Goal: Information Seeking & Learning: Check status

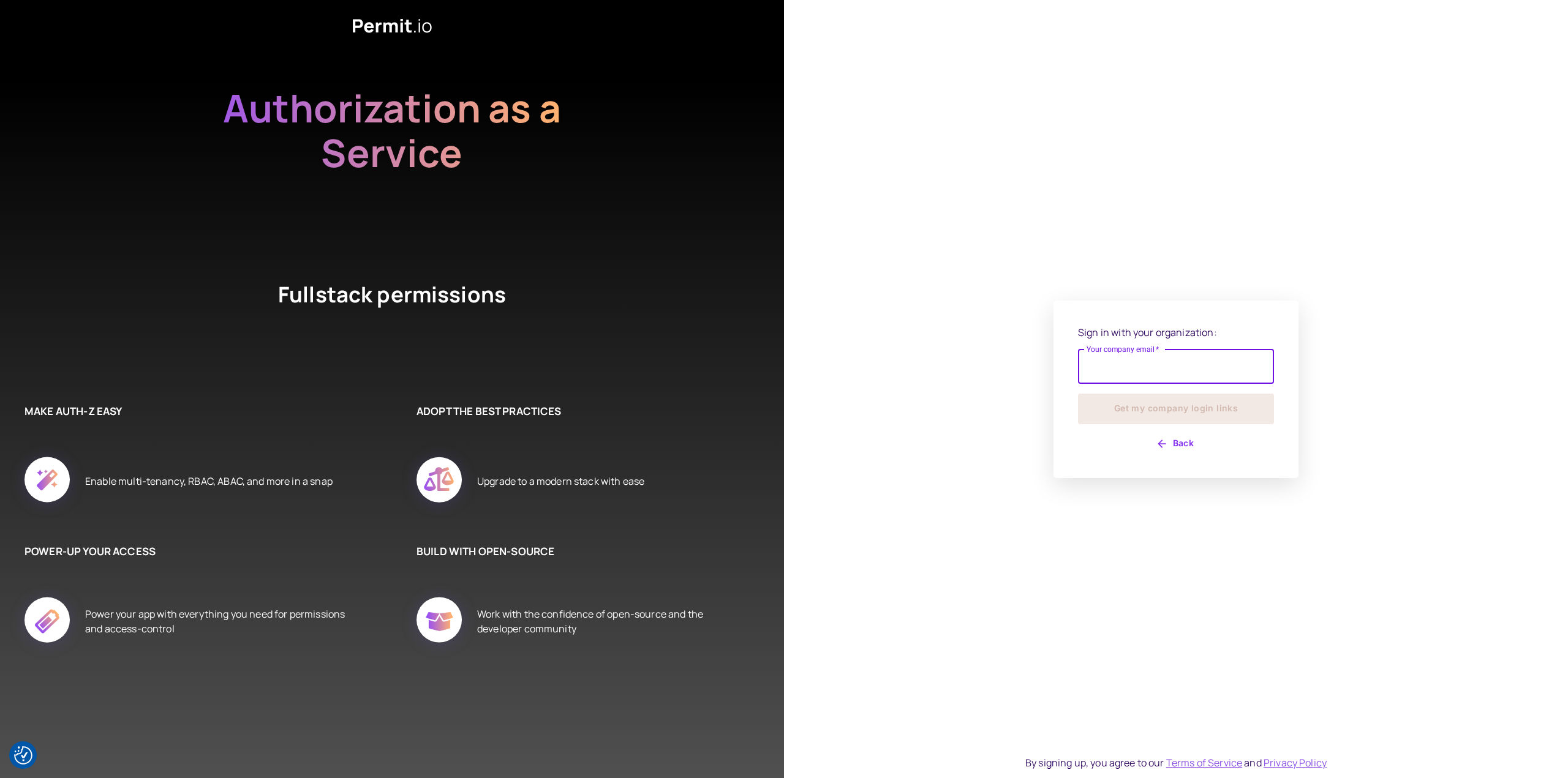
click at [1143, 367] on input "Your company email   *" at bounding box center [1176, 367] width 196 height 34
type input "**********"
click at [1167, 406] on button "Get my company login links" at bounding box center [1176, 409] width 196 height 31
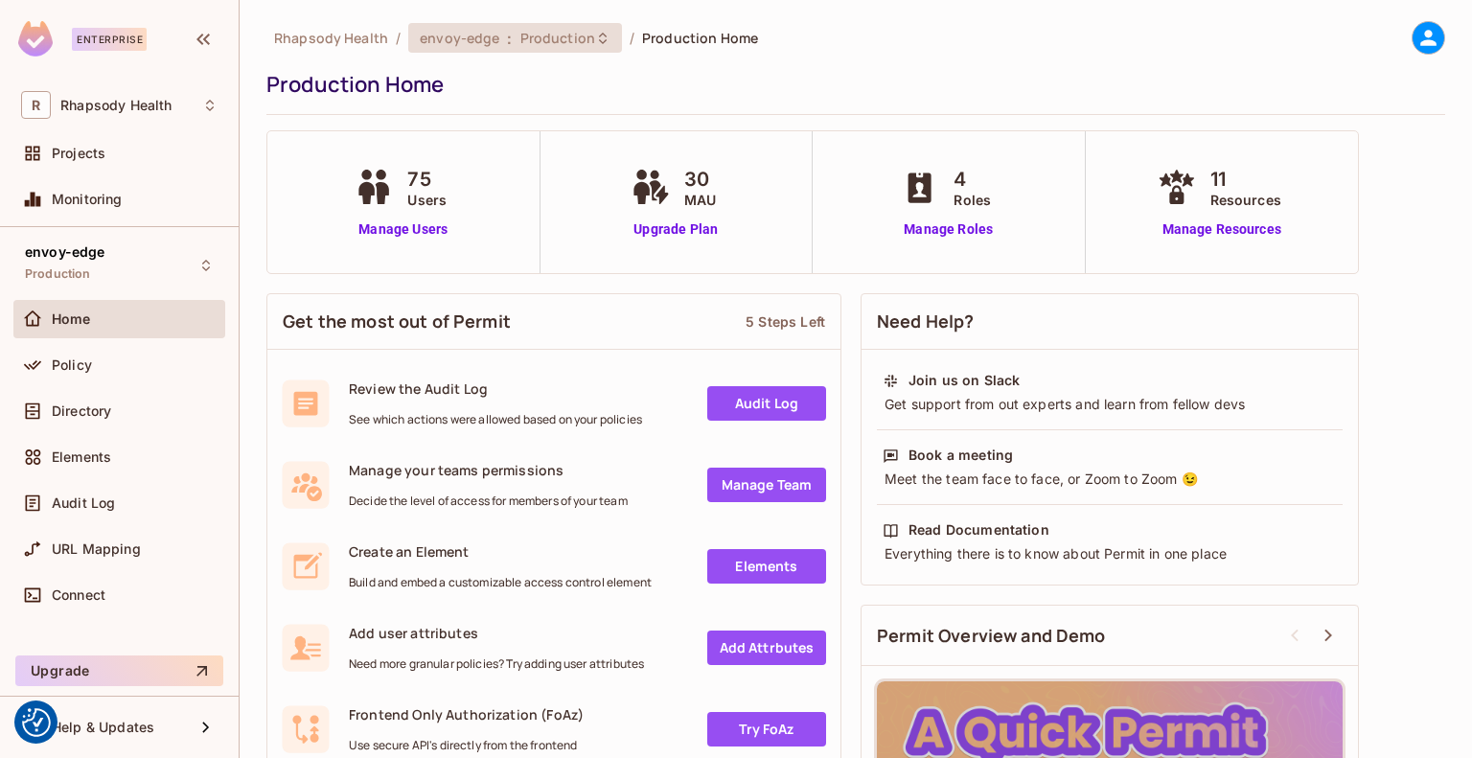
click at [546, 41] on span "Production" at bounding box center [557, 38] width 75 height 18
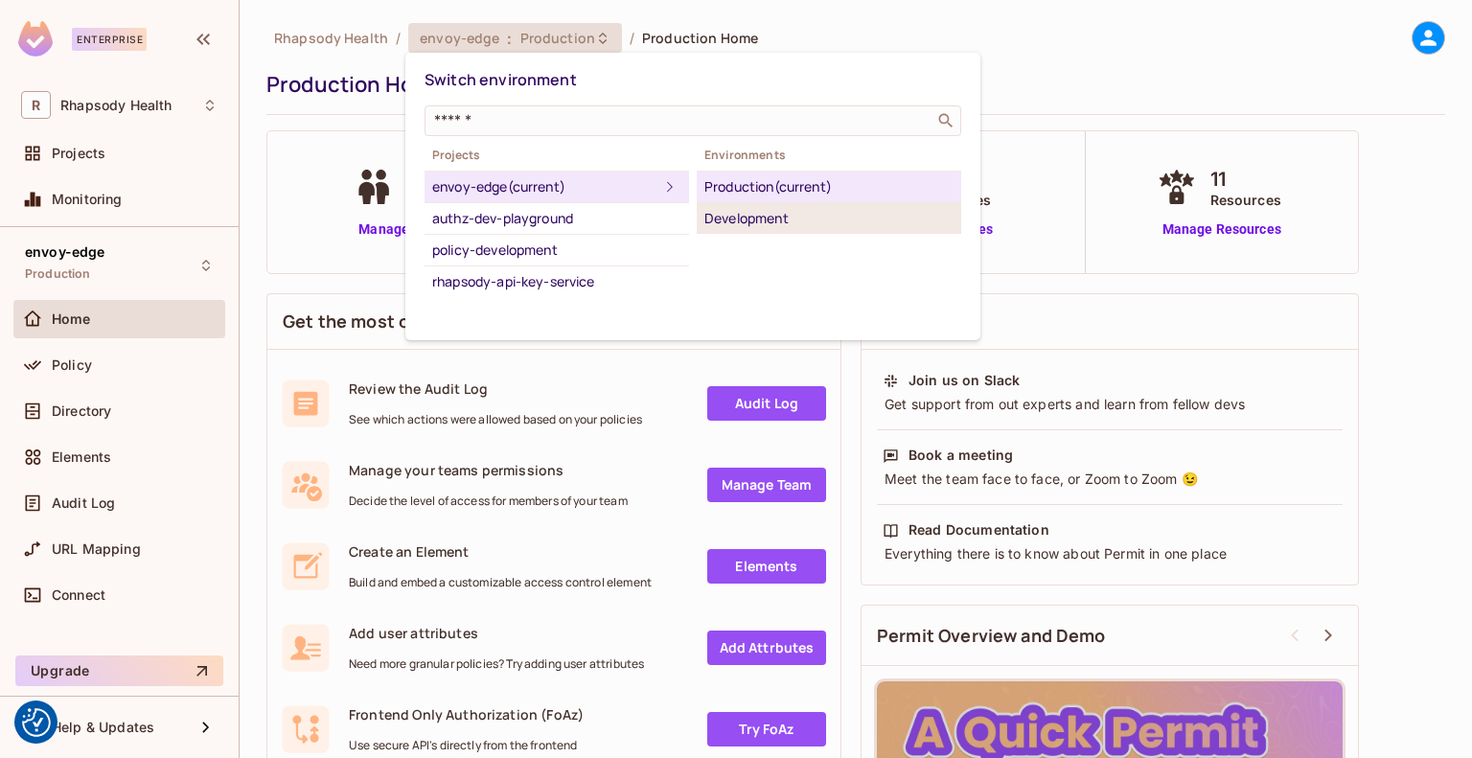
click at [729, 221] on div "Development" at bounding box center [829, 218] width 249 height 23
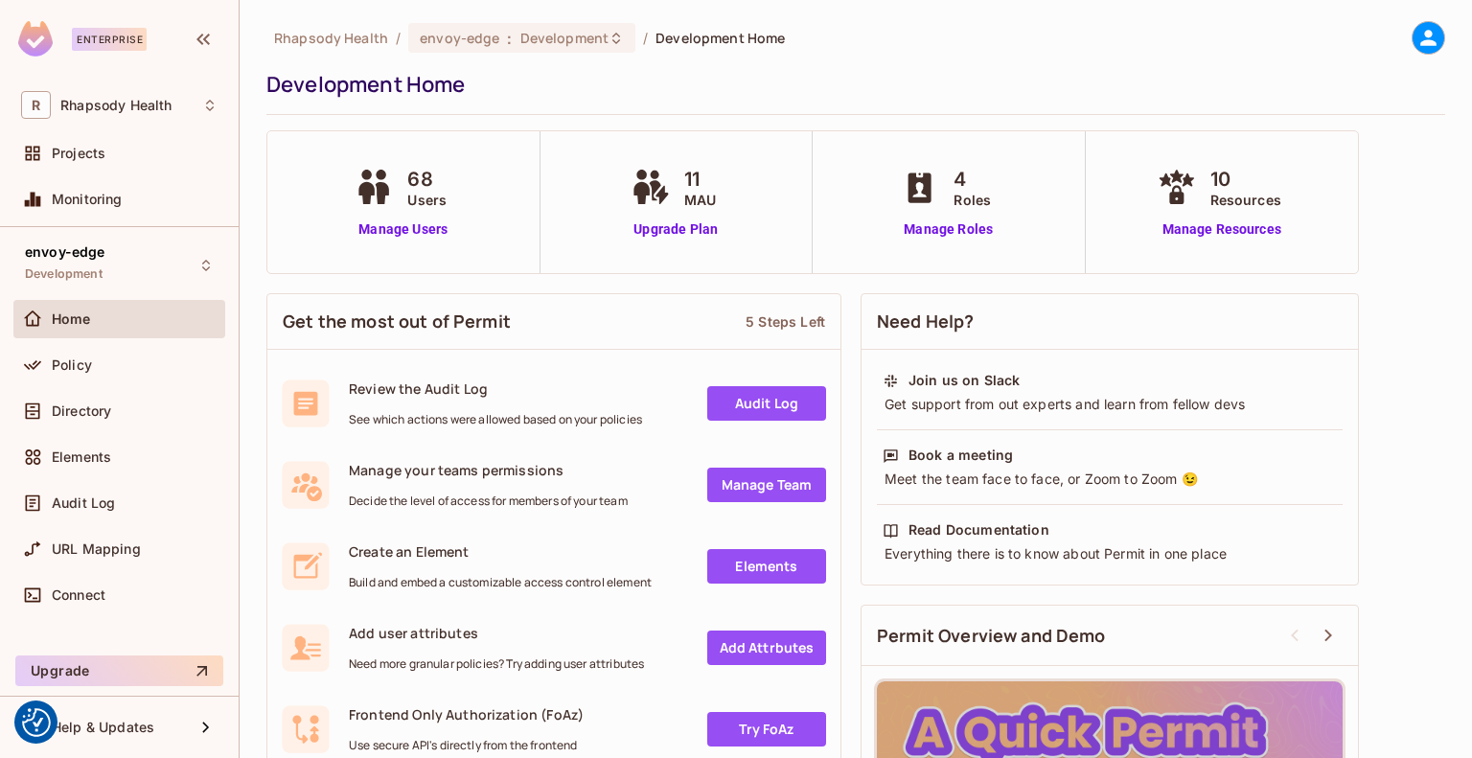
click at [1417, 37] on icon at bounding box center [1429, 38] width 24 height 24
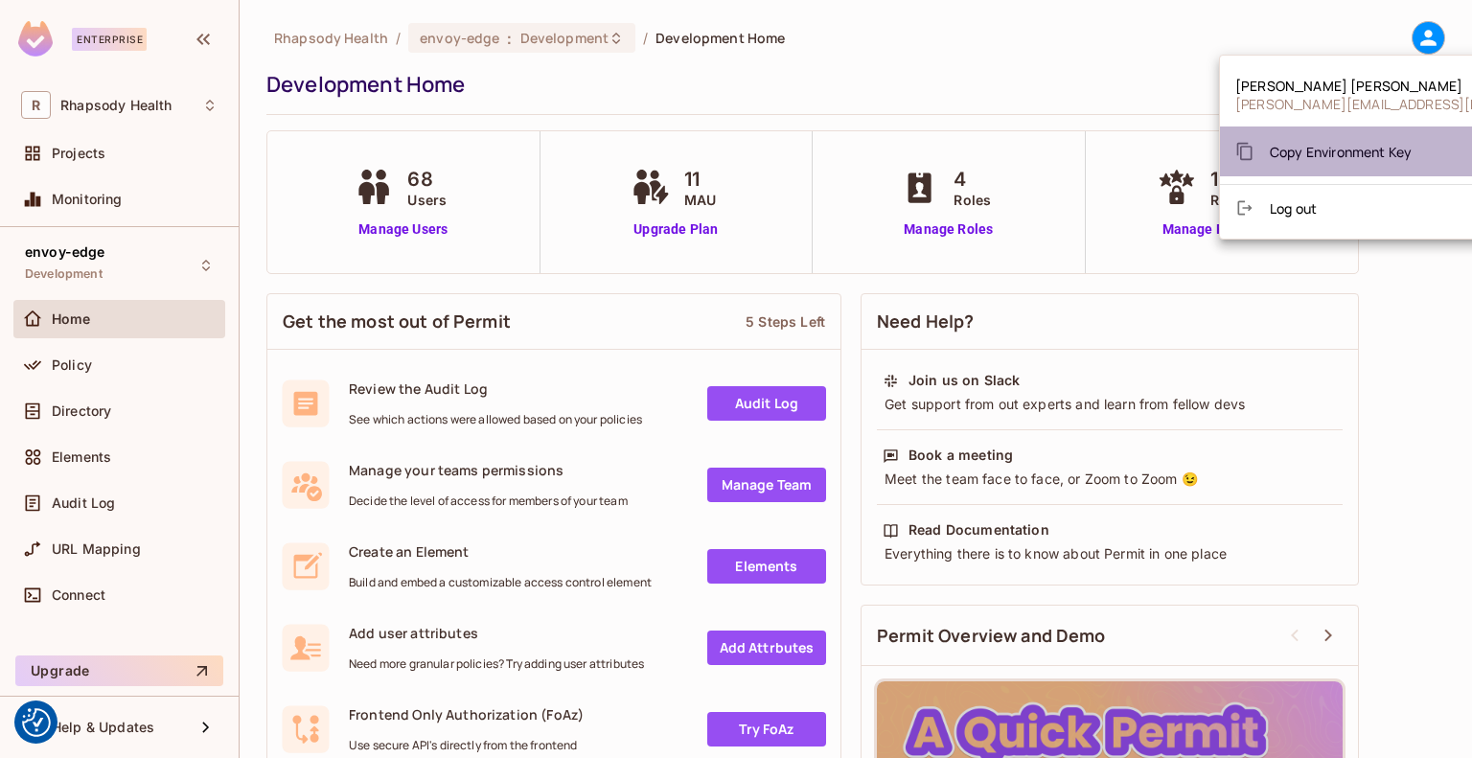
click at [1357, 147] on span "Copy Environment Key" at bounding box center [1341, 152] width 142 height 18
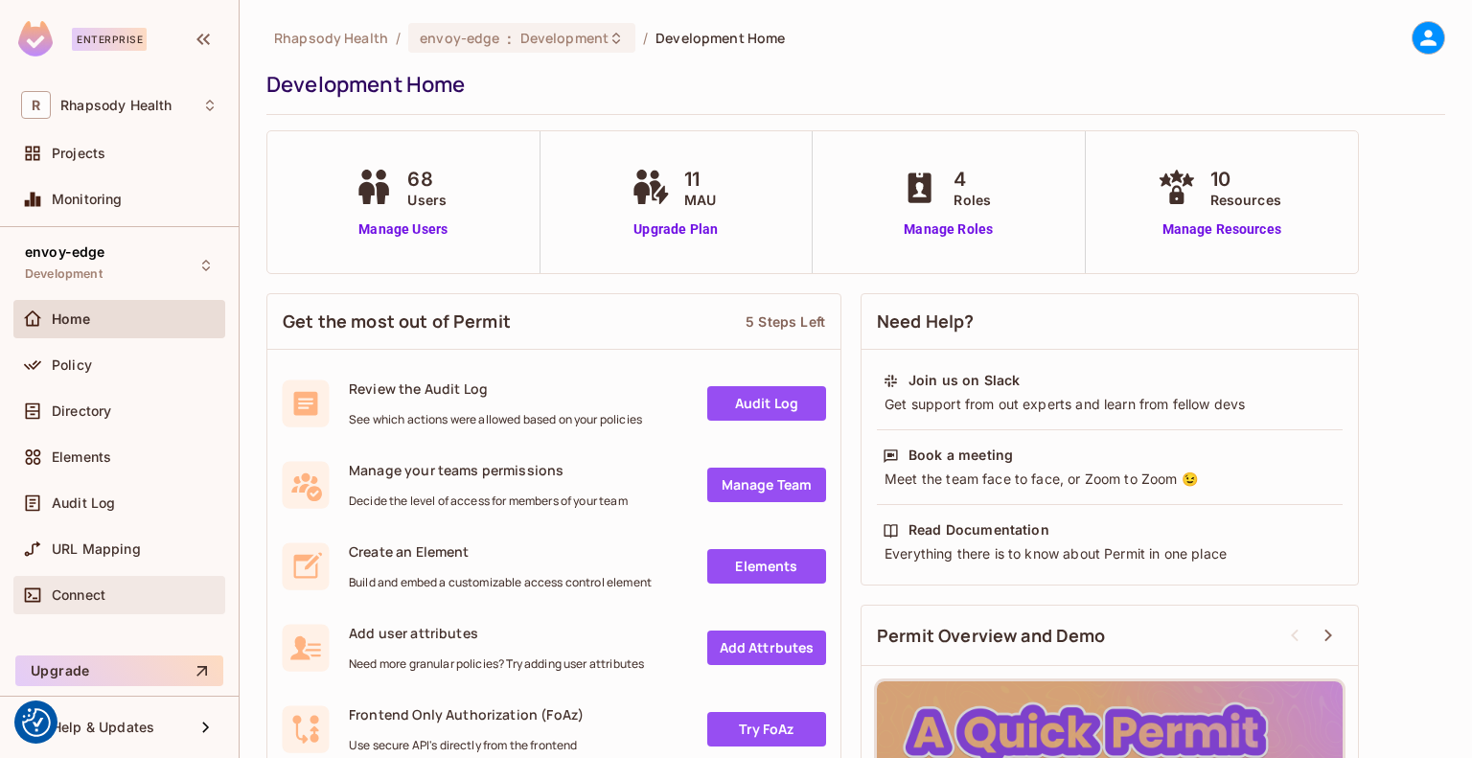
click at [104, 584] on div "Connect" at bounding box center [119, 595] width 196 height 23
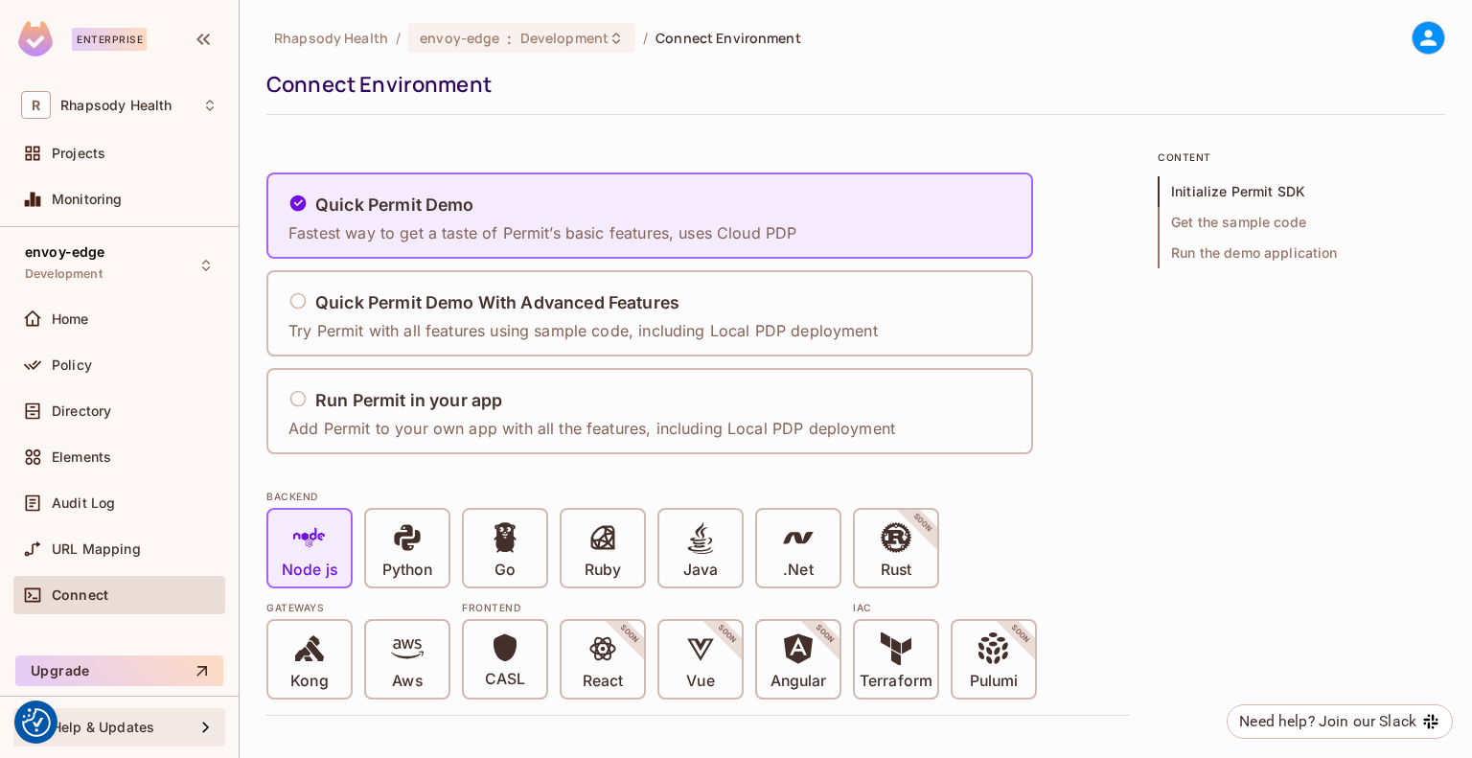
click at [156, 724] on div "Help & Updates" at bounding box center [123, 727] width 143 height 15
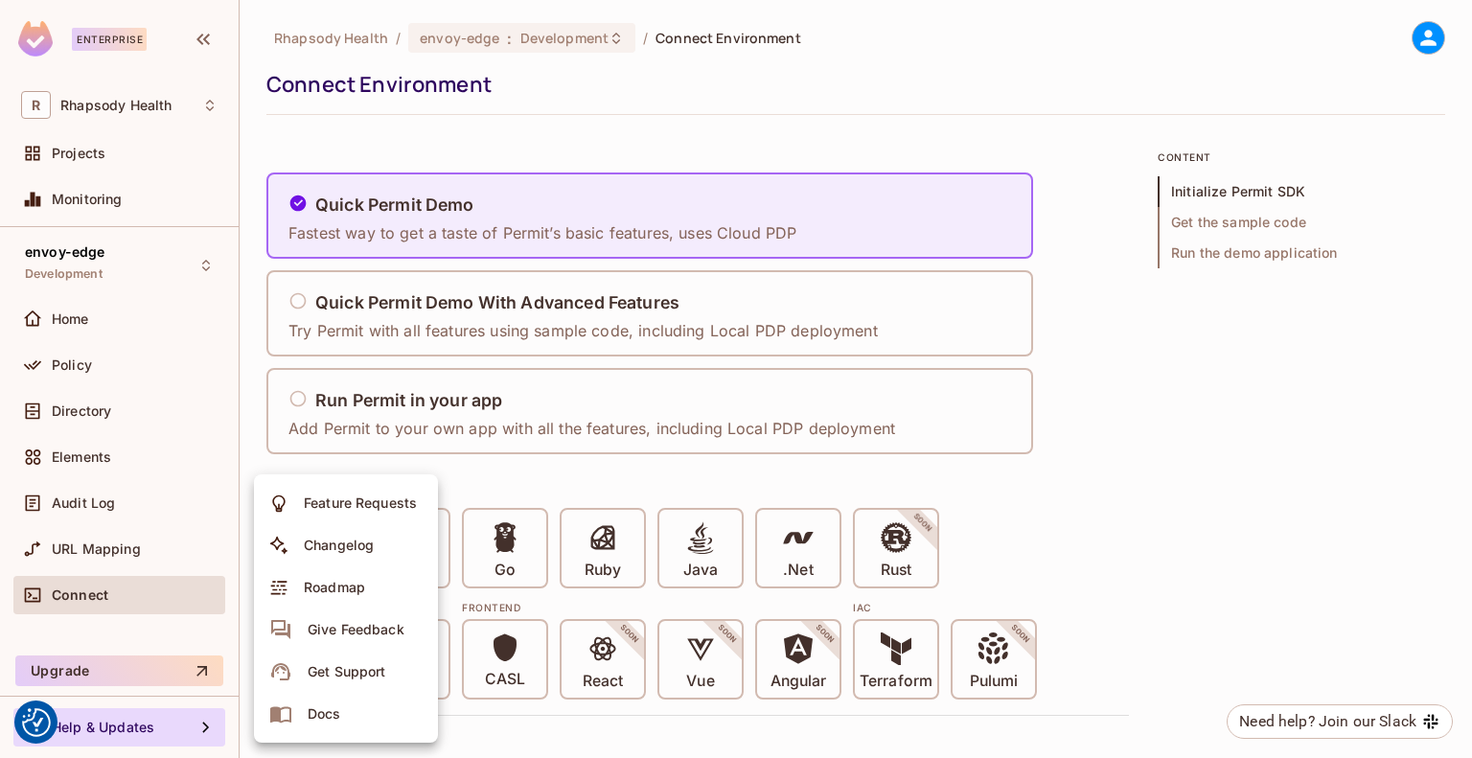
click at [157, 724] on div at bounding box center [736, 379] width 1472 height 758
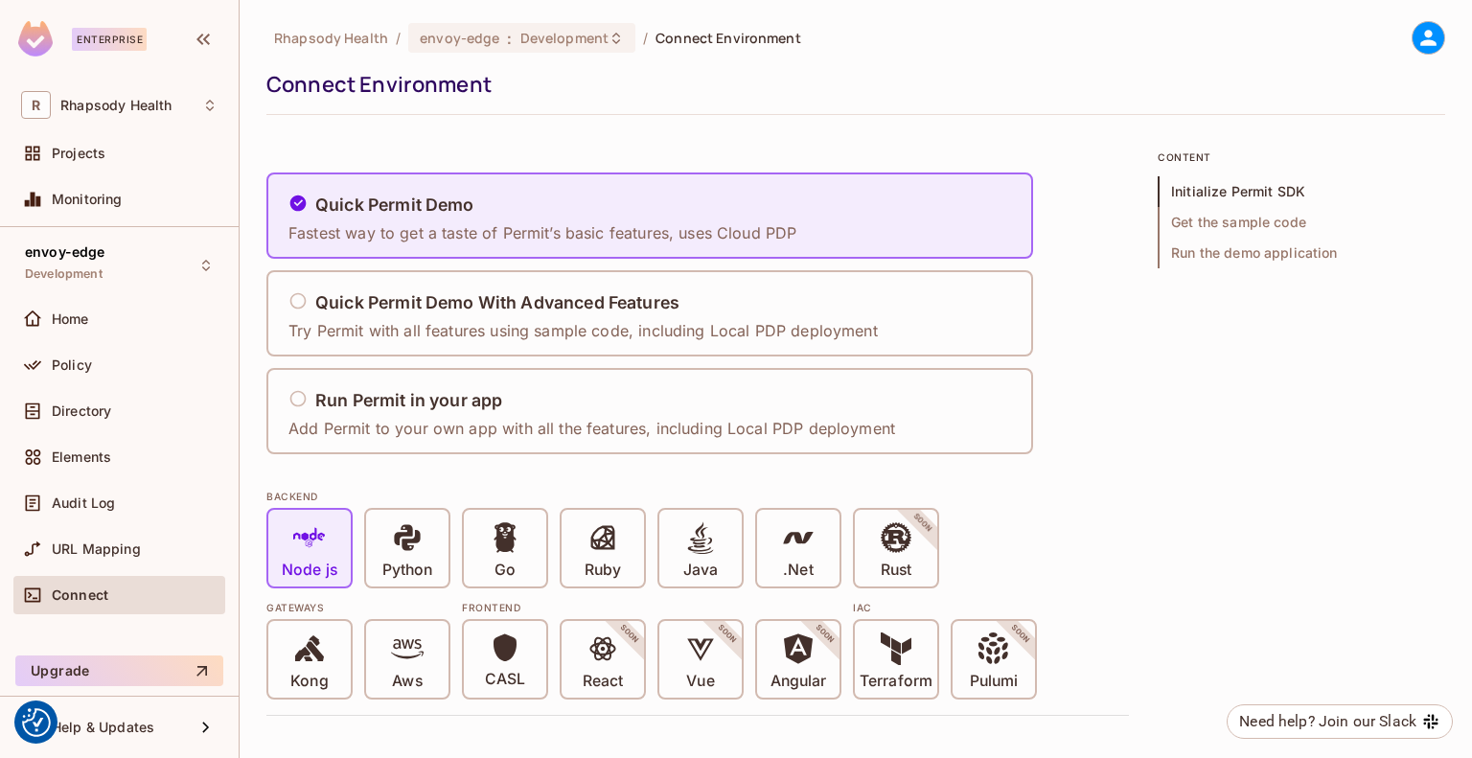
click at [1419, 31] on icon at bounding box center [1429, 38] width 24 height 24
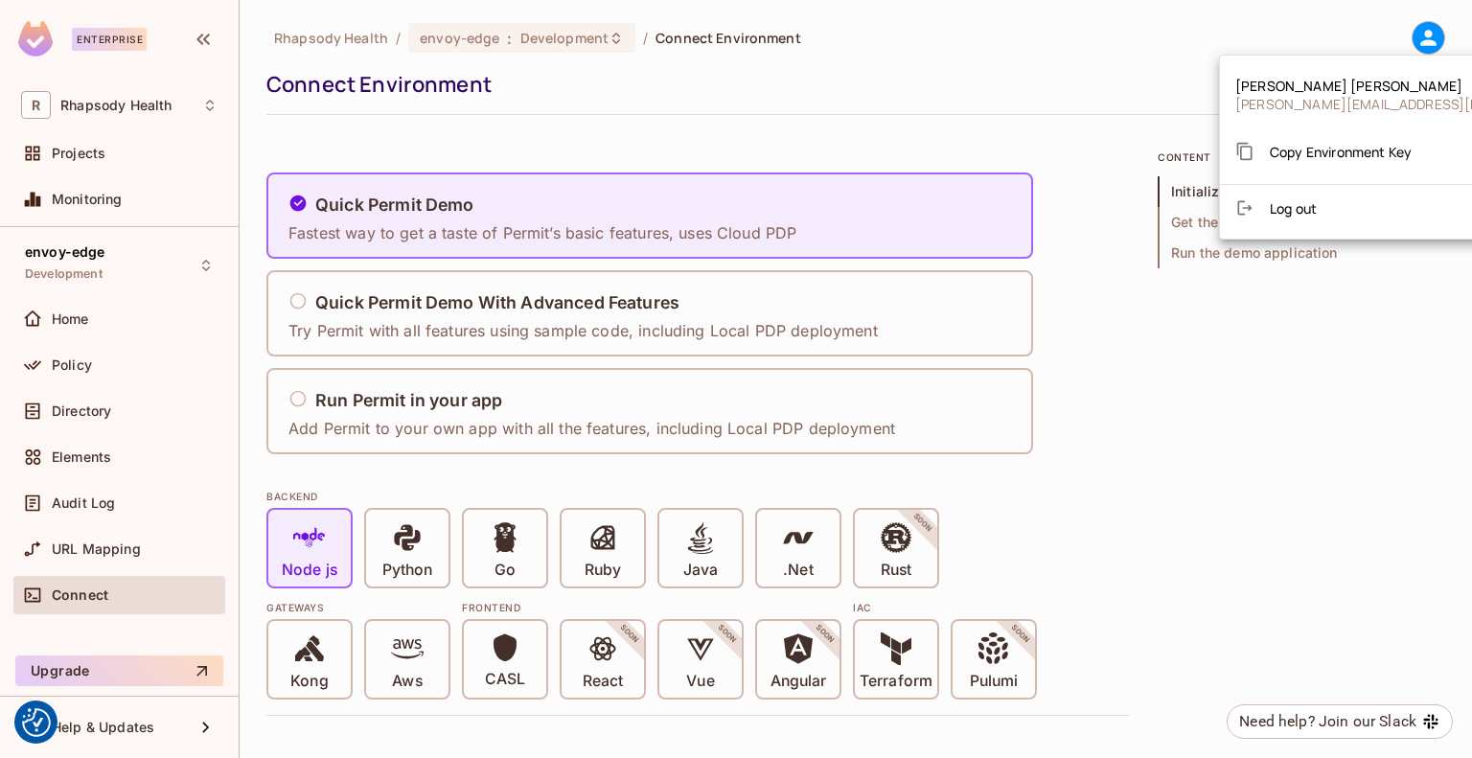
click at [578, 86] on div at bounding box center [736, 379] width 1472 height 758
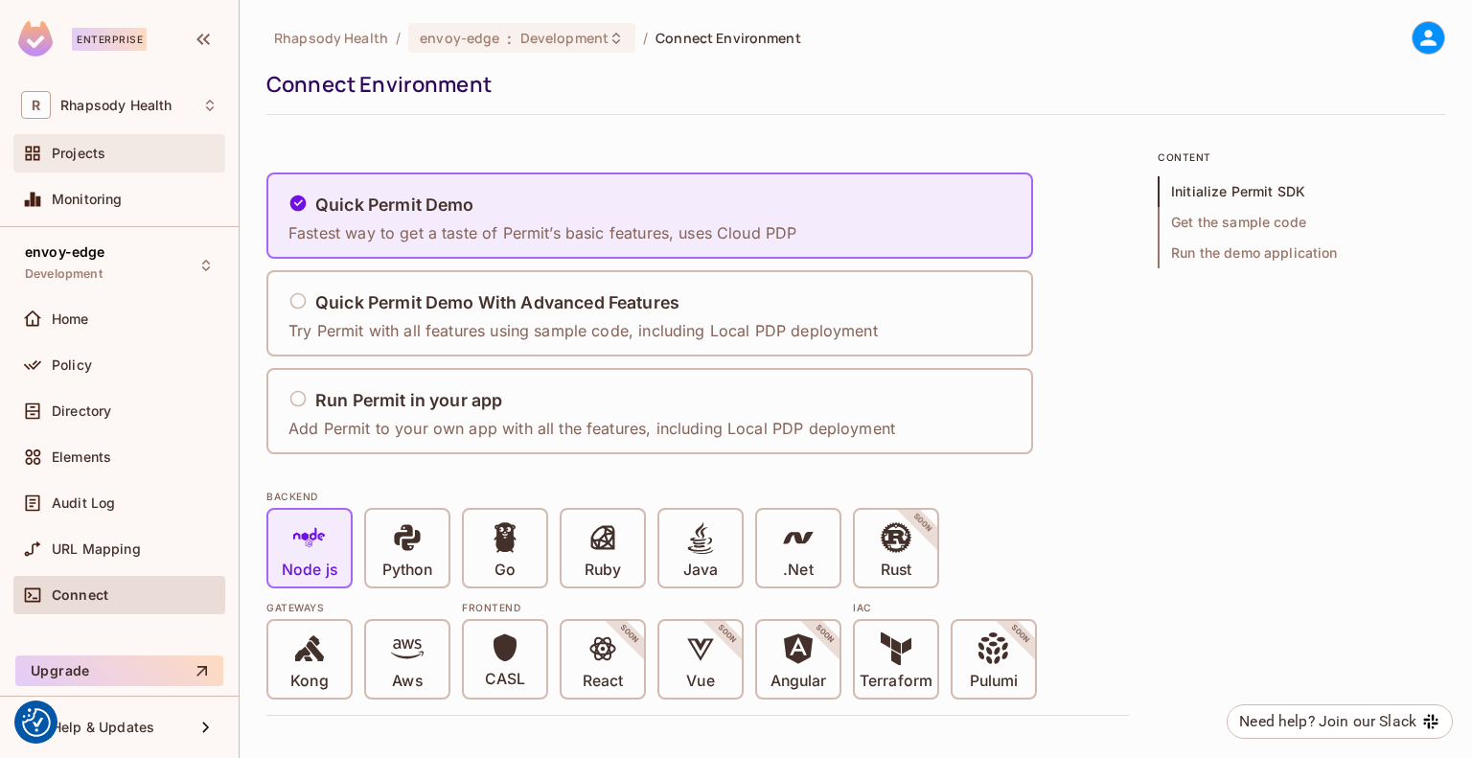
click at [100, 161] on div "Projects" at bounding box center [119, 153] width 196 height 23
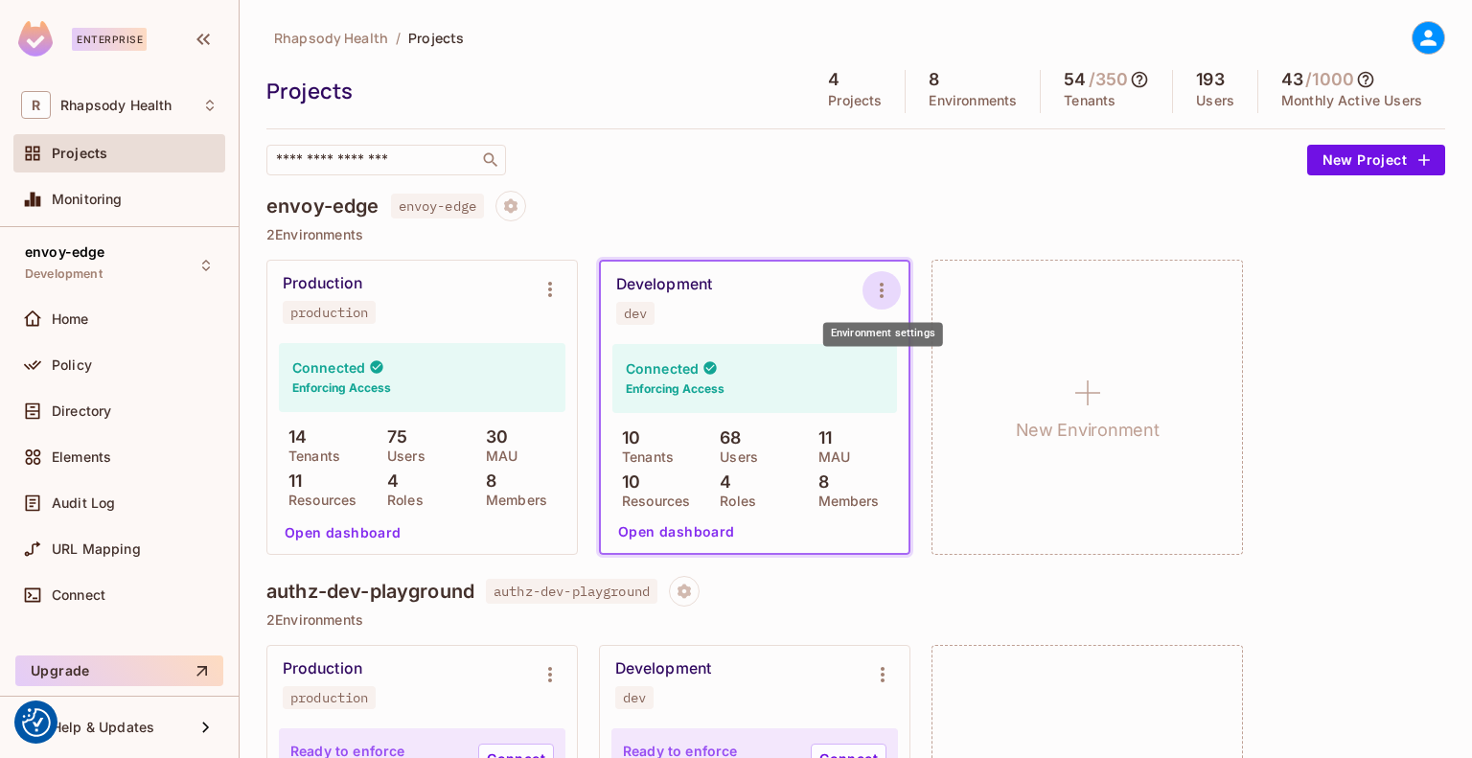
click at [889, 282] on icon "Environment settings" at bounding box center [881, 290] width 23 height 23
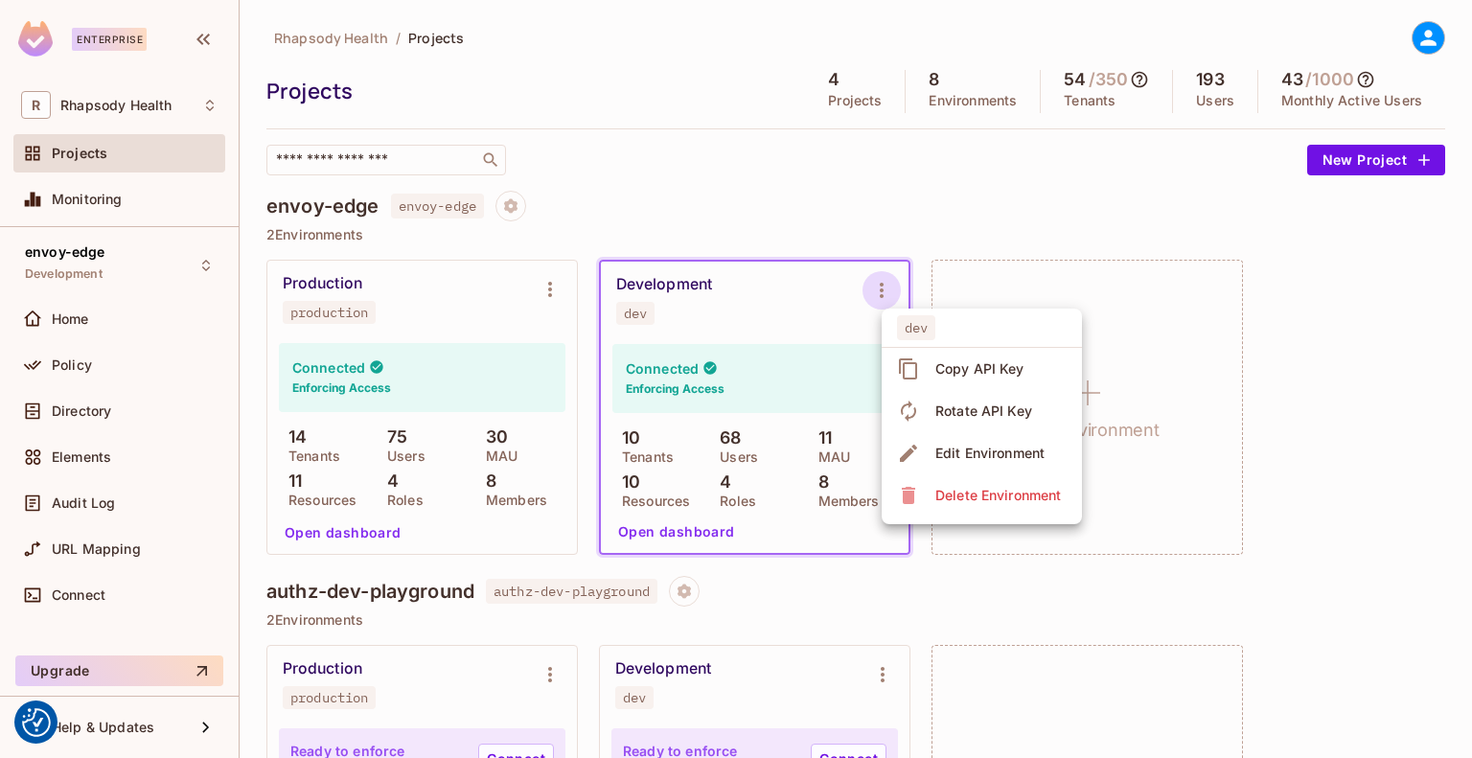
click at [982, 371] on div "Copy API Key" at bounding box center [980, 368] width 89 height 19
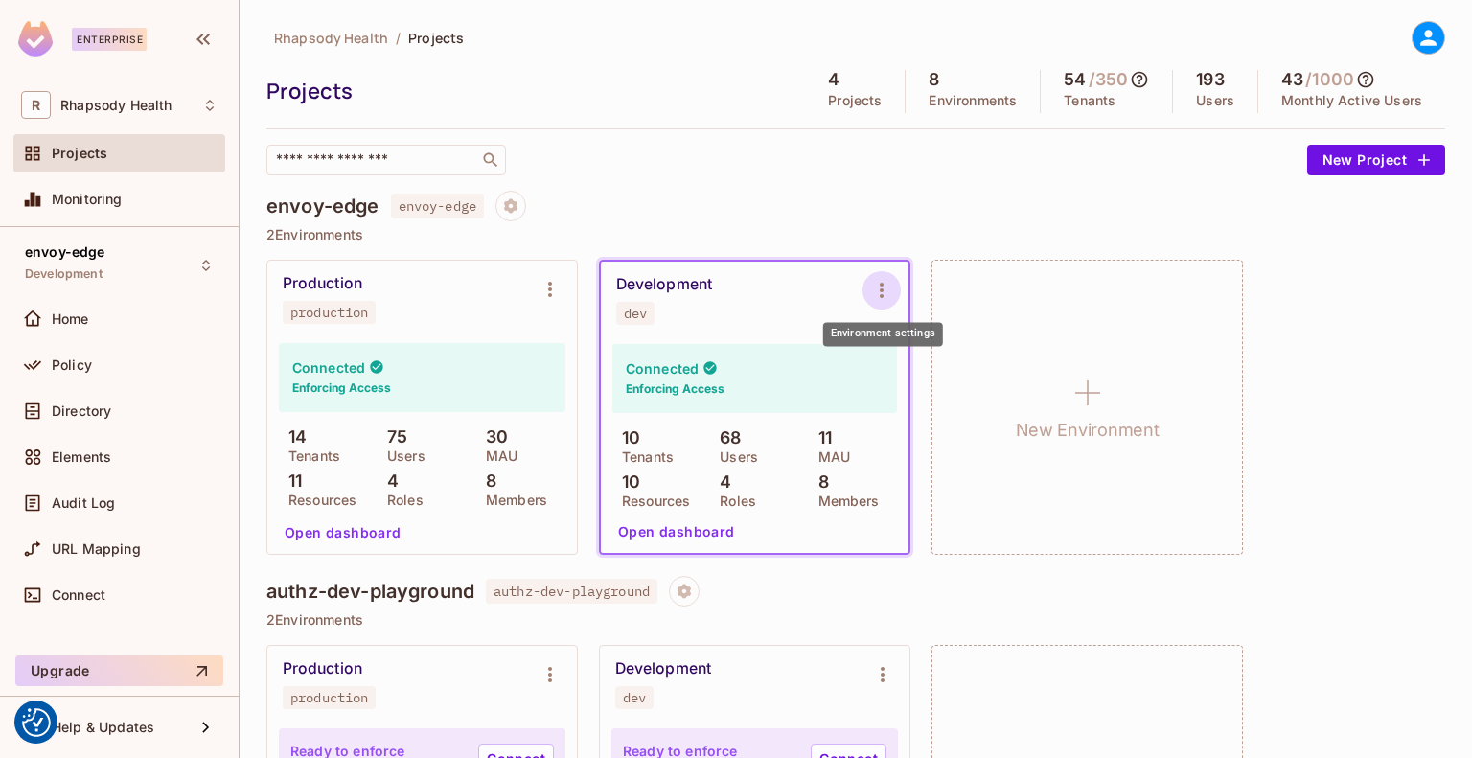
click at [897, 291] on button "Environment settings" at bounding box center [882, 290] width 38 height 38
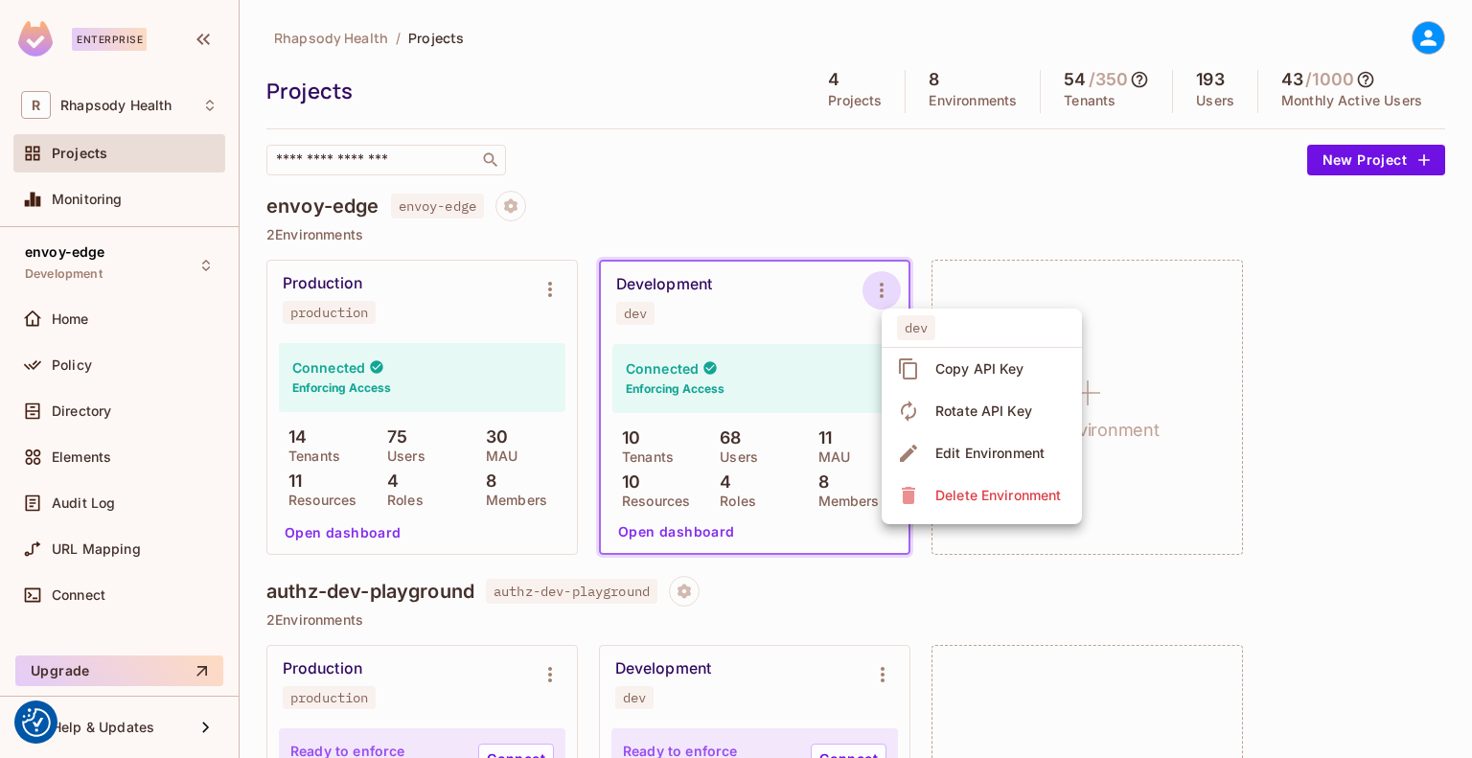
click at [1351, 310] on div at bounding box center [736, 379] width 1472 height 758
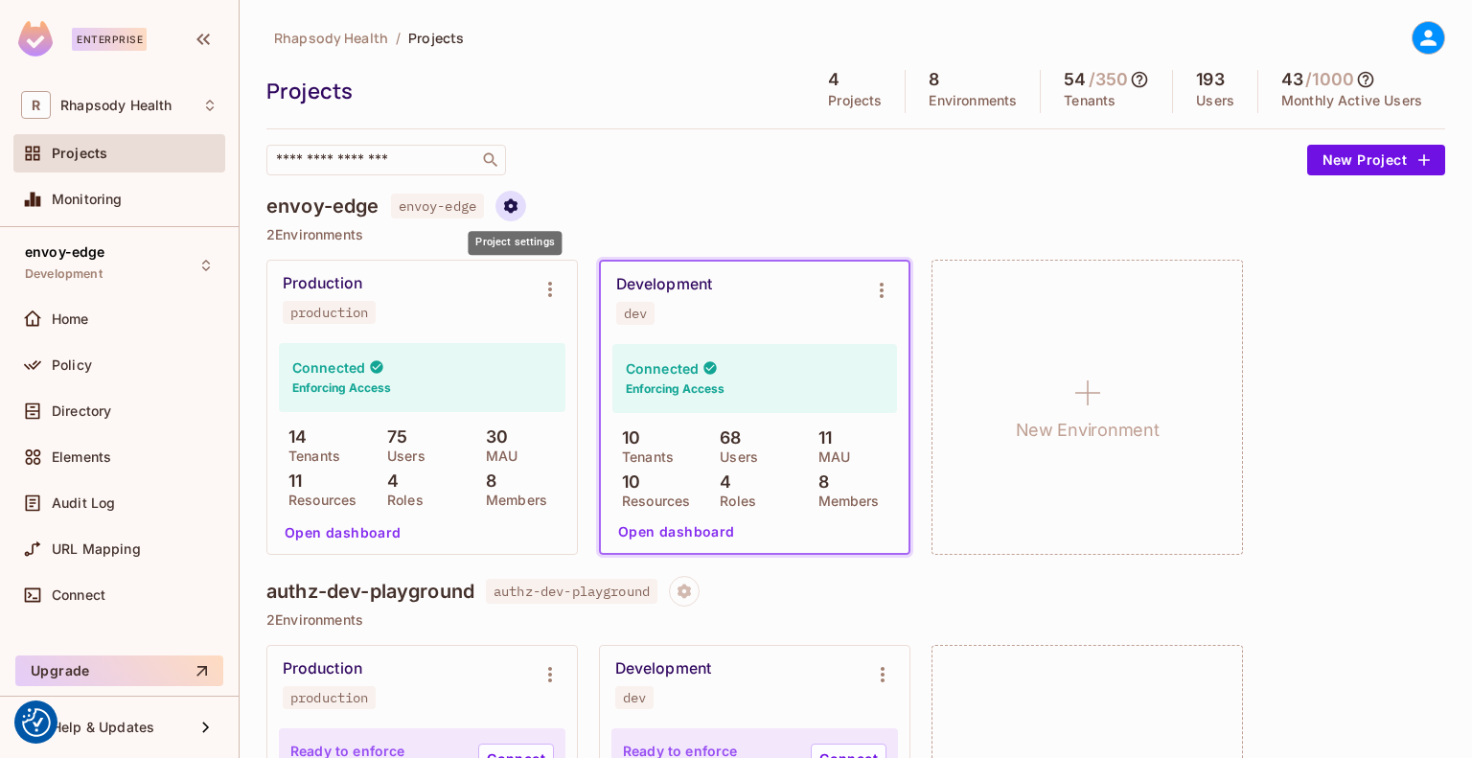
click at [515, 205] on icon "Project settings" at bounding box center [510, 205] width 17 height 17
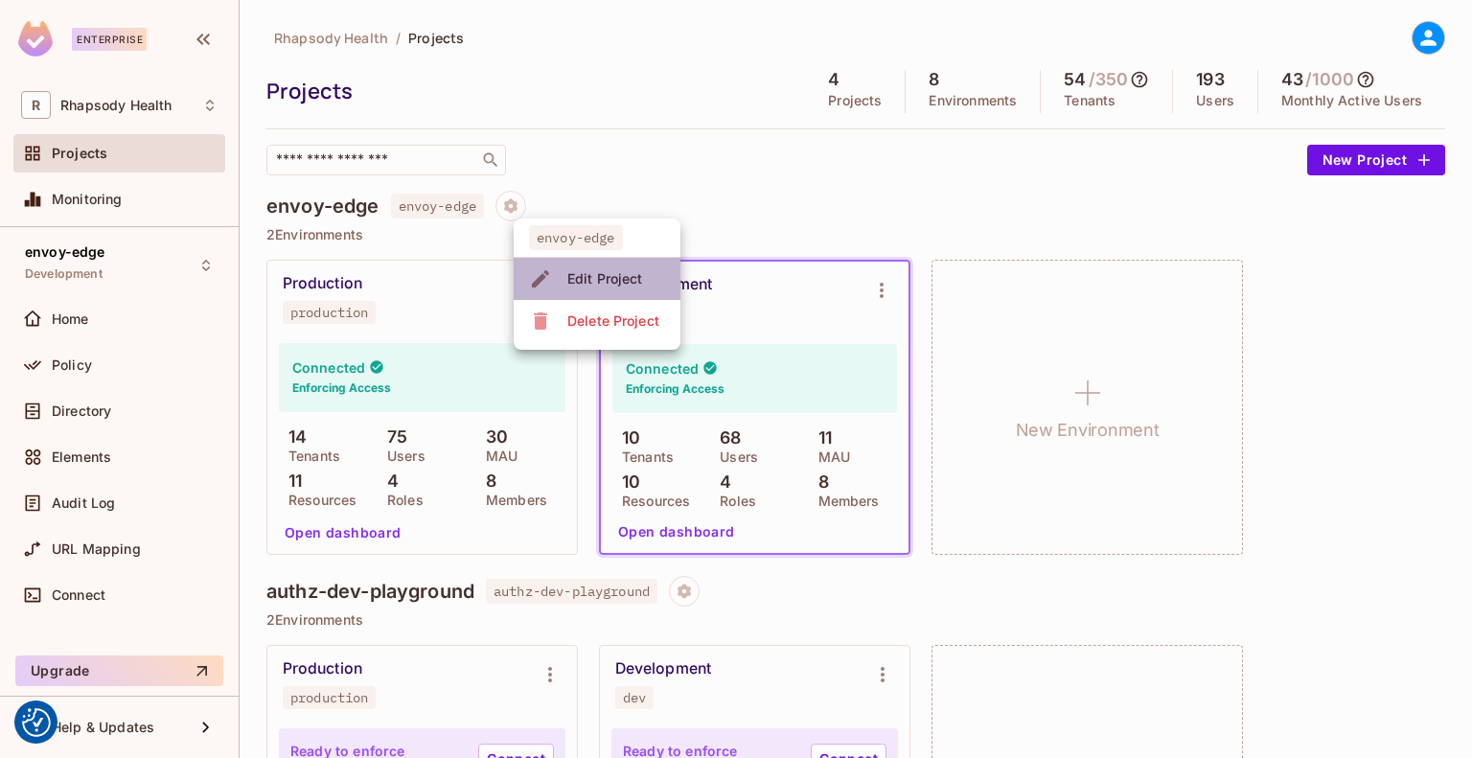
click at [595, 279] on div "Edit Project" at bounding box center [605, 278] width 76 height 19
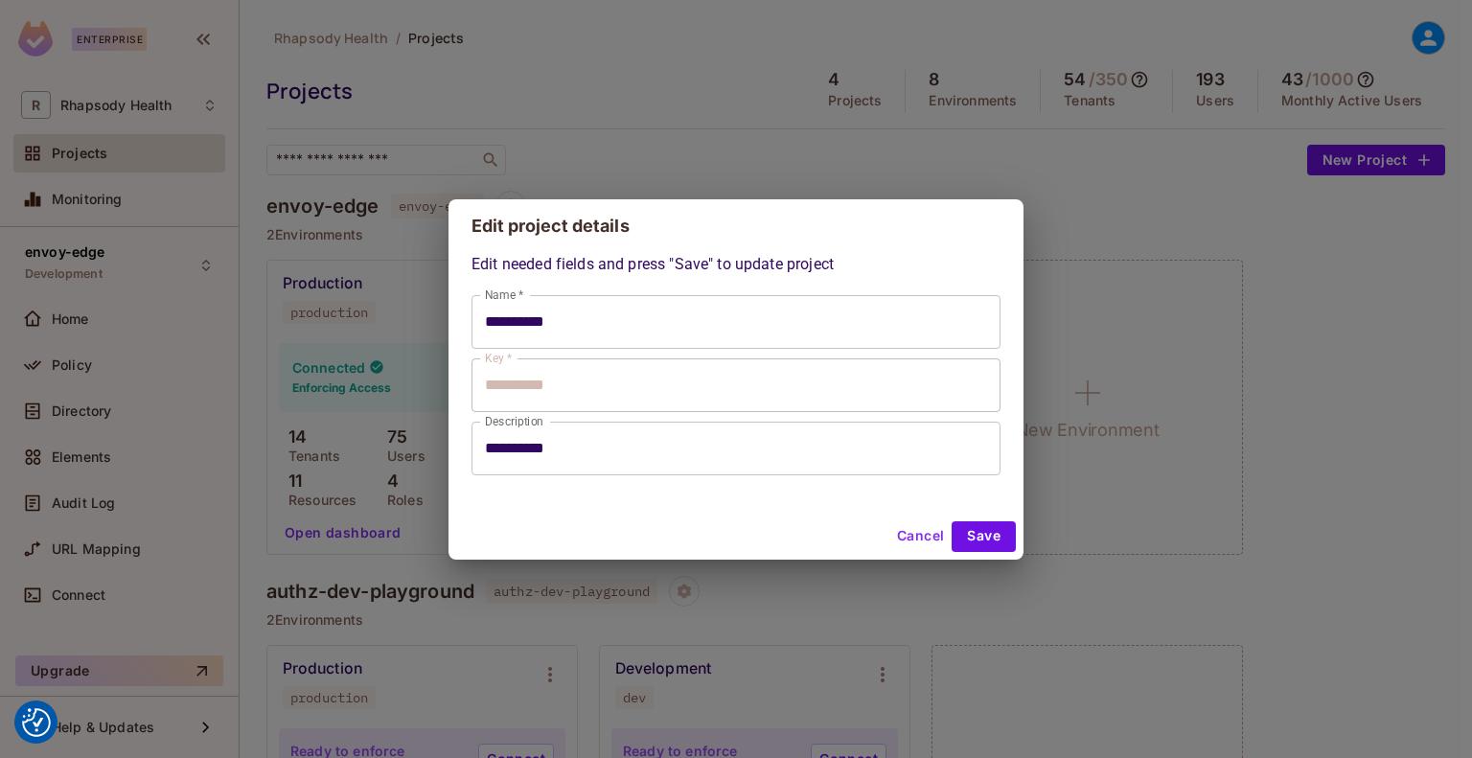
click at [924, 539] on button "Cancel" at bounding box center [921, 536] width 62 height 31
type input "**********"
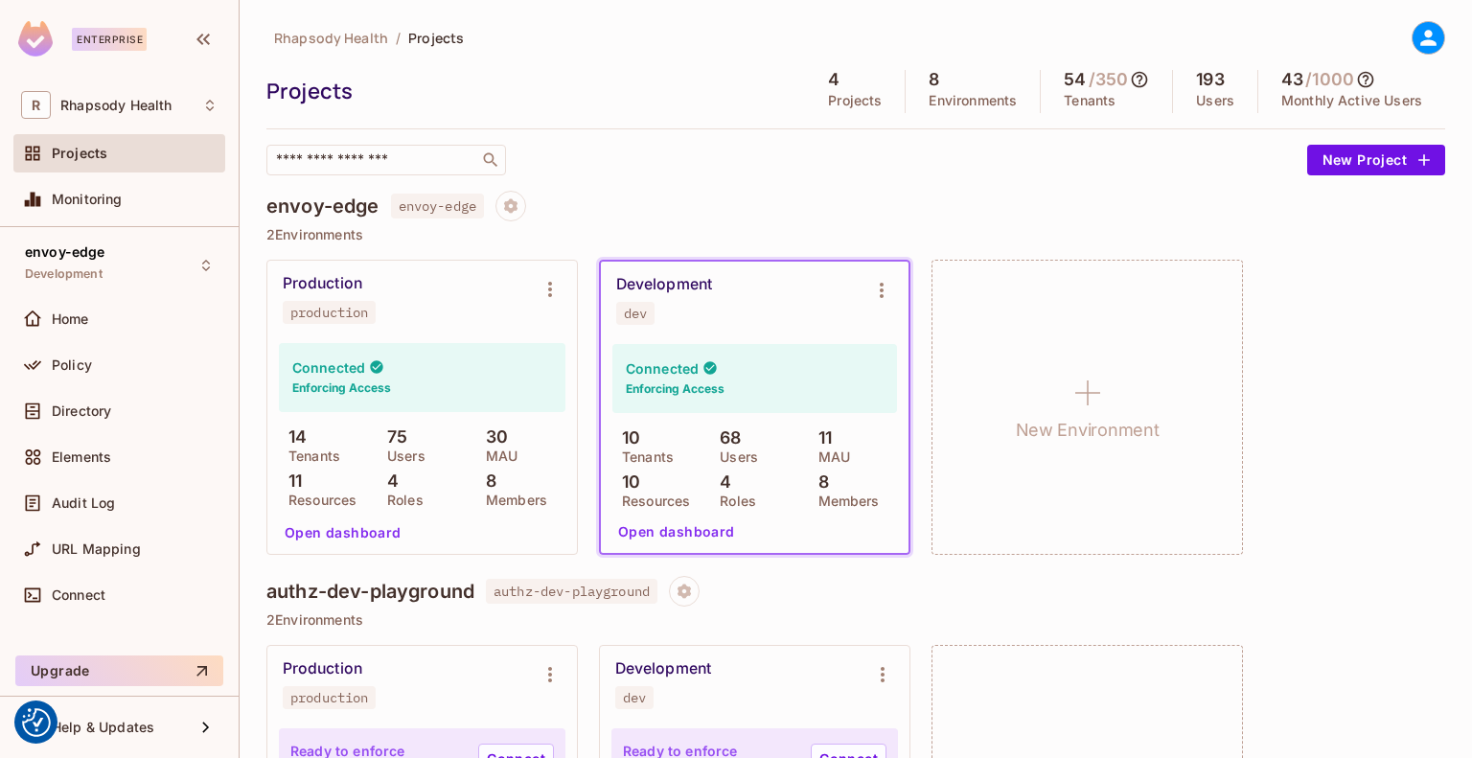
click at [127, 162] on div "Projects" at bounding box center [119, 153] width 196 height 23
click at [92, 318] on div "Home" at bounding box center [135, 319] width 166 height 15
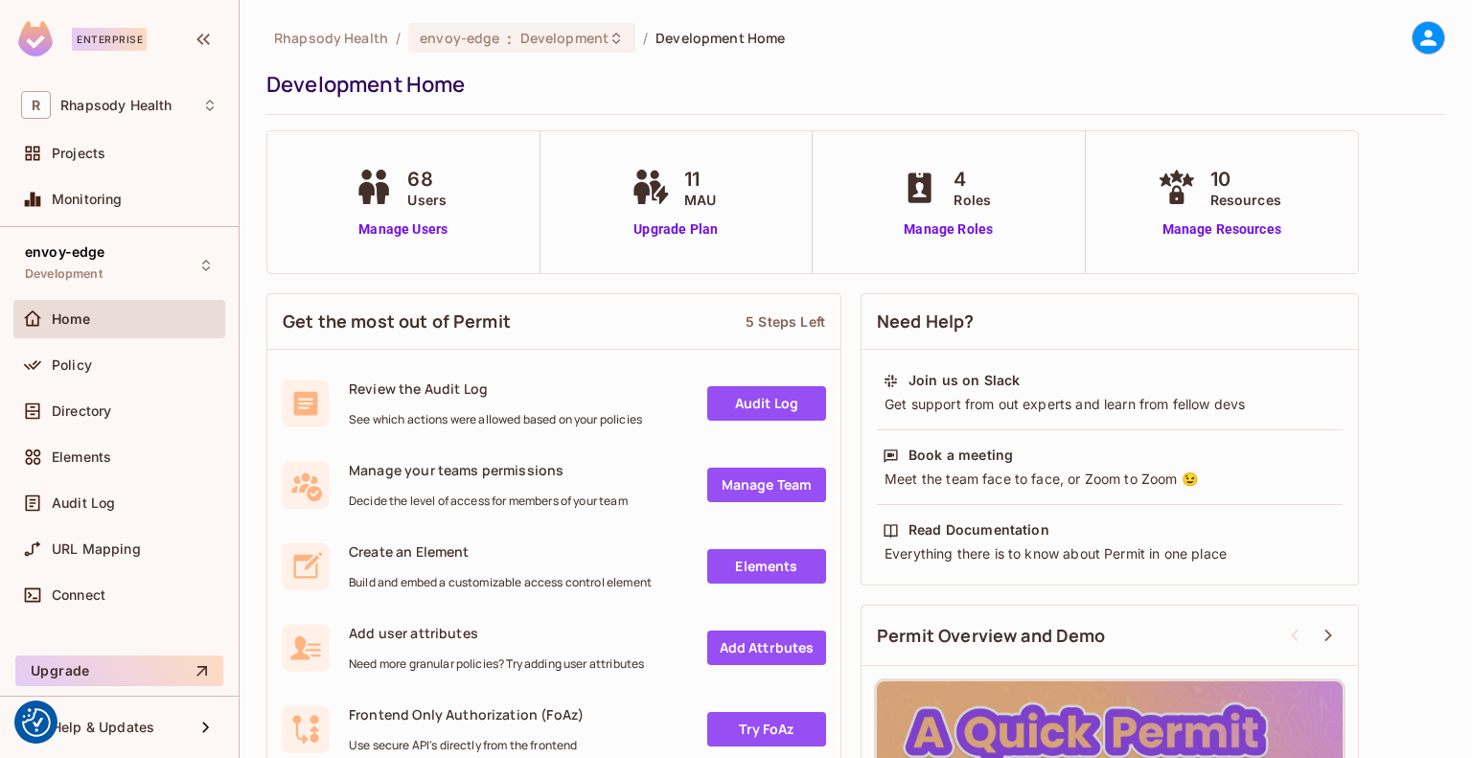
click at [1426, 45] on div at bounding box center [1429, 38] width 34 height 34
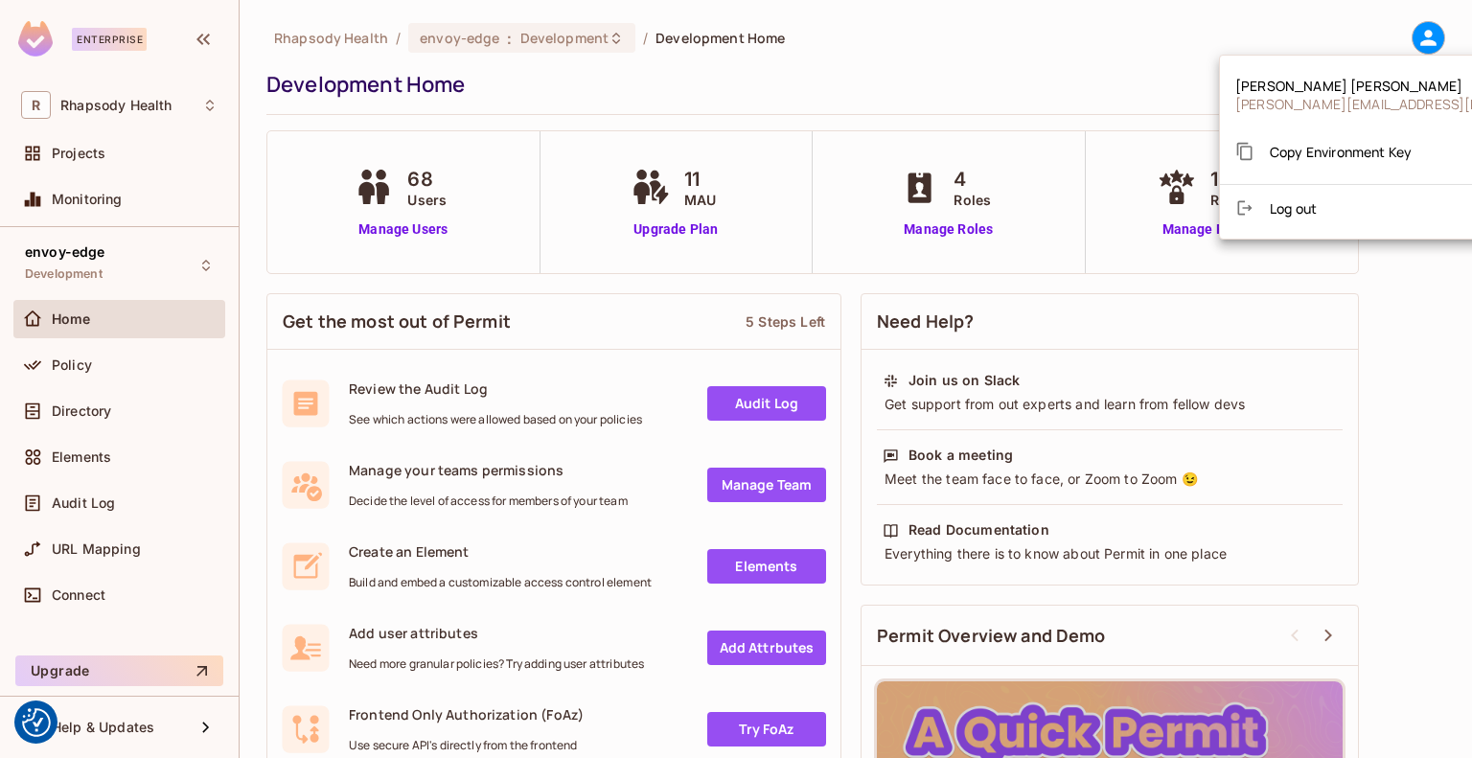
click at [1302, 143] on span "Copy Environment Key" at bounding box center [1341, 152] width 142 height 18
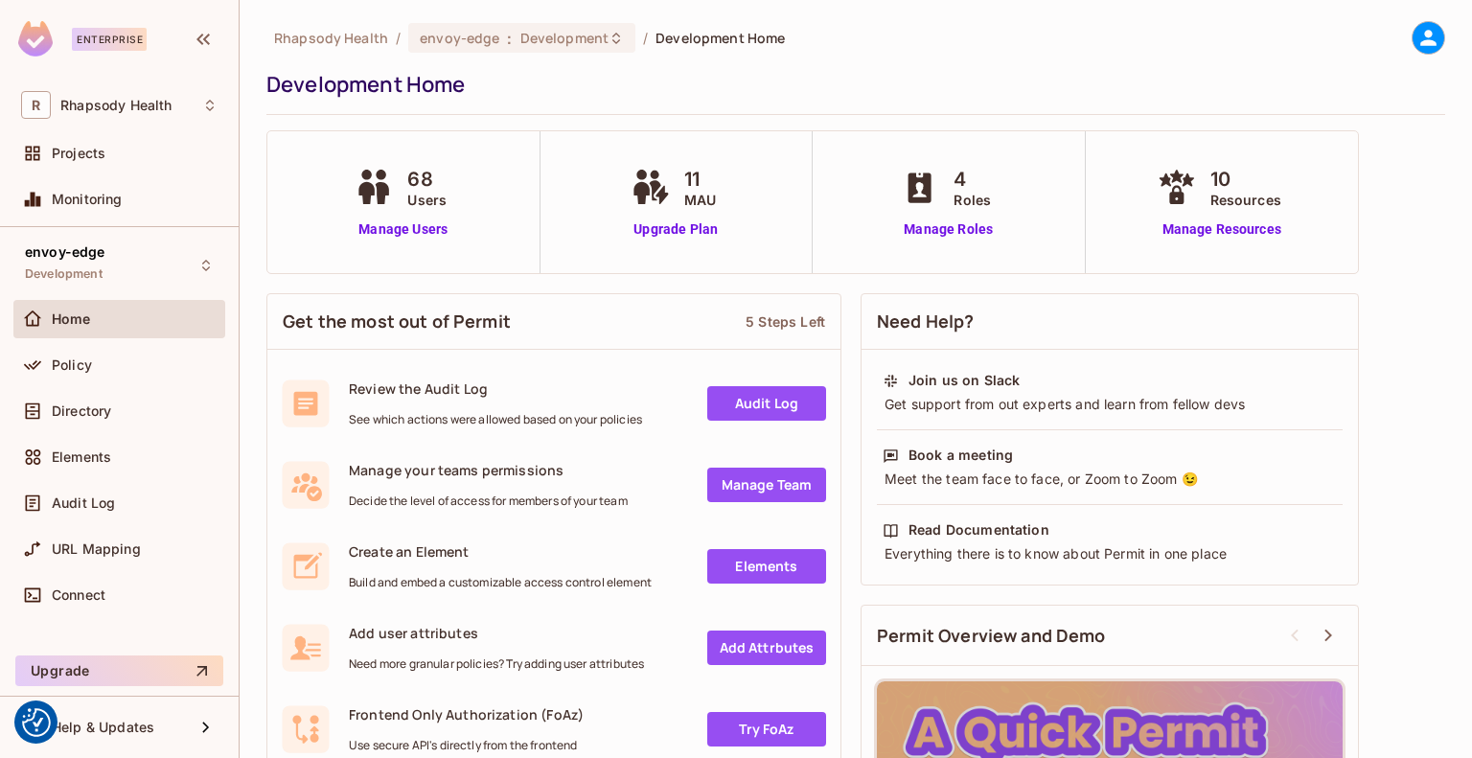
scroll to position [226, 0]
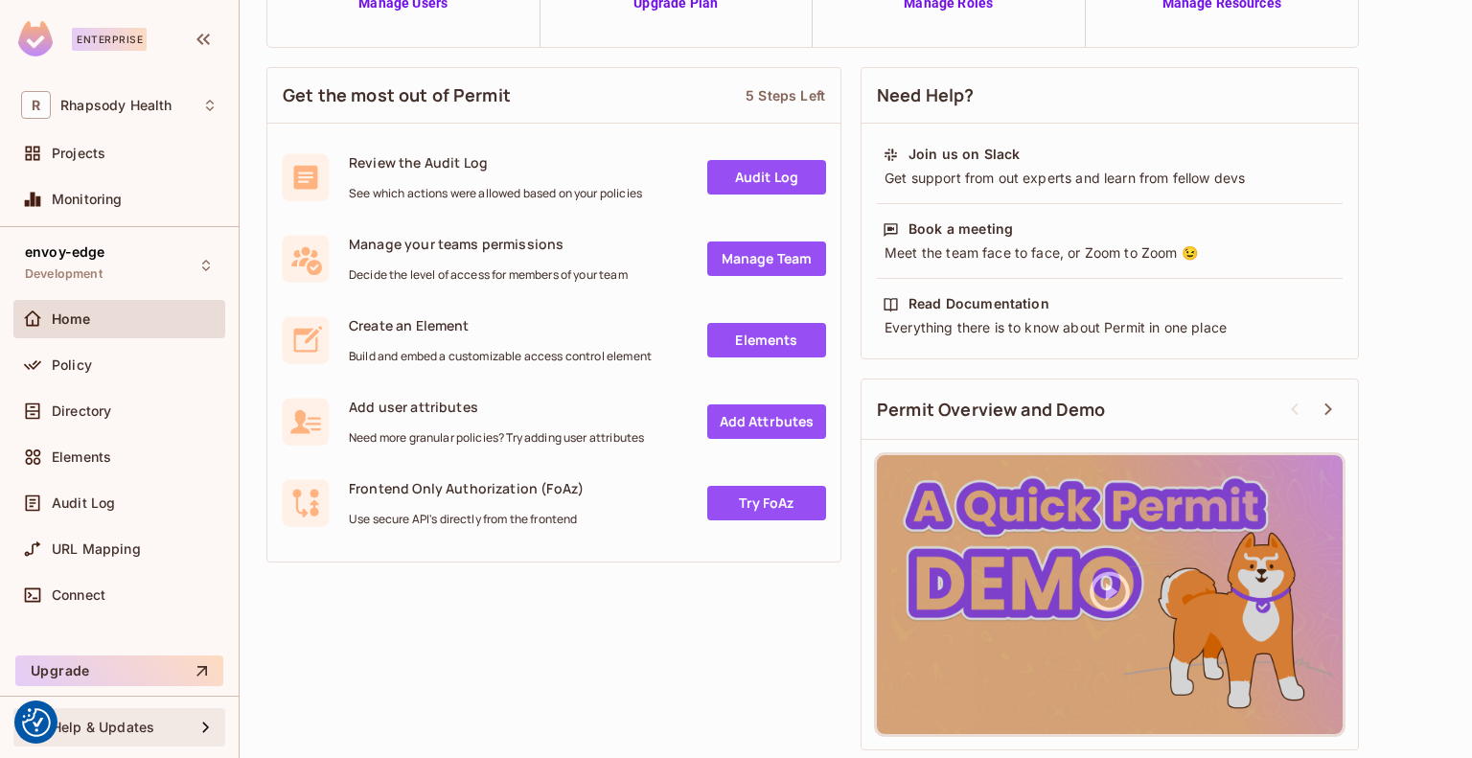
click at [114, 735] on div "Help & Updates" at bounding box center [119, 727] width 196 height 23
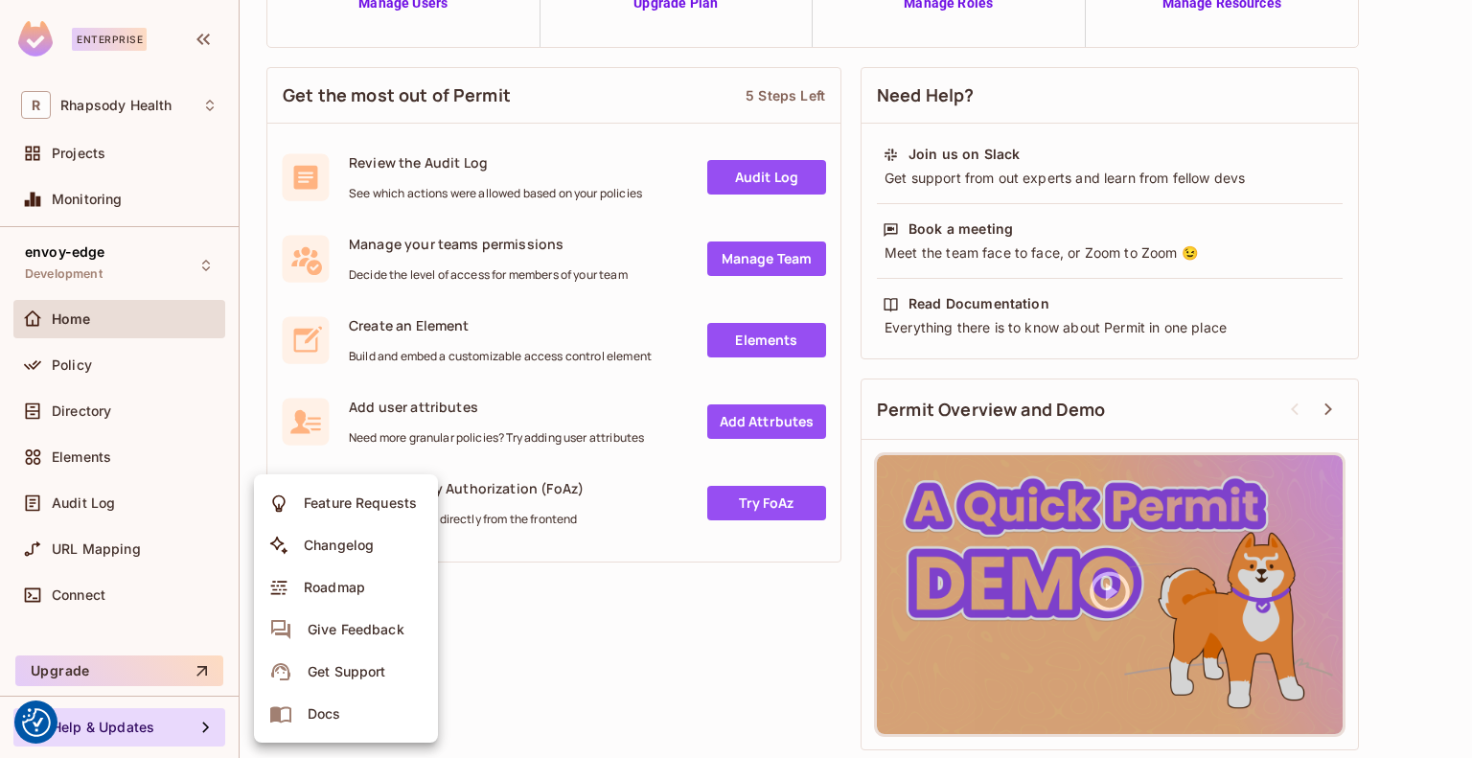
click at [572, 705] on div at bounding box center [736, 379] width 1472 height 758
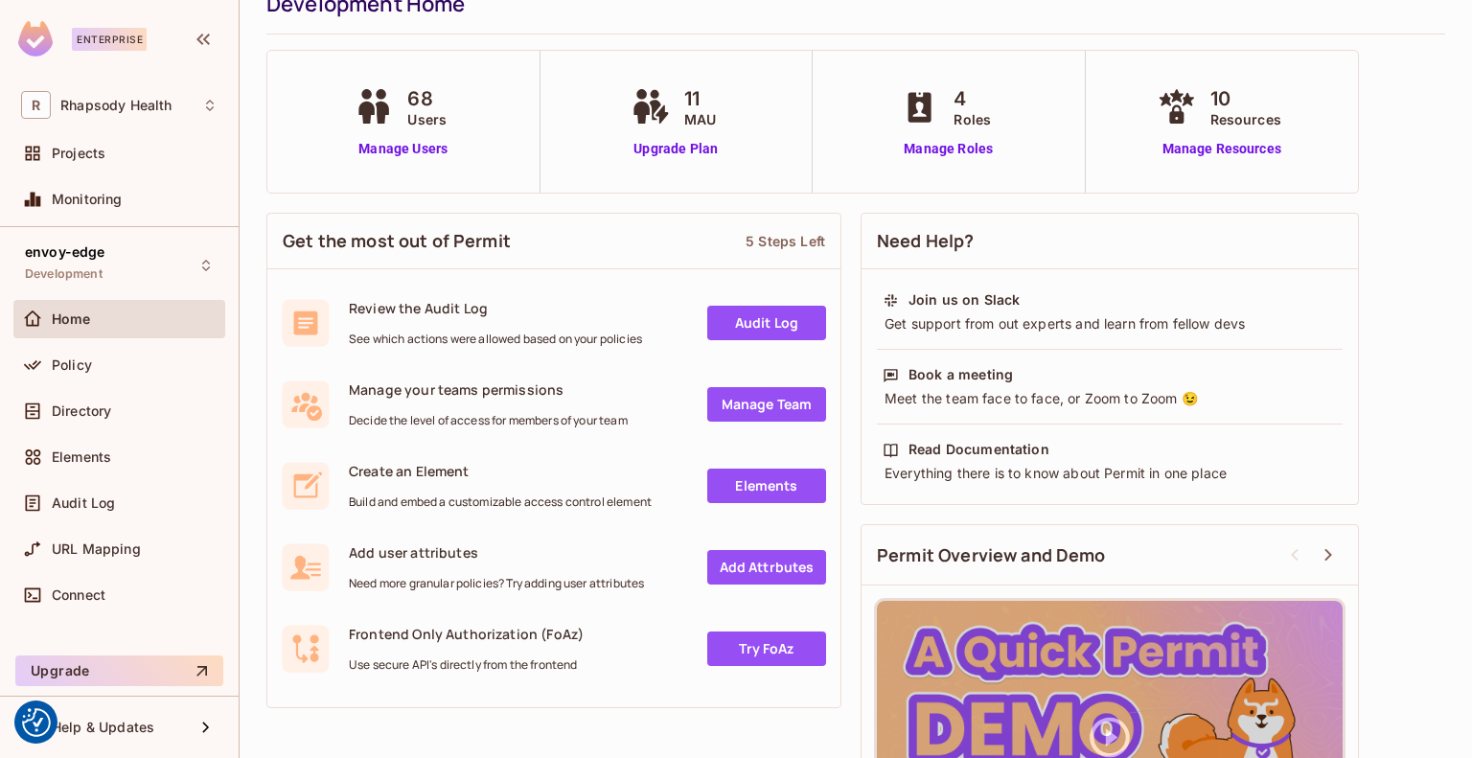
scroll to position [0, 0]
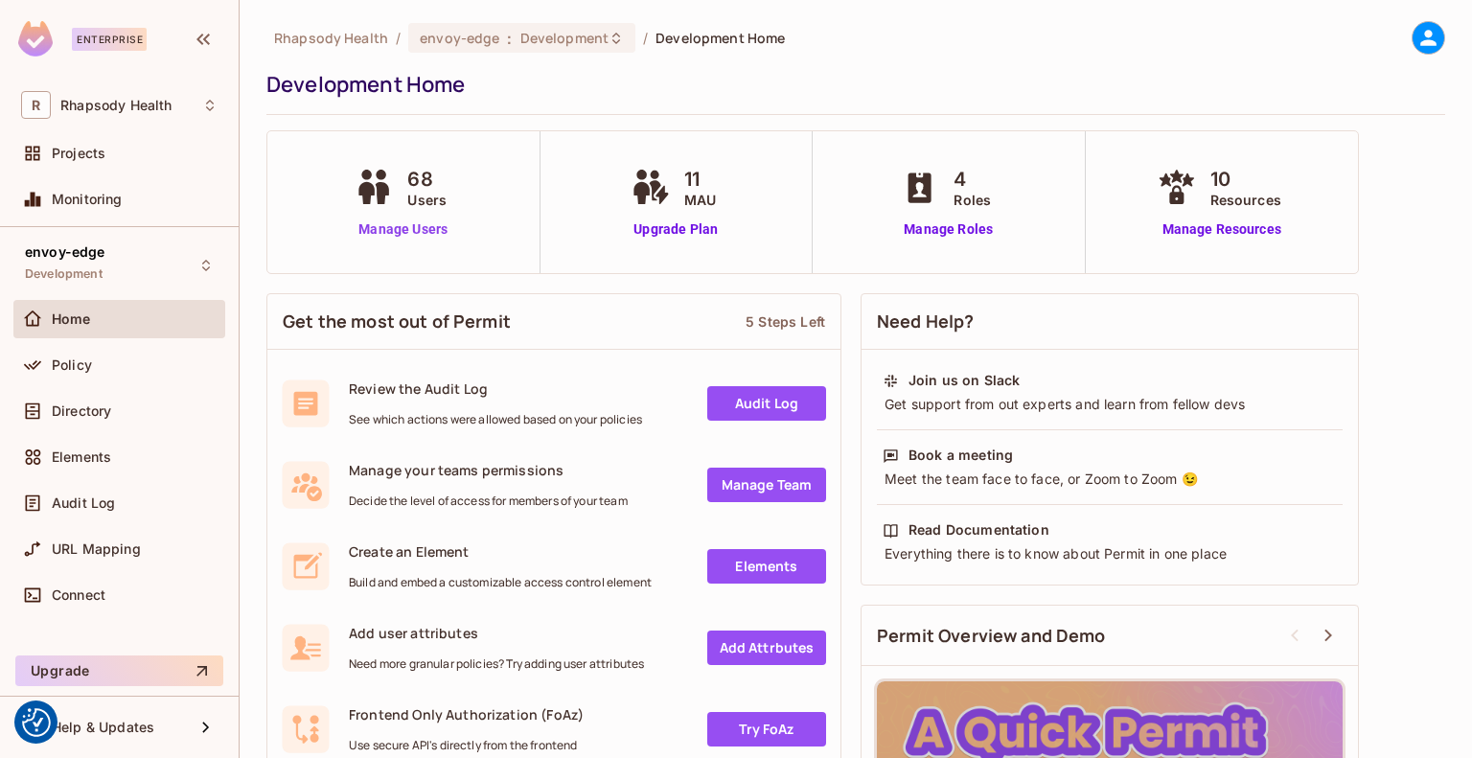
click at [391, 237] on link "Manage Users" at bounding box center [403, 230] width 106 height 20
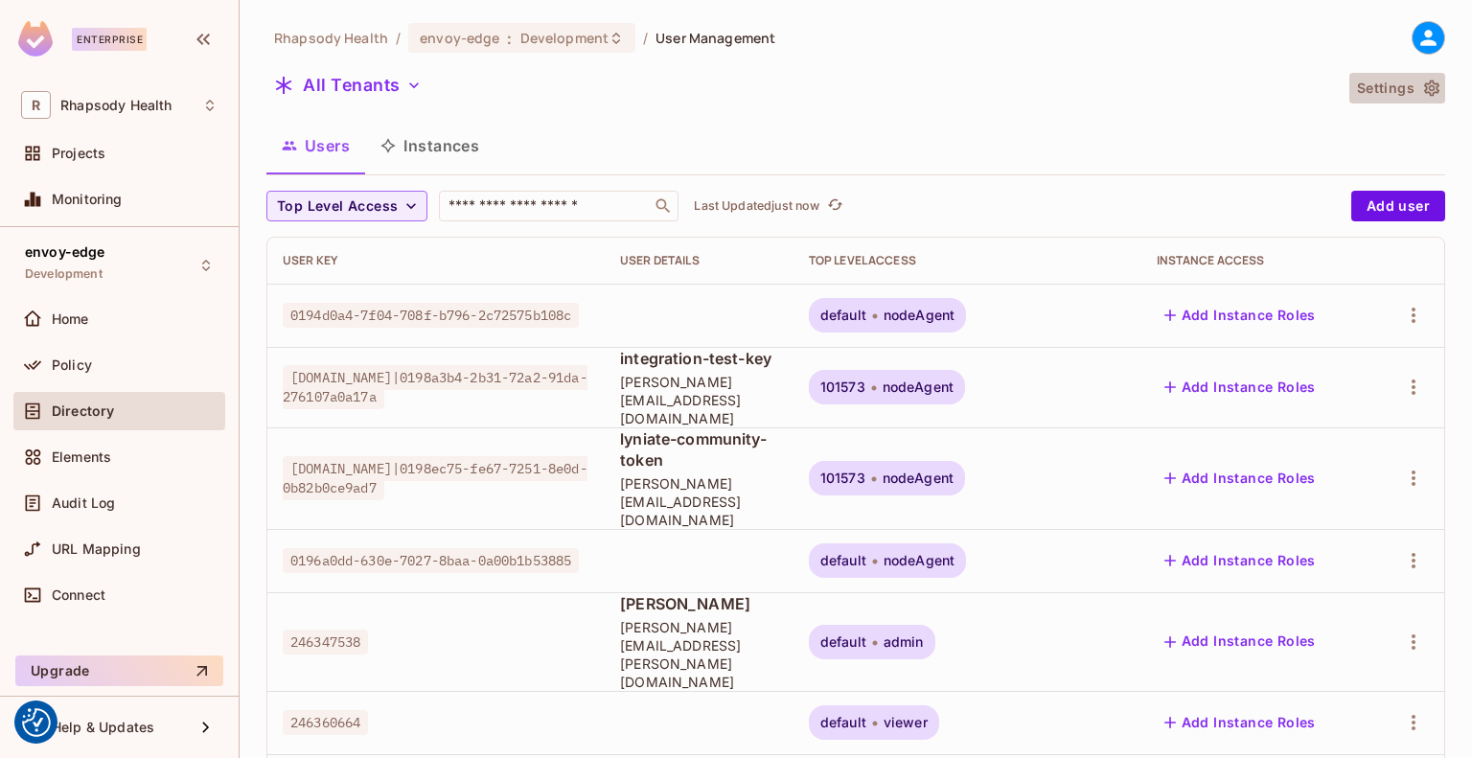
click at [1402, 84] on button "Settings" at bounding box center [1398, 88] width 96 height 31
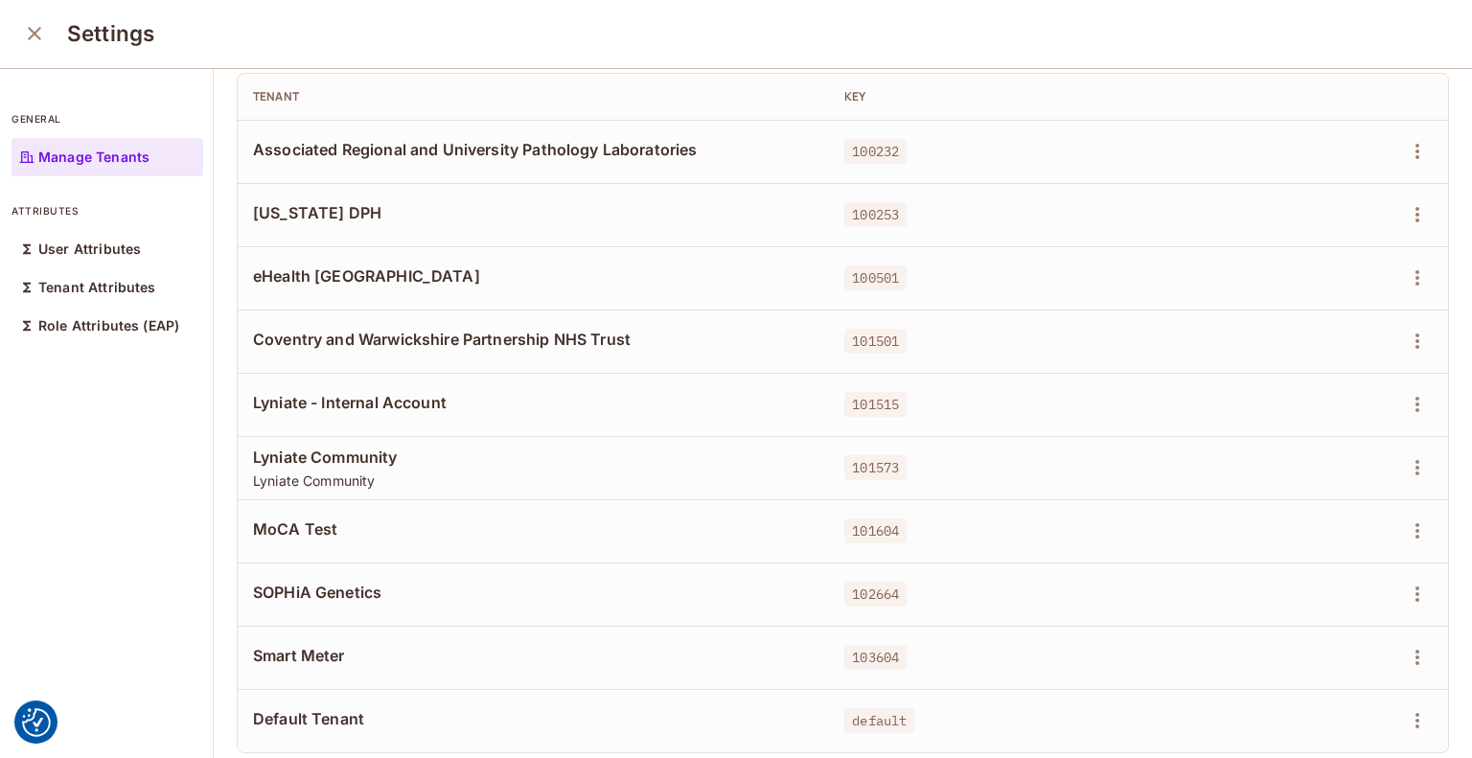
scroll to position [111, 0]
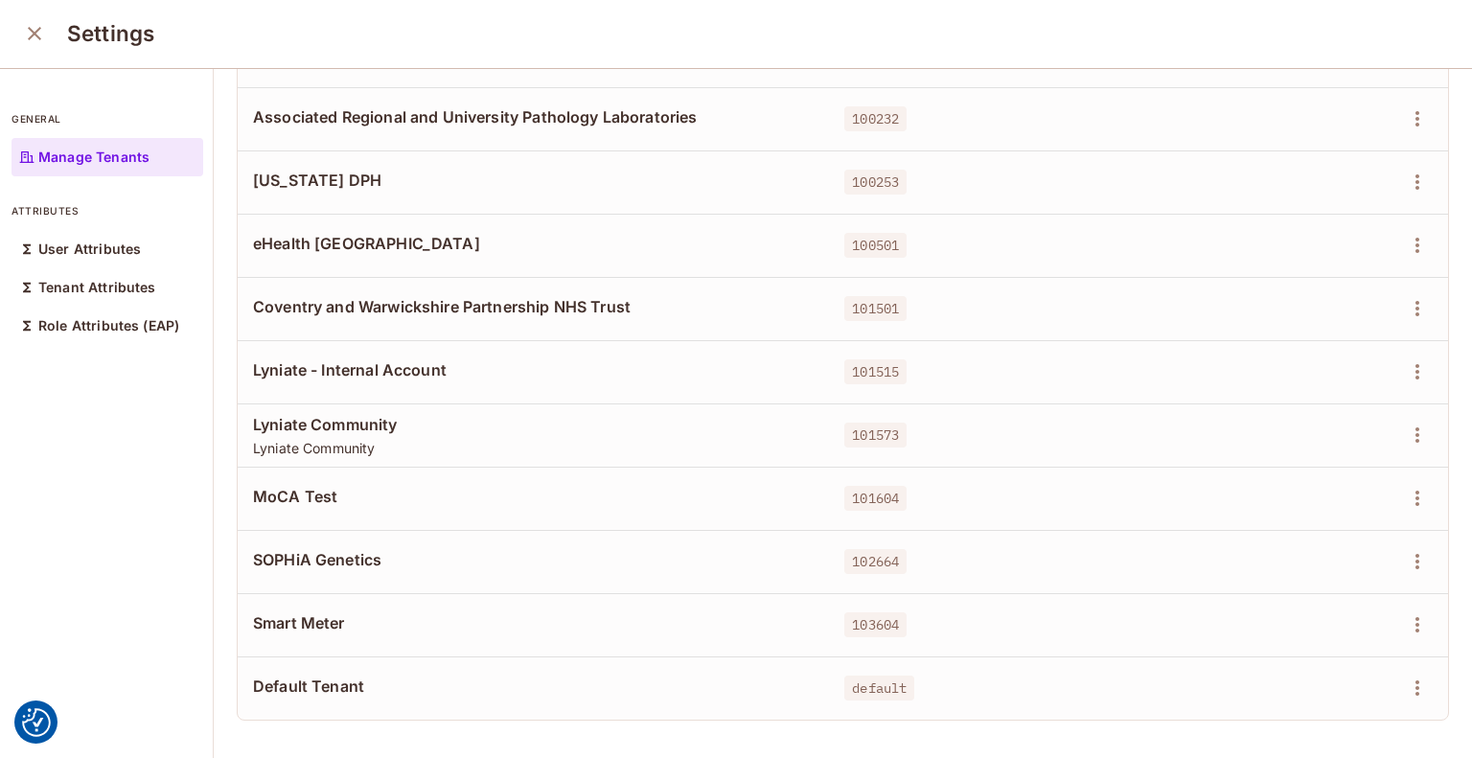
click at [27, 30] on icon "close" at bounding box center [34, 33] width 23 height 23
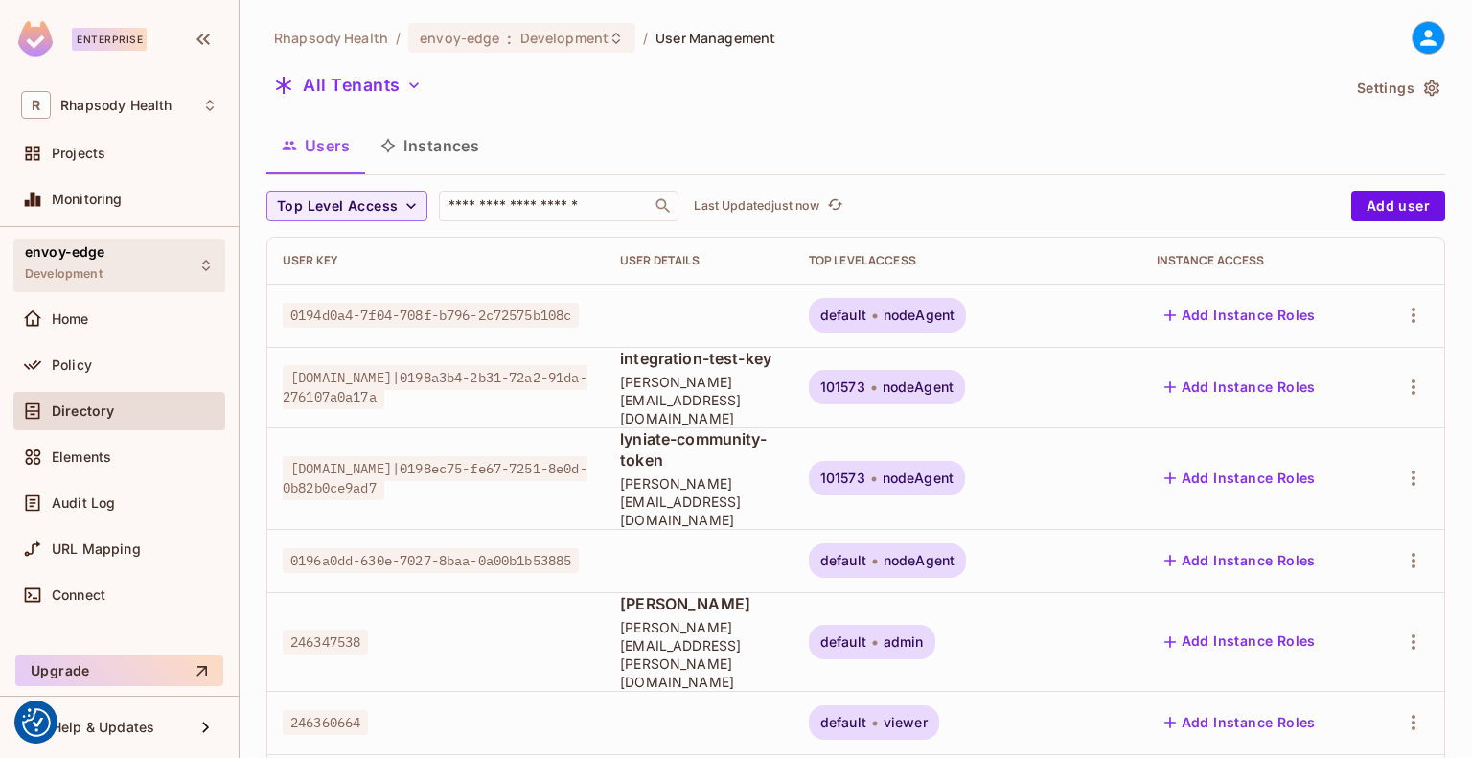
click at [95, 266] on span "Development" at bounding box center [64, 273] width 78 height 15
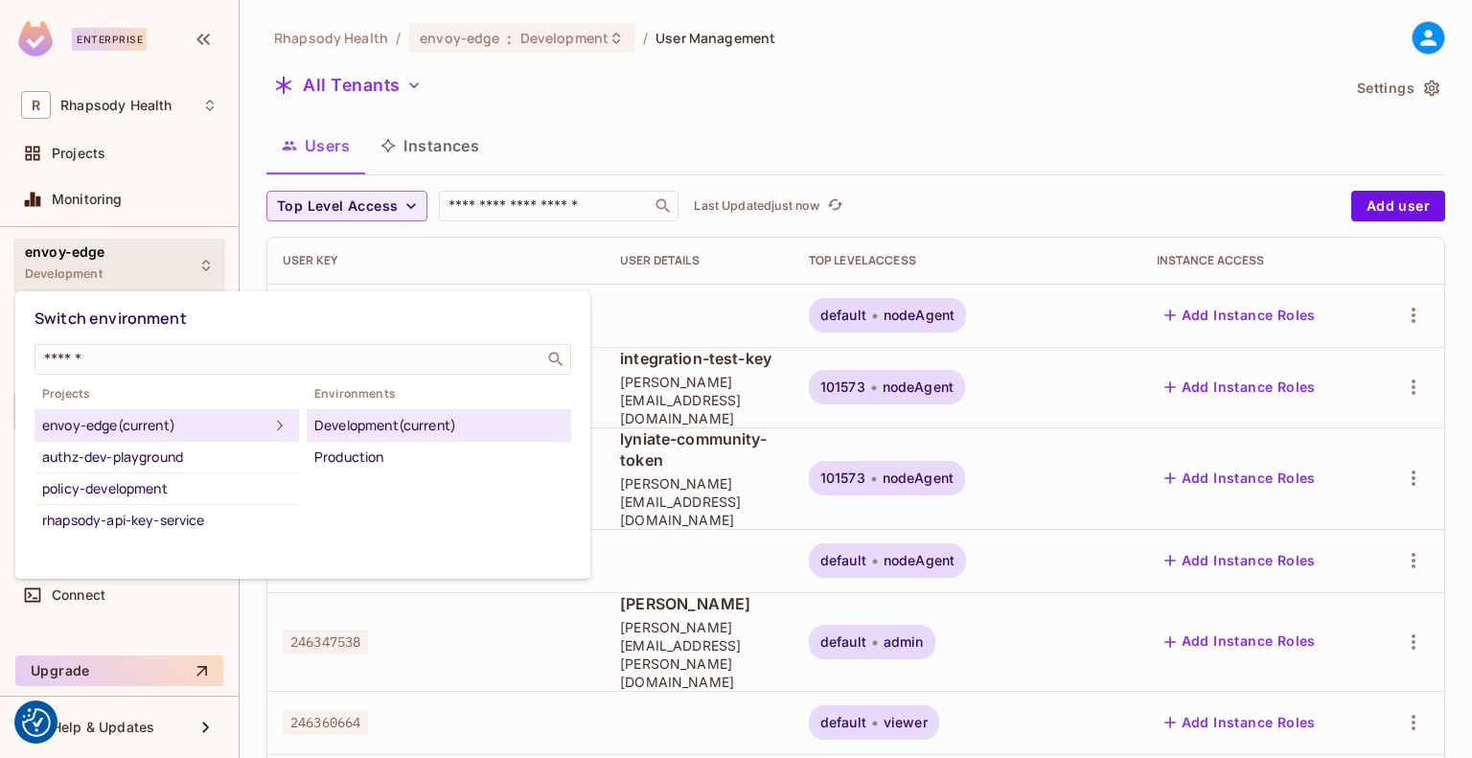
click at [95, 266] on div at bounding box center [736, 379] width 1472 height 758
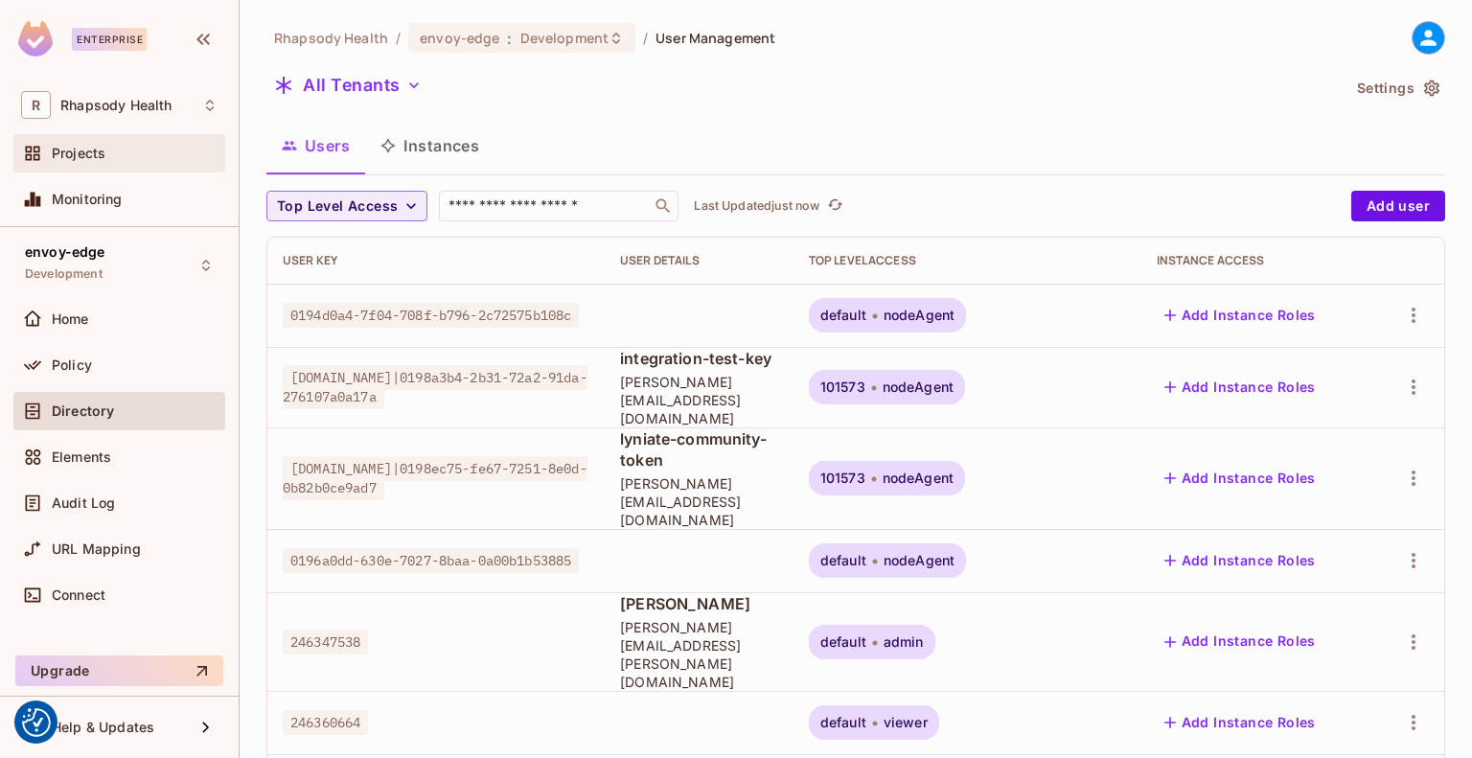
click at [107, 156] on div "Projects" at bounding box center [135, 153] width 166 height 15
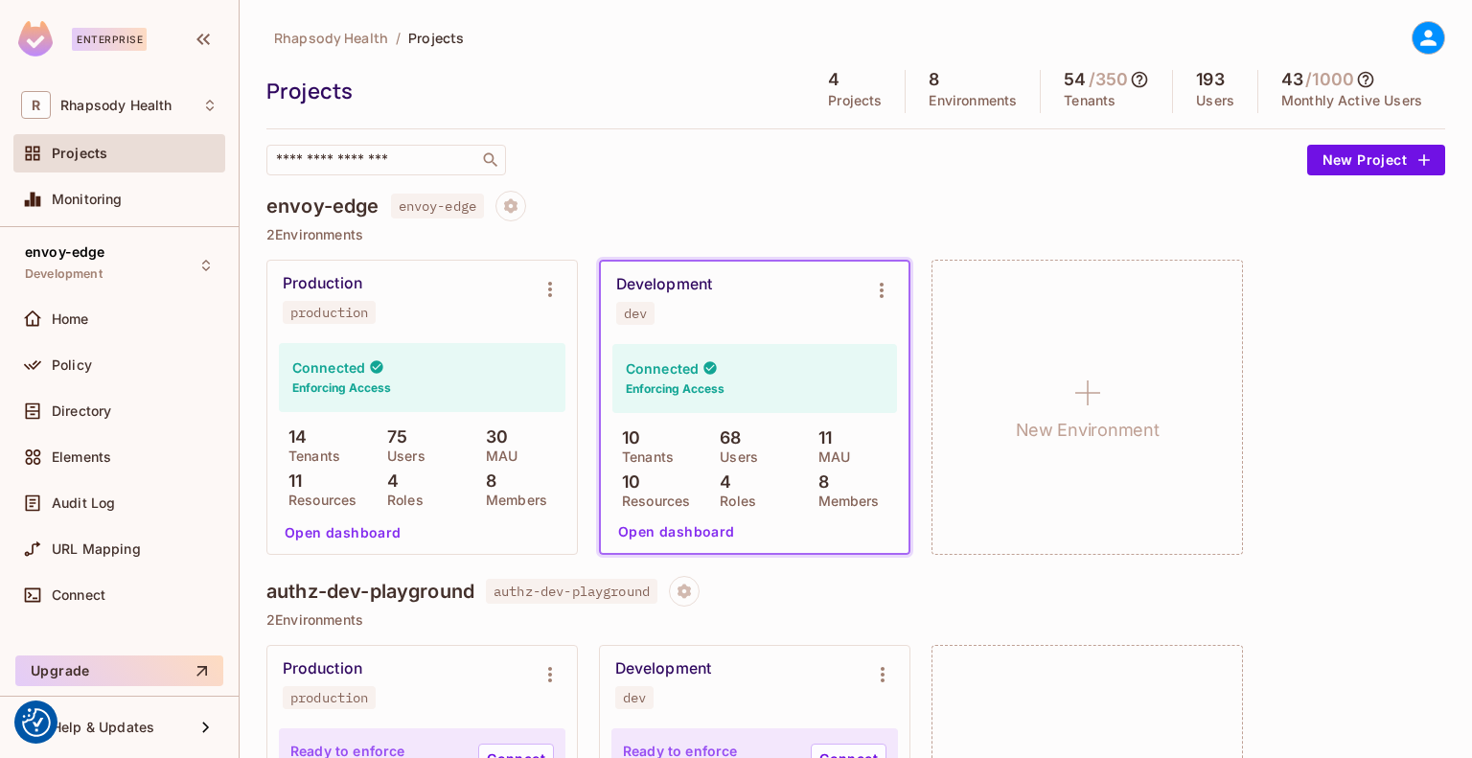
click at [629, 310] on div "dev" at bounding box center [635, 313] width 23 height 15
click at [655, 289] on div "Development" at bounding box center [664, 284] width 96 height 19
click at [684, 549] on div "Connected Enforcing Access 10 Tenants 68 Users 11 MAU 10 Resources 4 Roles 8 Me…" at bounding box center [755, 445] width 308 height 215
click at [684, 538] on button "Open dashboard" at bounding box center [677, 532] width 132 height 31
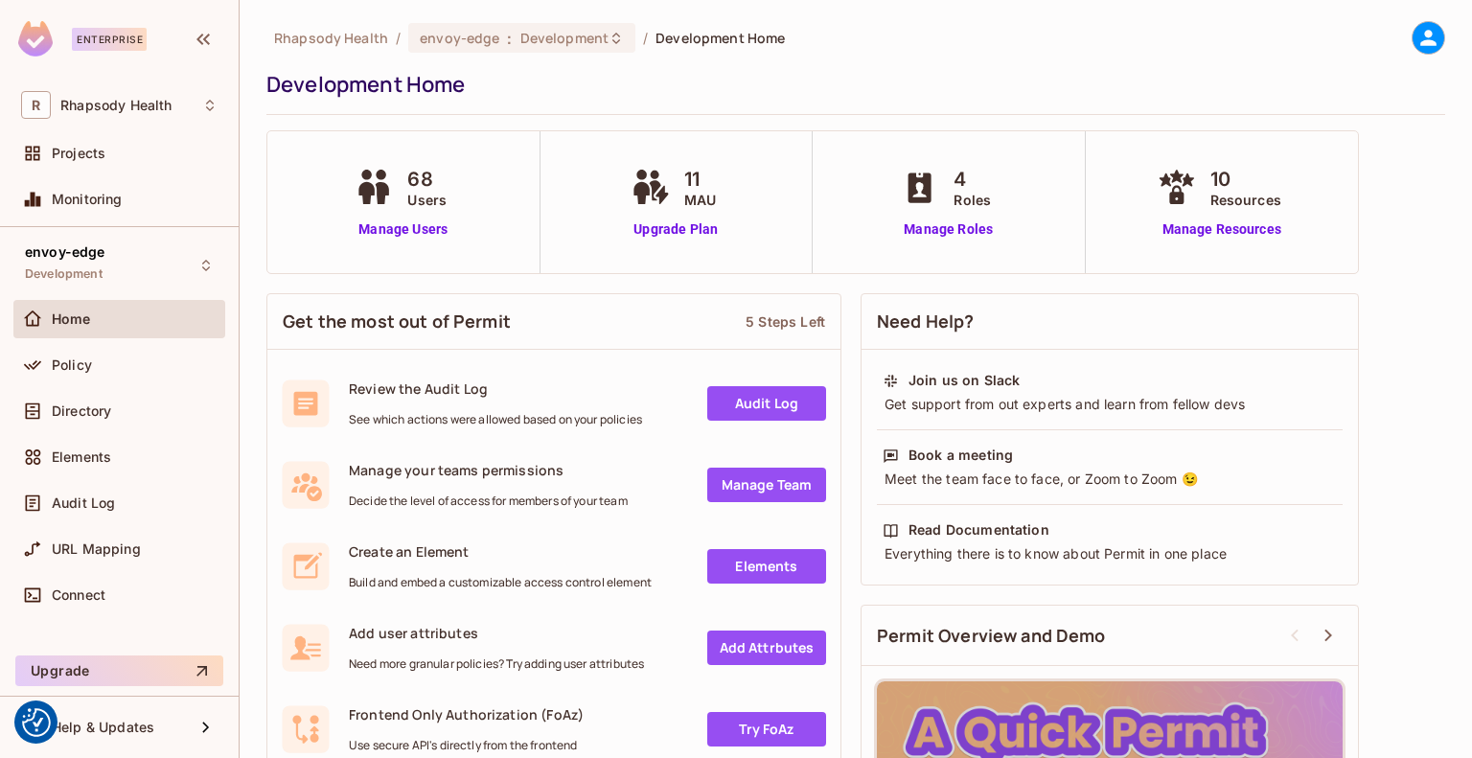
click at [560, 58] on div "Rhapsody Health / envoy-edge : Development / Development Home Development Home" at bounding box center [855, 68] width 1179 height 94
click at [564, 40] on span "Development" at bounding box center [564, 38] width 88 height 18
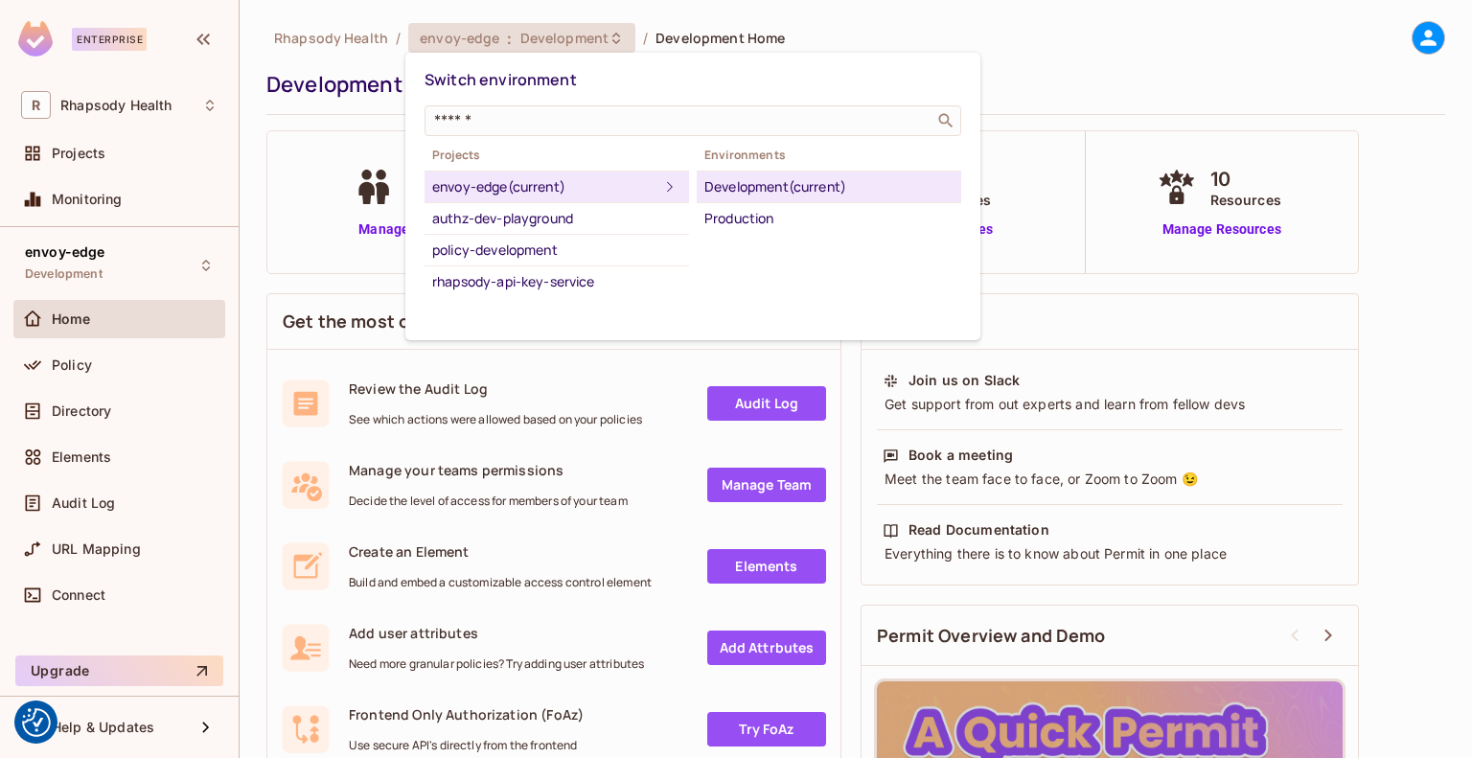
click at [562, 35] on div at bounding box center [736, 379] width 1472 height 758
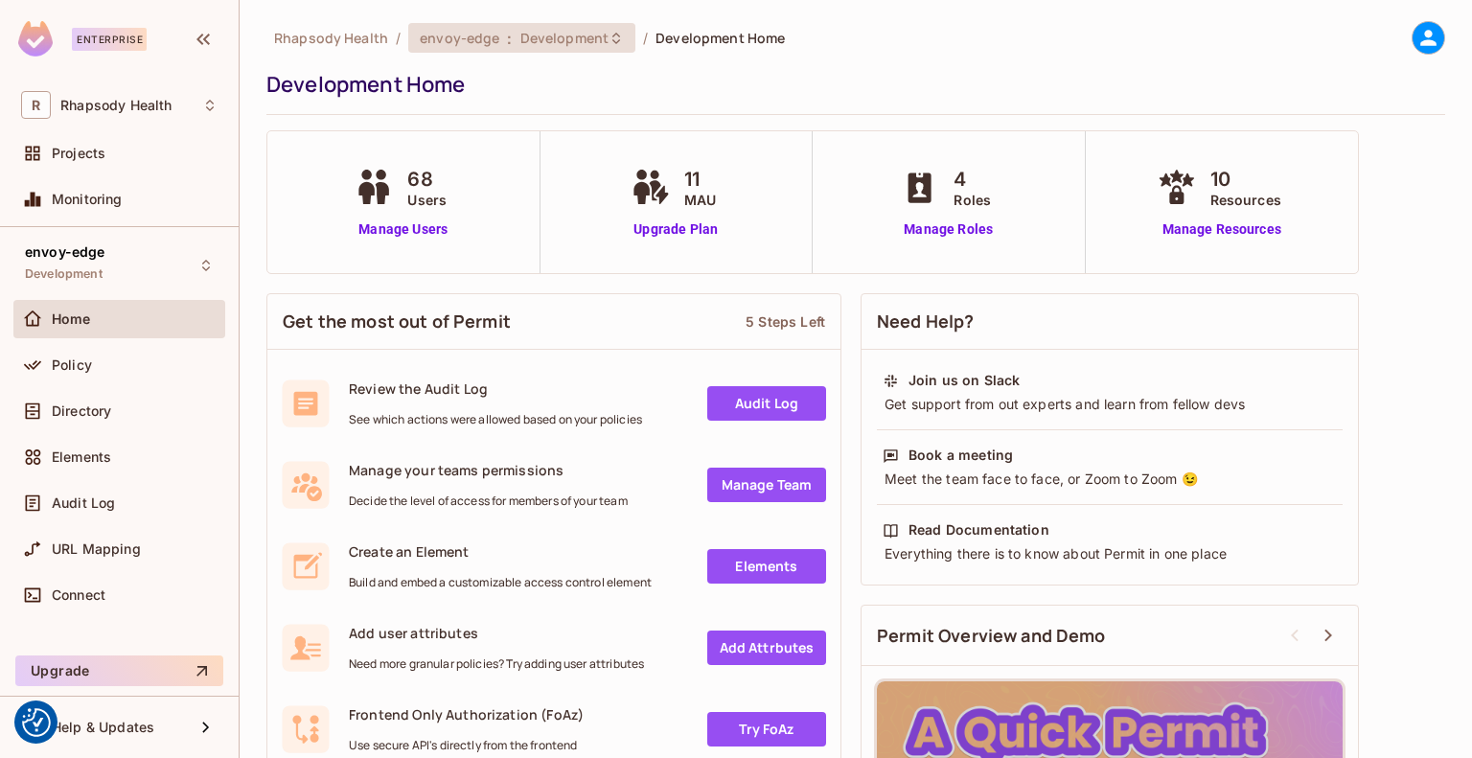
click at [468, 30] on span "envoy-edge" at bounding box center [460, 38] width 80 height 18
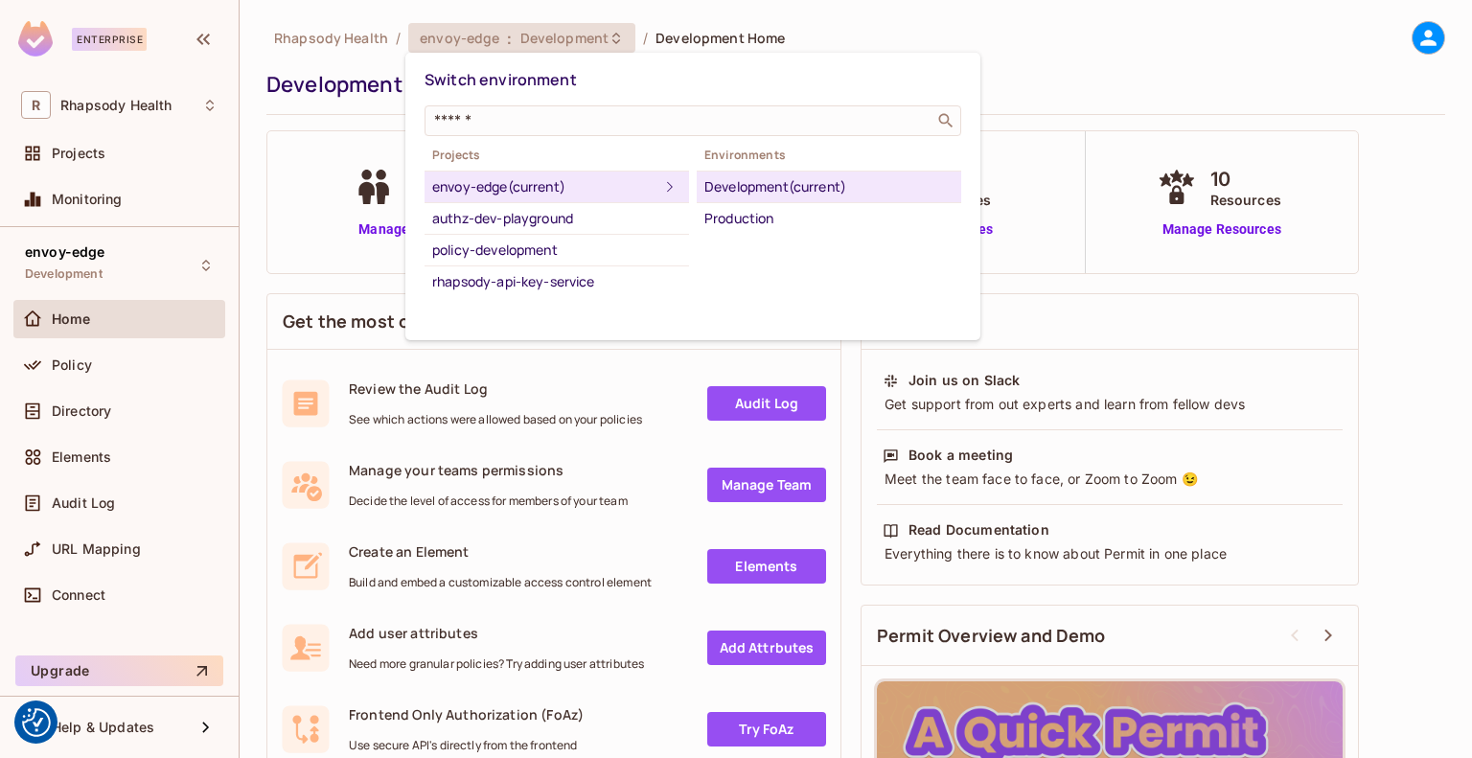
click at [281, 83] on div at bounding box center [736, 379] width 1472 height 758
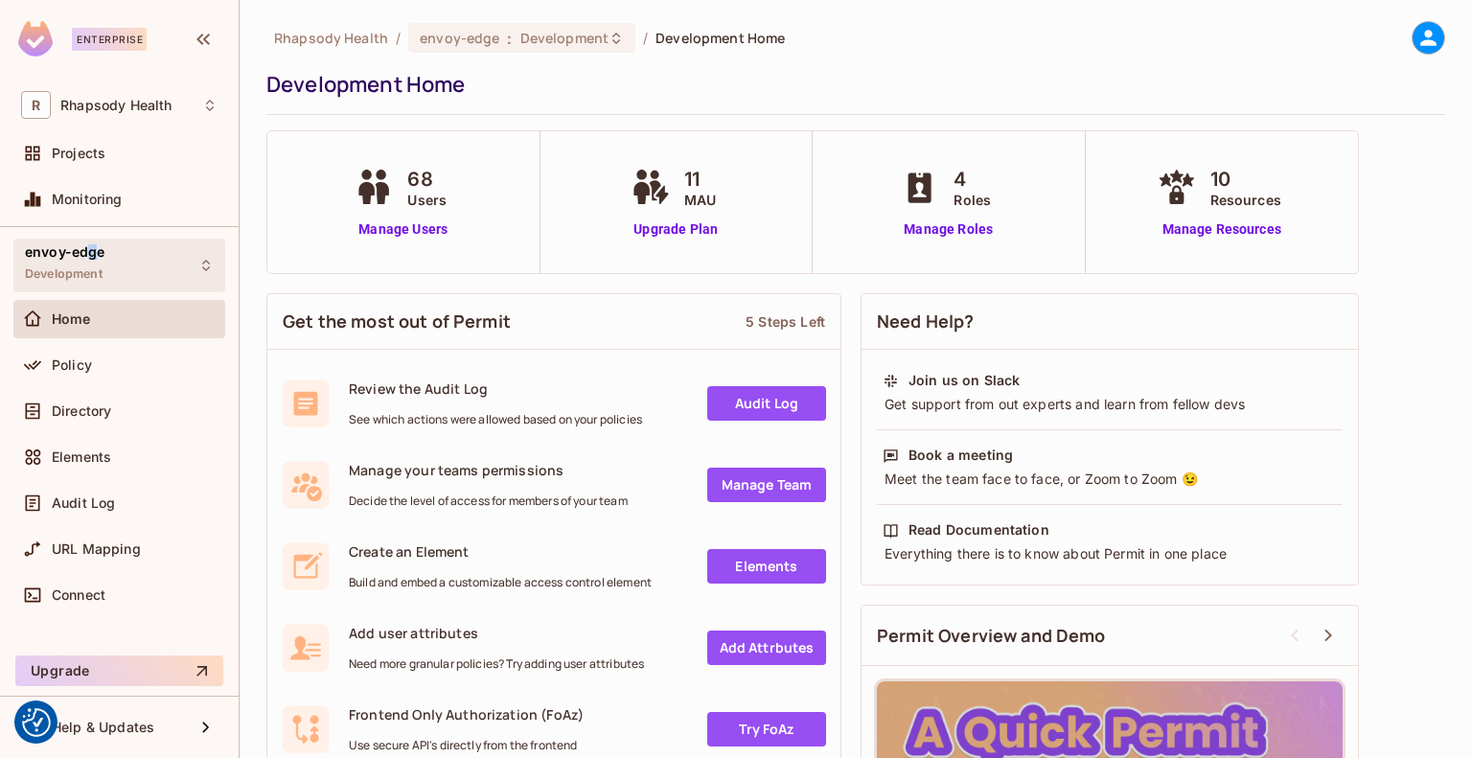
click at [92, 260] on div "envoy-edge Development" at bounding box center [65, 264] width 81 height 41
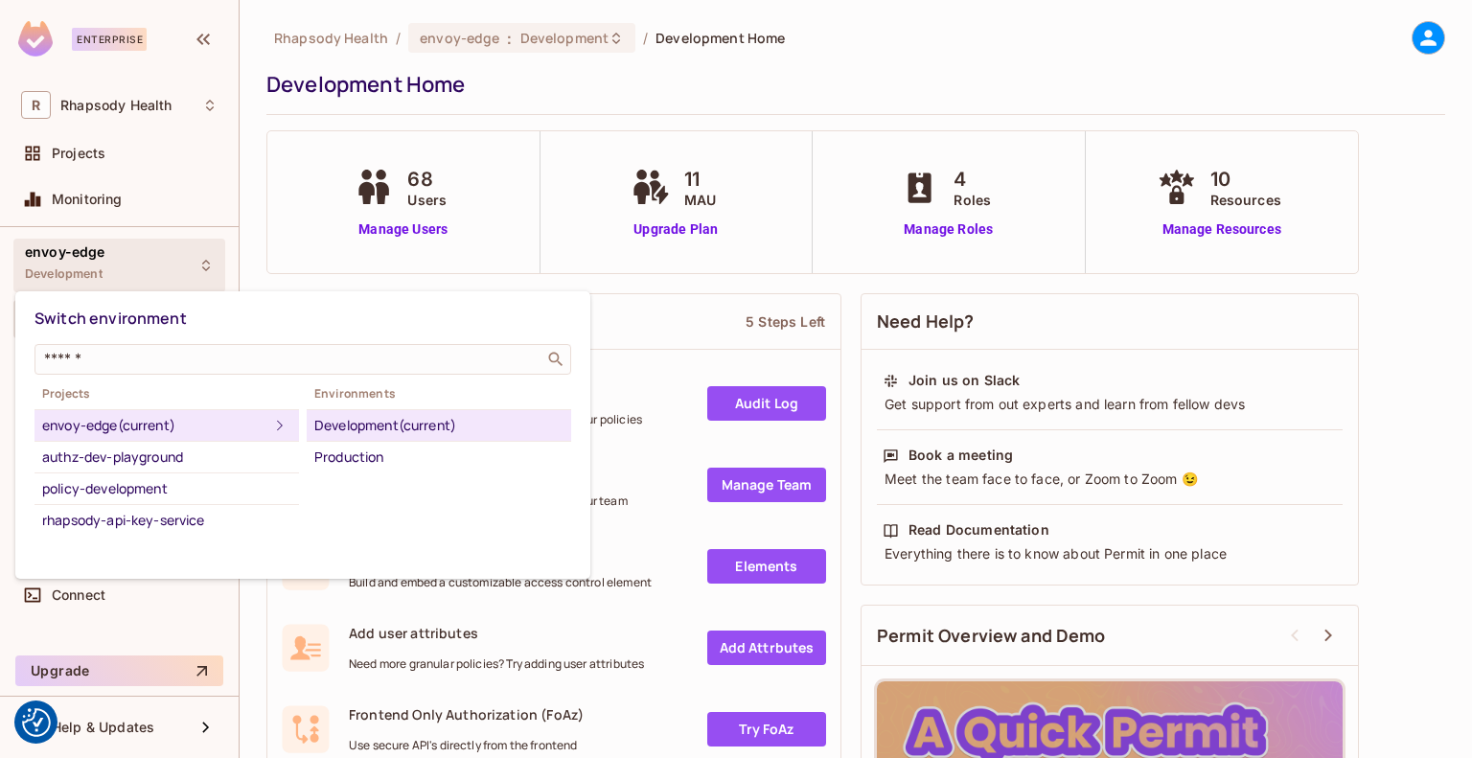
click at [92, 260] on div at bounding box center [736, 379] width 1472 height 758
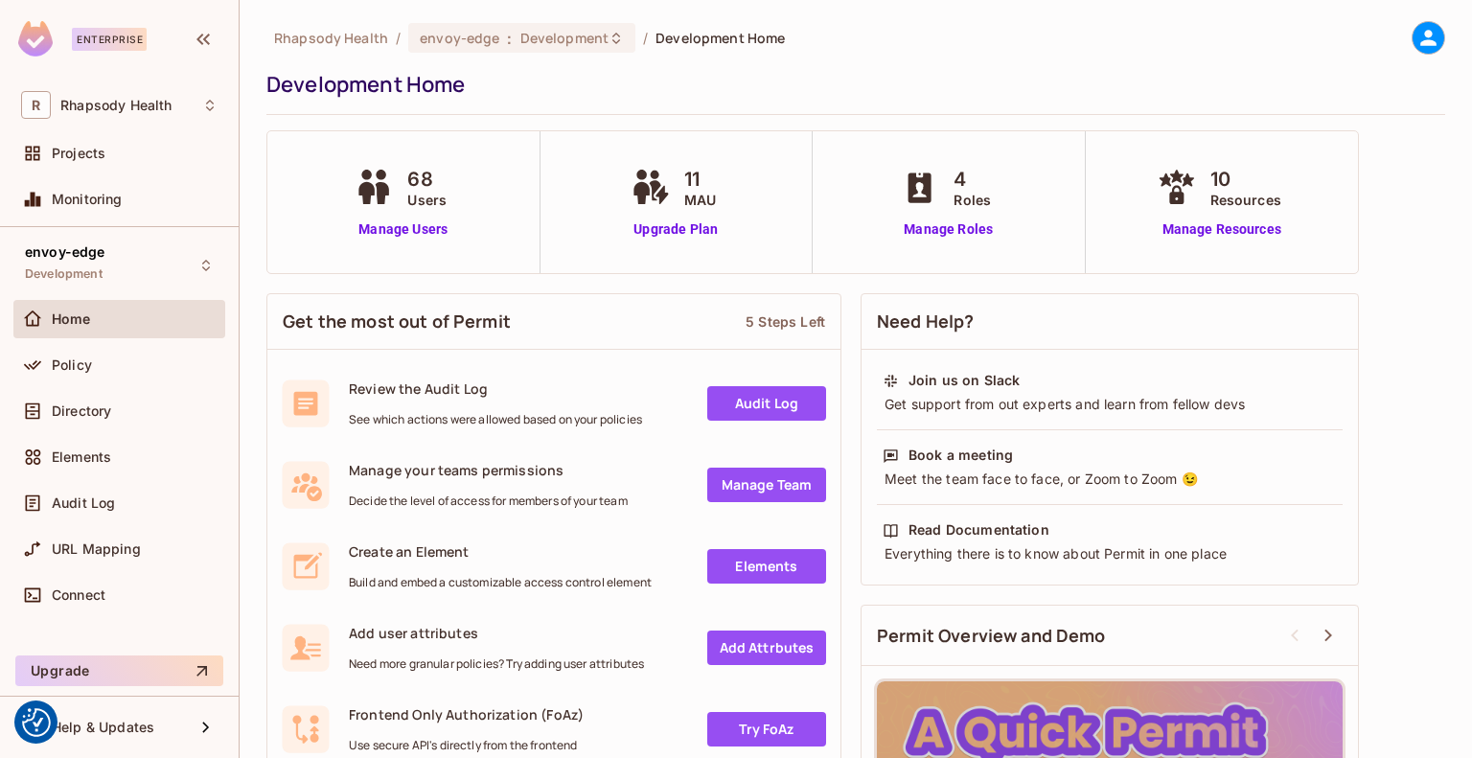
click at [1395, 32] on div at bounding box center [1420, 38] width 51 height 34
click at [1417, 34] on icon at bounding box center [1429, 38] width 24 height 24
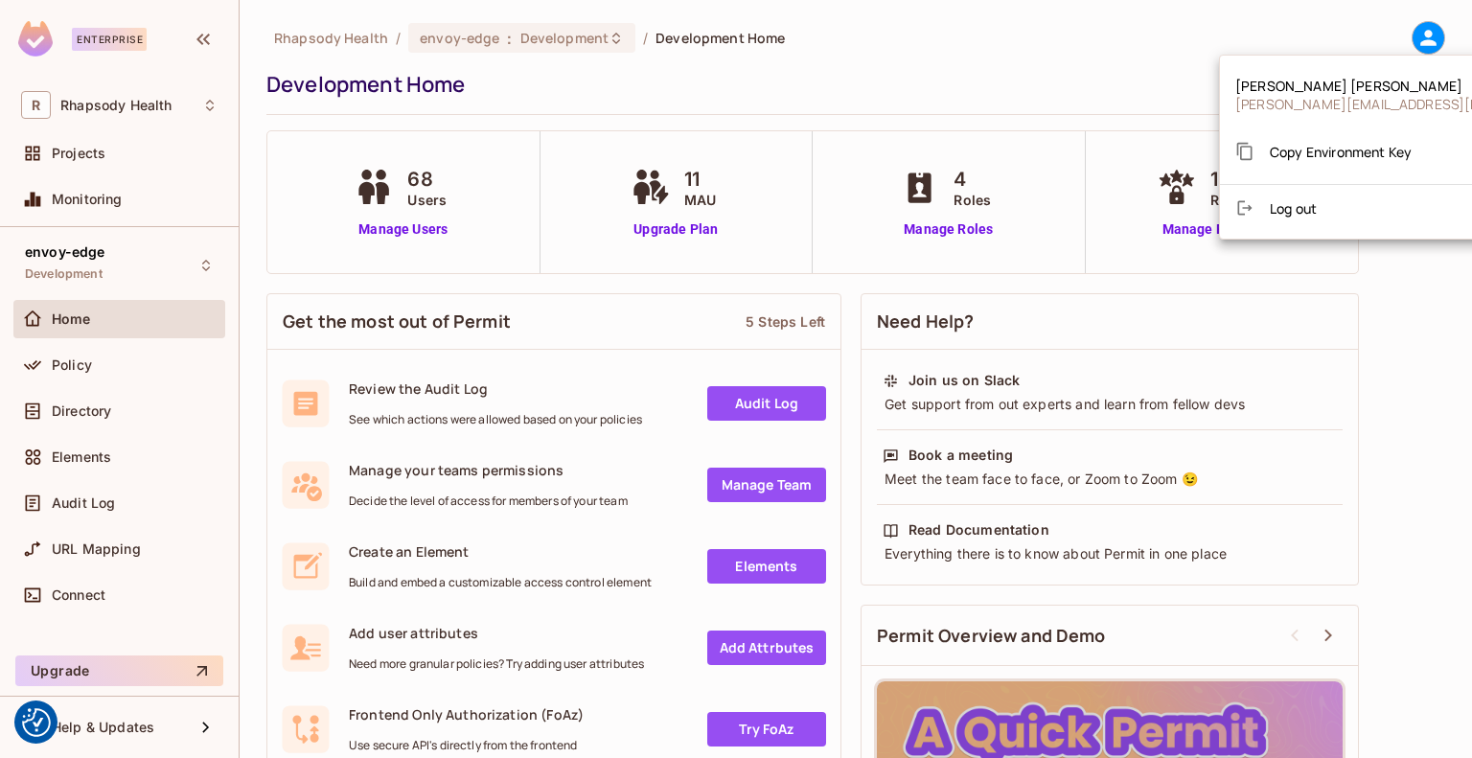
click at [1311, 148] on span "Copy Environment Key" at bounding box center [1341, 152] width 142 height 18
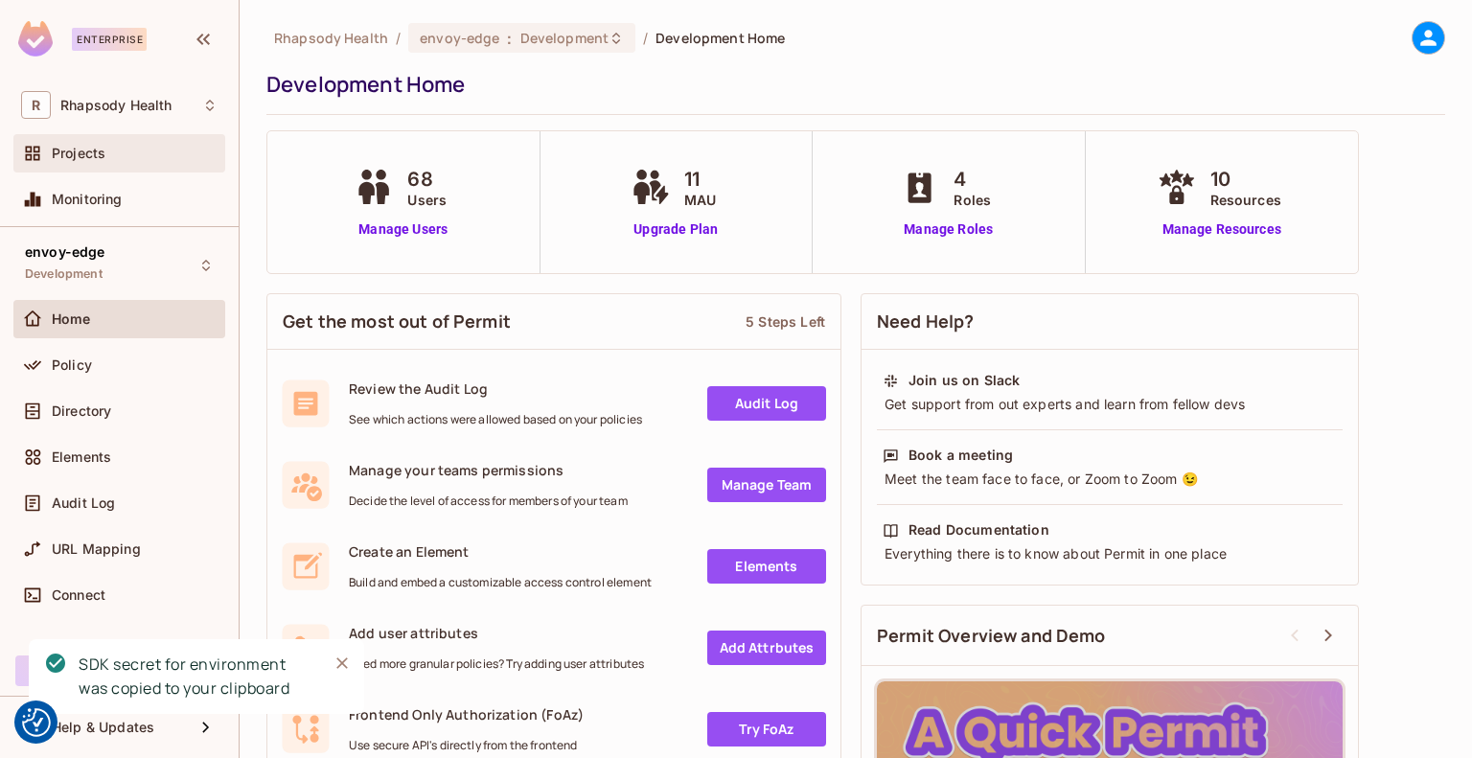
click at [92, 152] on span "Projects" at bounding box center [79, 153] width 54 height 15
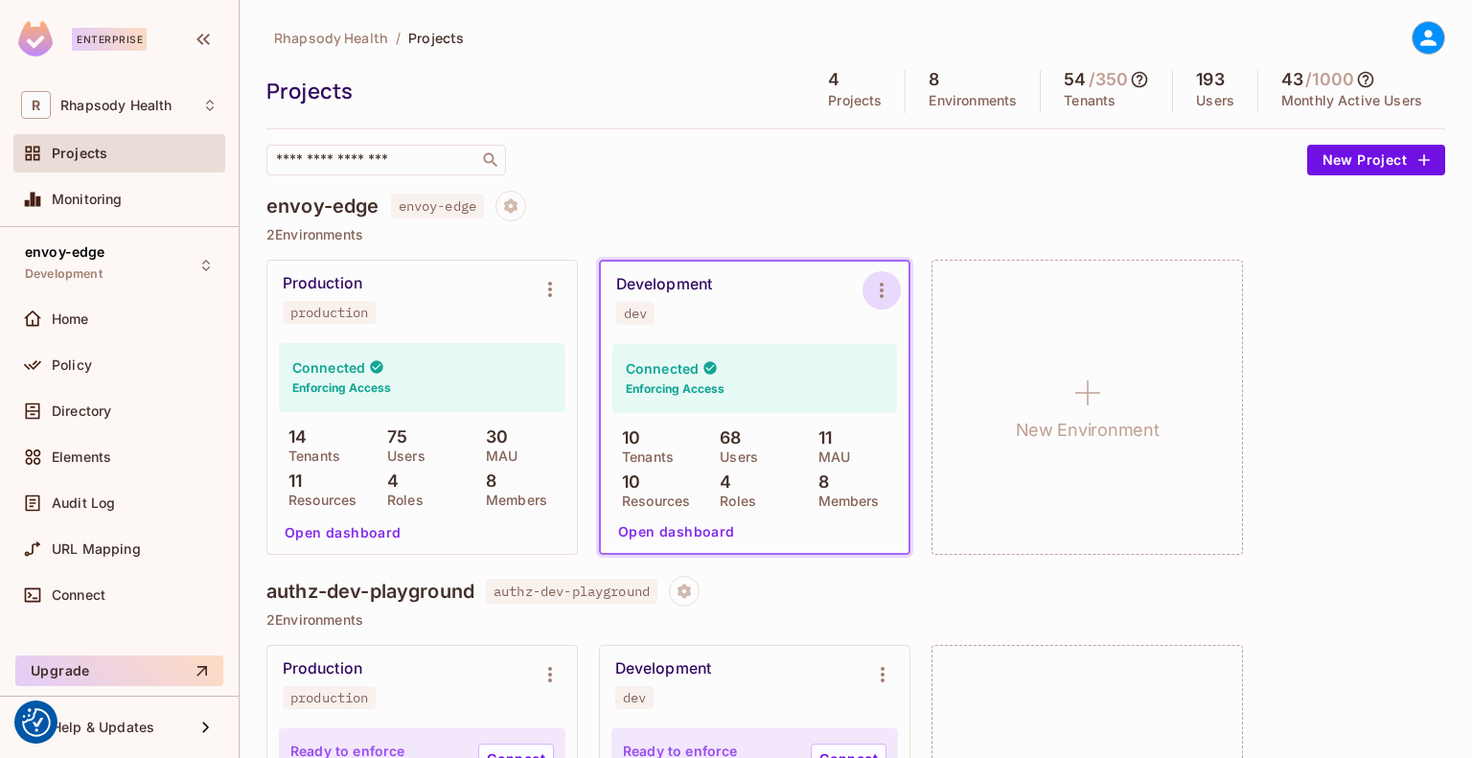
click at [878, 295] on icon "Environment settings" at bounding box center [881, 290] width 23 height 23
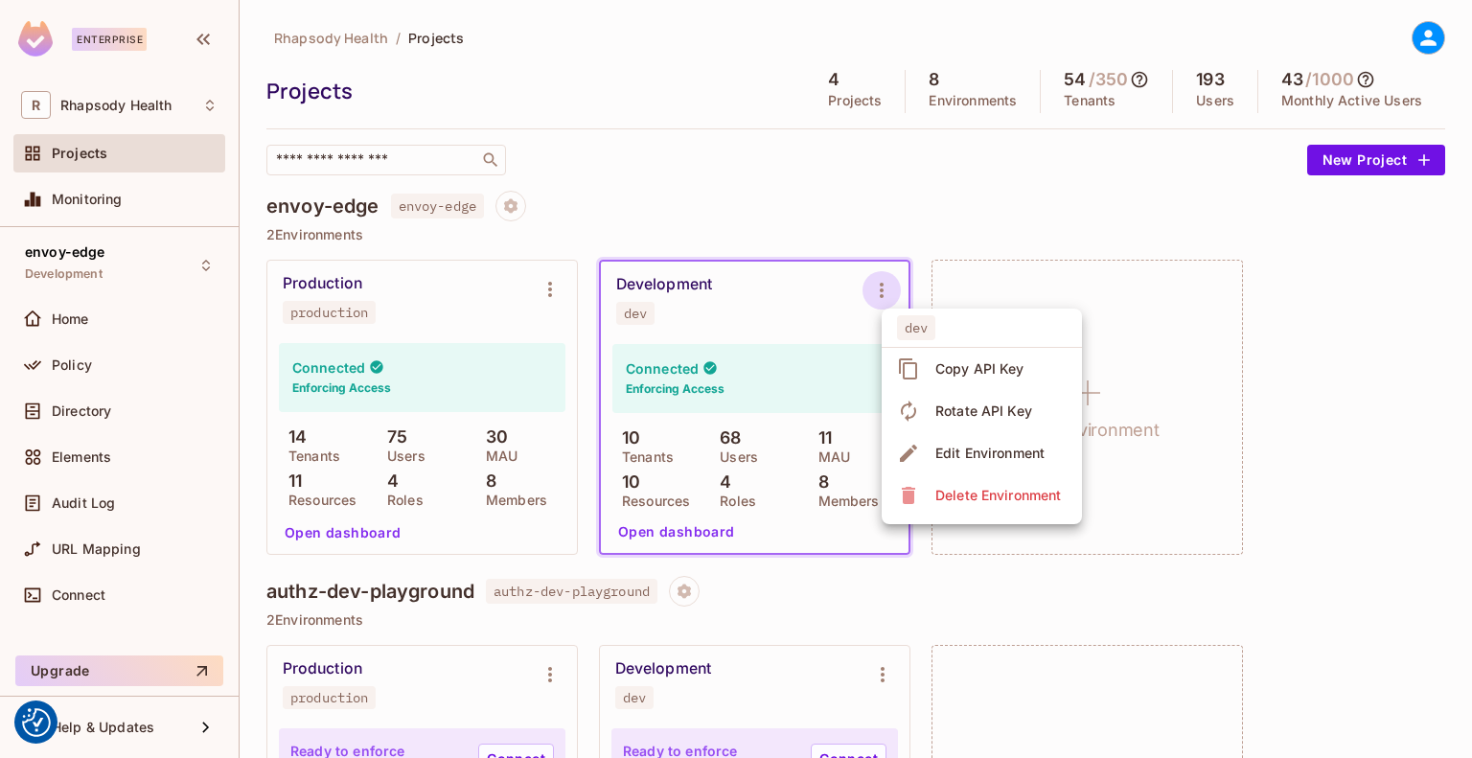
click at [935, 375] on span "Copy API Key" at bounding box center [980, 369] width 101 height 31
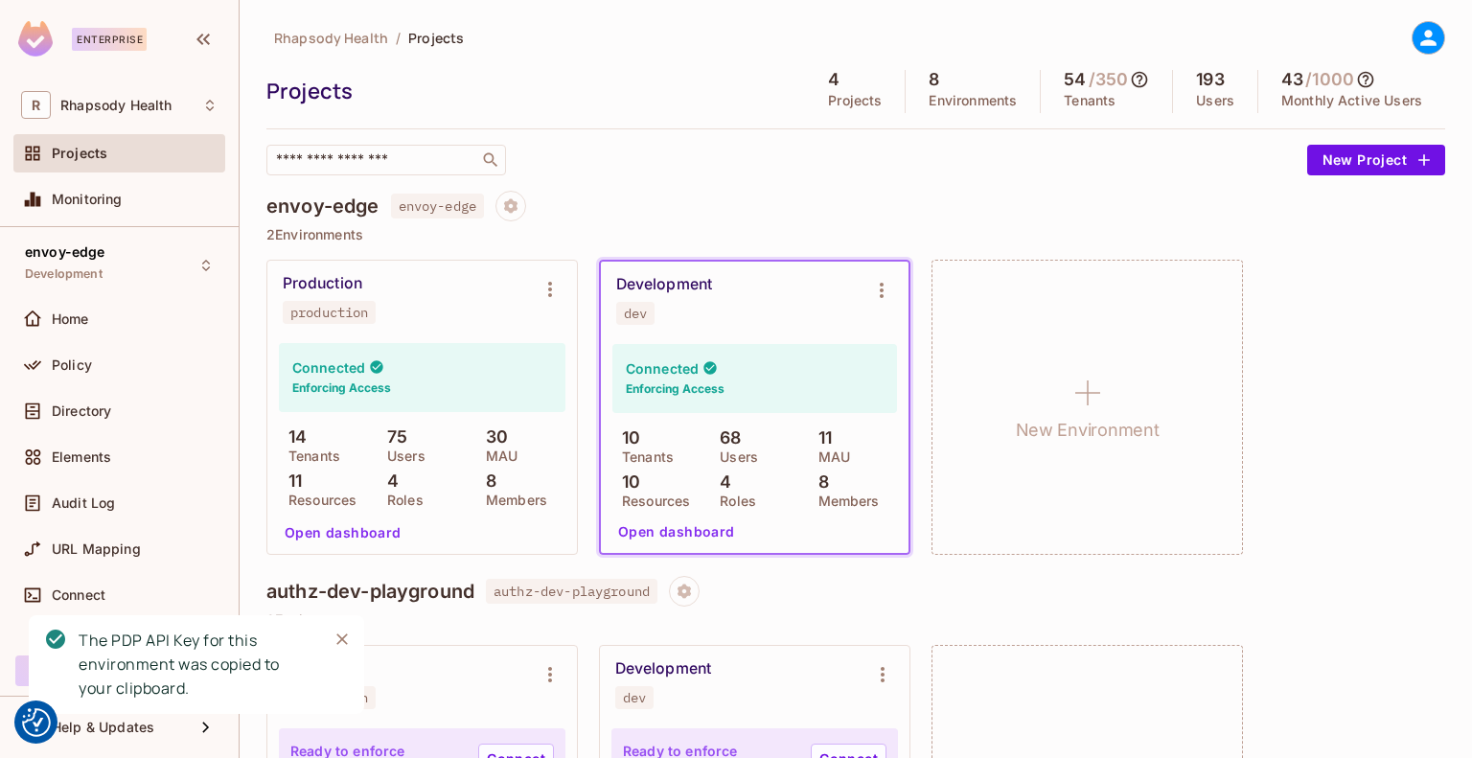
click at [643, 65] on div "Rhapsody Health / Projects Projects 4 Projects 8 Environments 54 / 350 Tenants …" at bounding box center [855, 98] width 1179 height 154
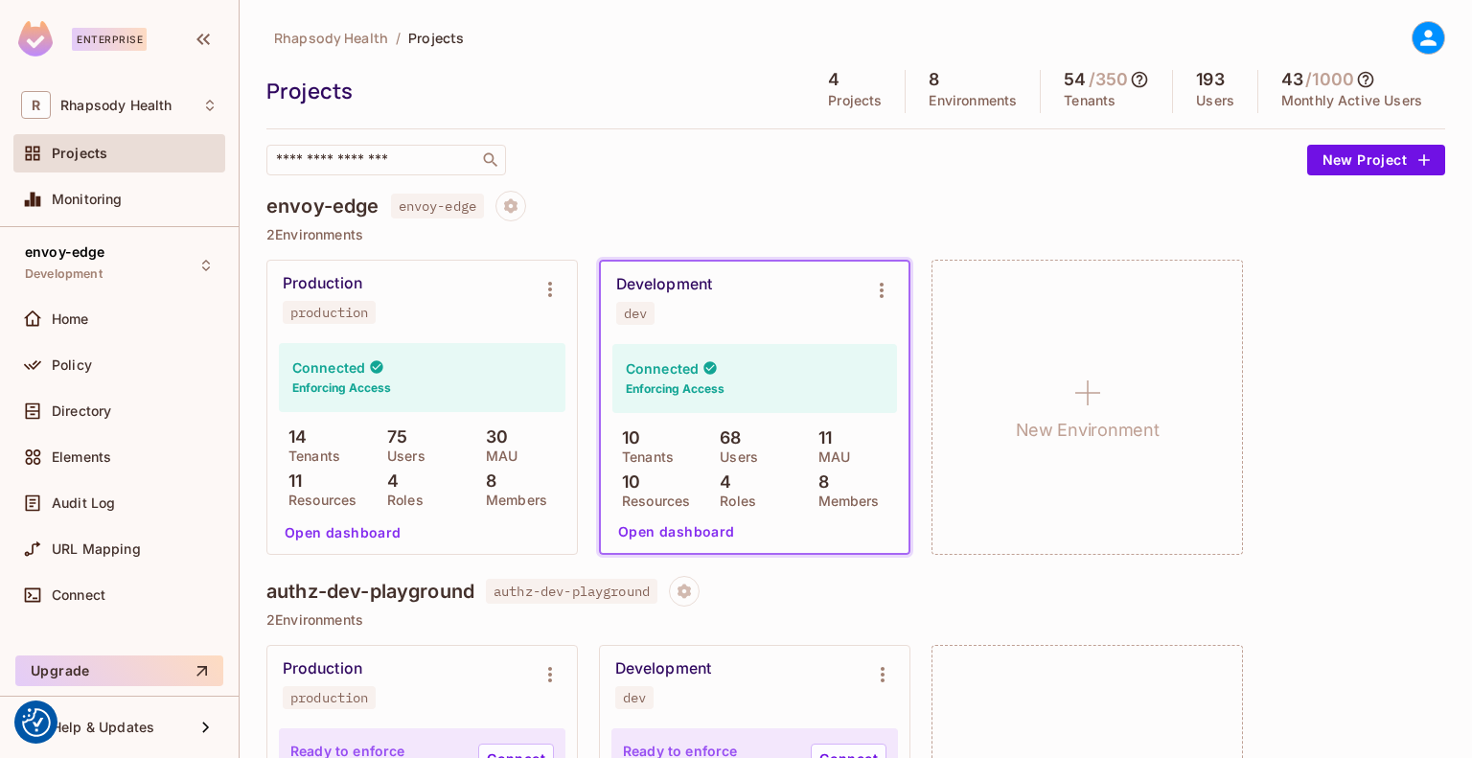
click at [828, 77] on h5 "4" at bounding box center [834, 79] width 12 height 19
drag, startPoint x: 401, startPoint y: 206, endPoint x: 481, endPoint y: 204, distance: 80.5
click at [481, 204] on span "envoy-edge" at bounding box center [438, 206] width 94 height 25
copy span "envoy-edge"
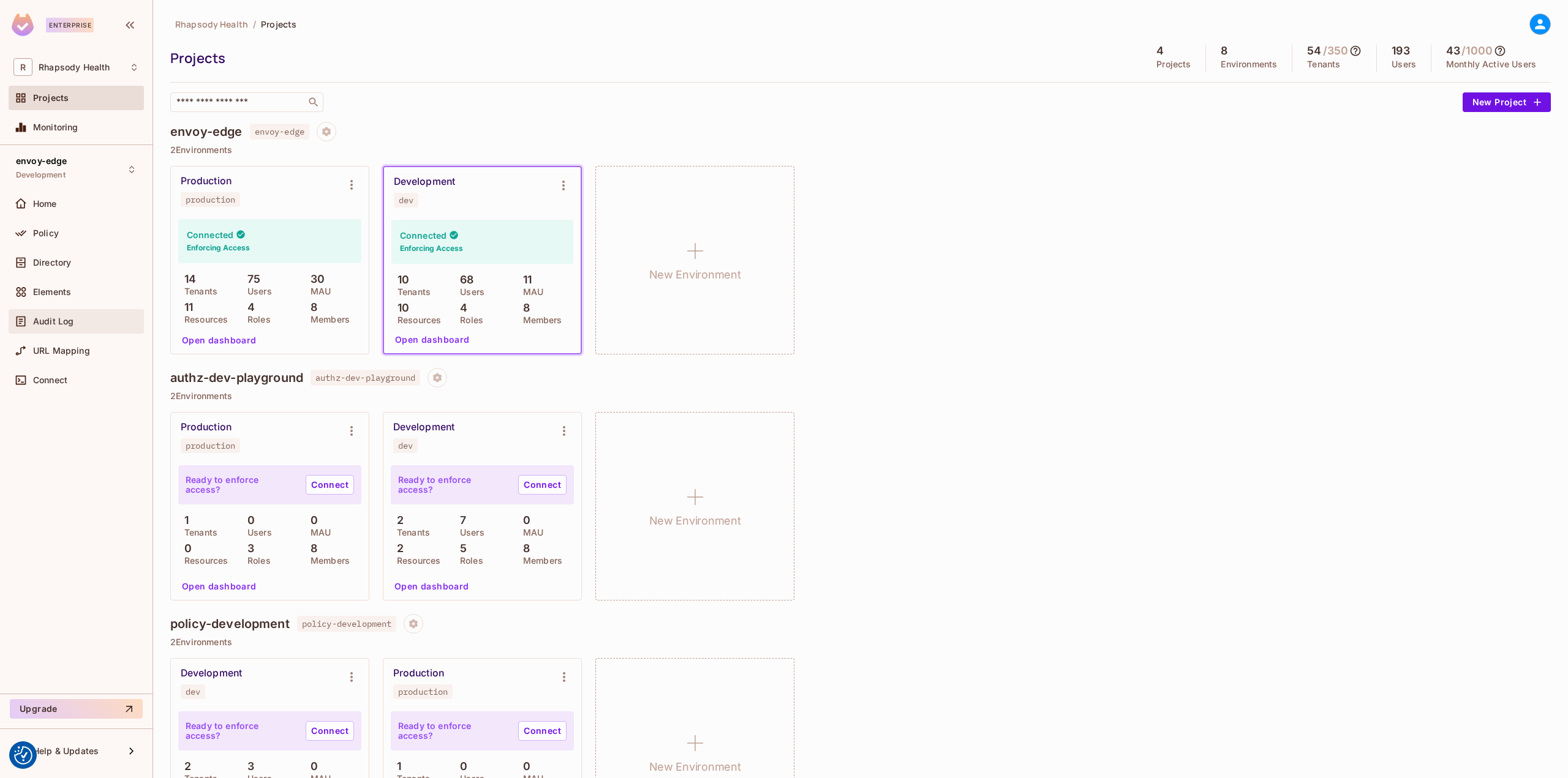
click at [63, 317] on span "Audit Log" at bounding box center [53, 321] width 40 height 10
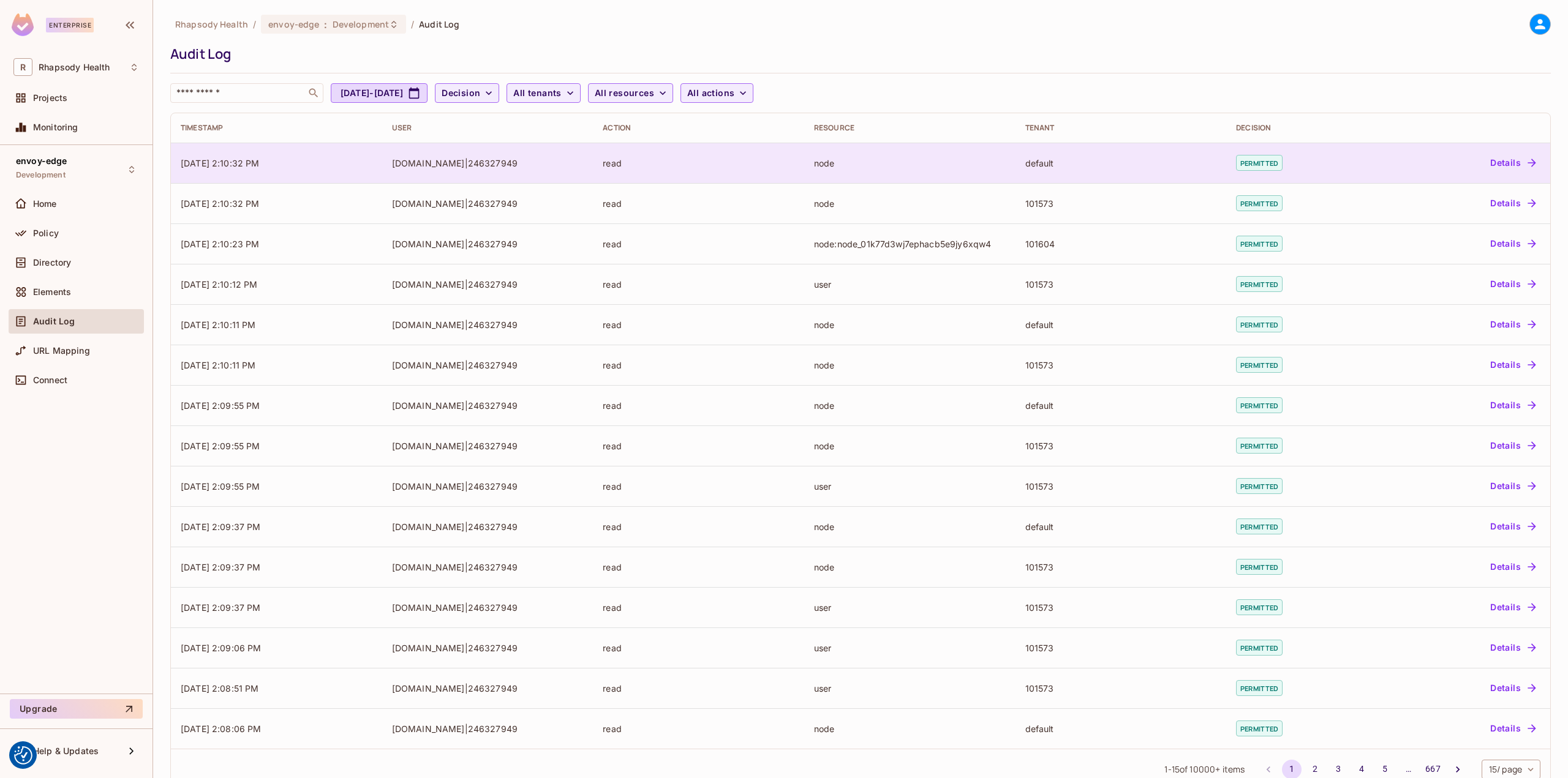
click at [346, 157] on td "10/14/2025 2:10:32 PM" at bounding box center [276, 162] width 211 height 40
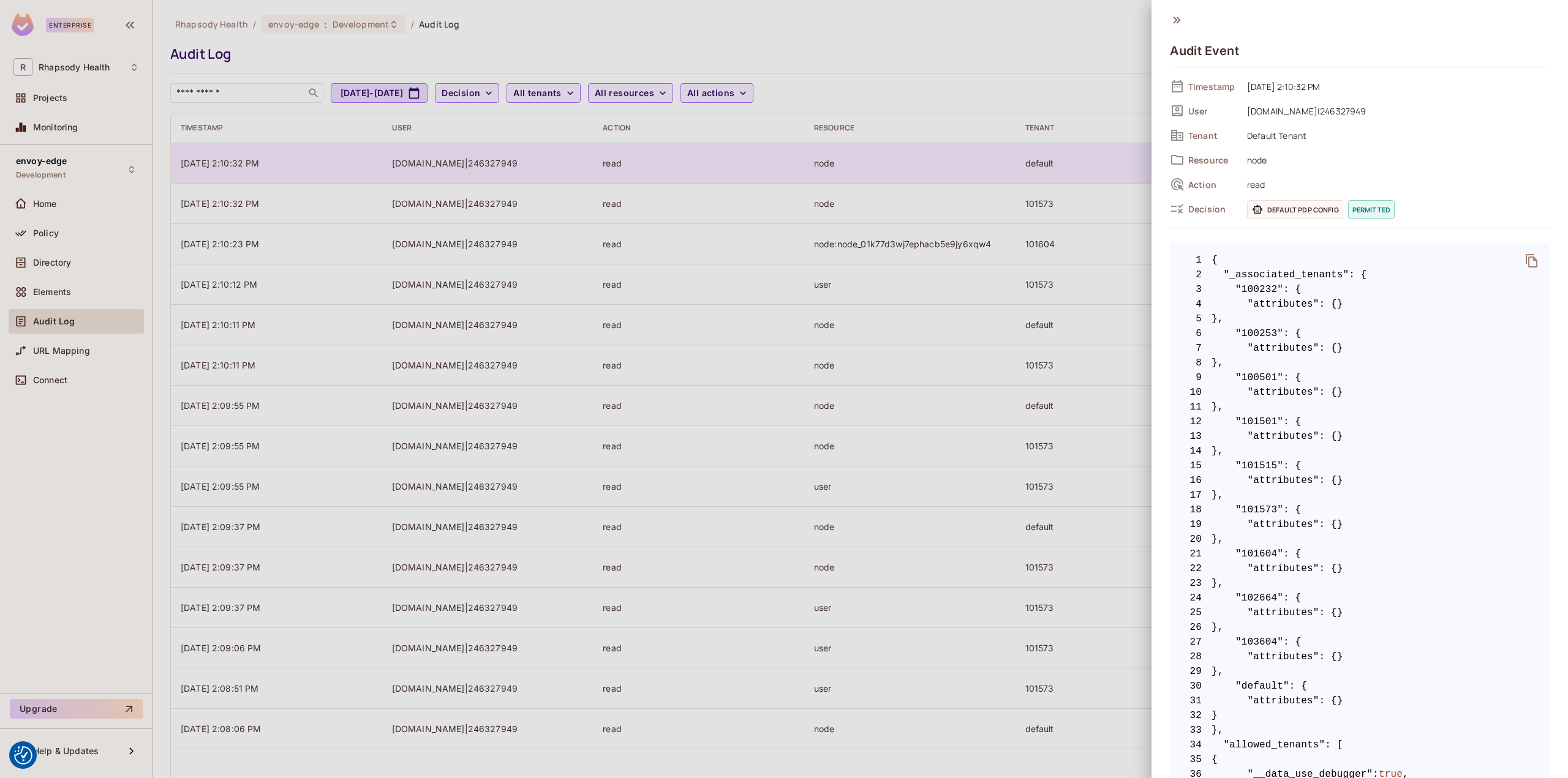
click at [346, 157] on div at bounding box center [784, 389] width 1568 height 778
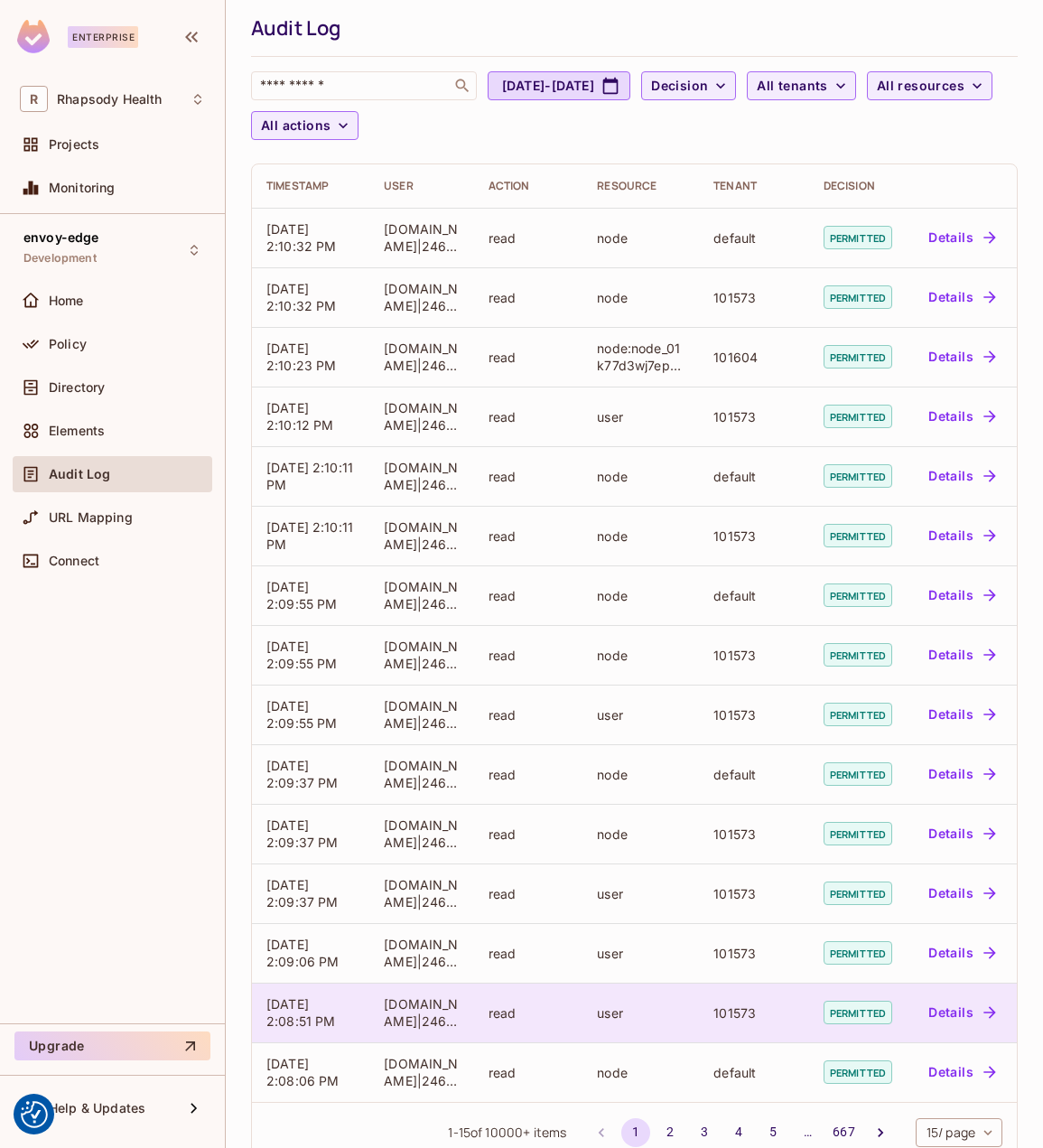
scroll to position [91, 0]
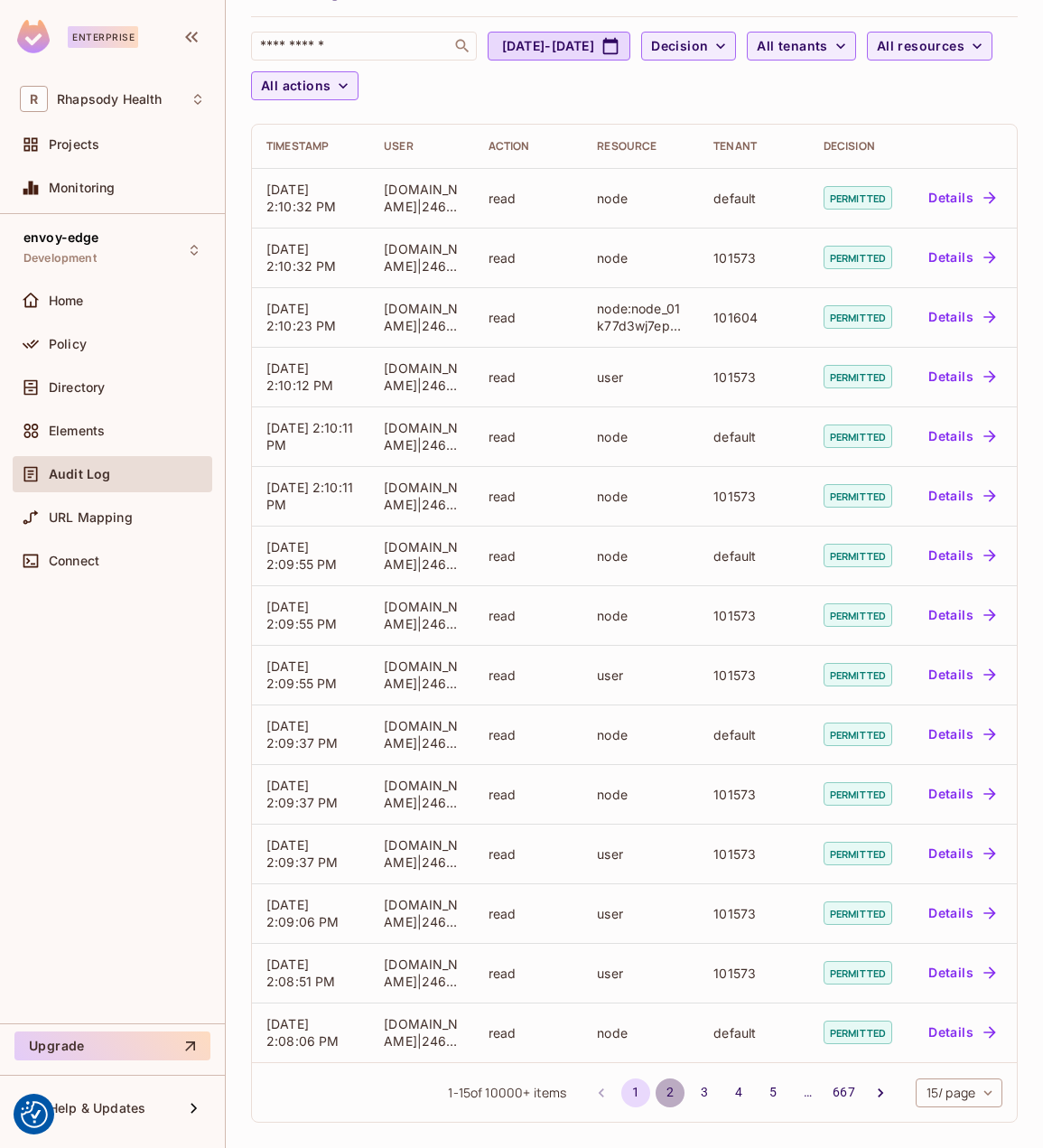
click at [656, 1094] on button "2" at bounding box center [670, 1092] width 29 height 29
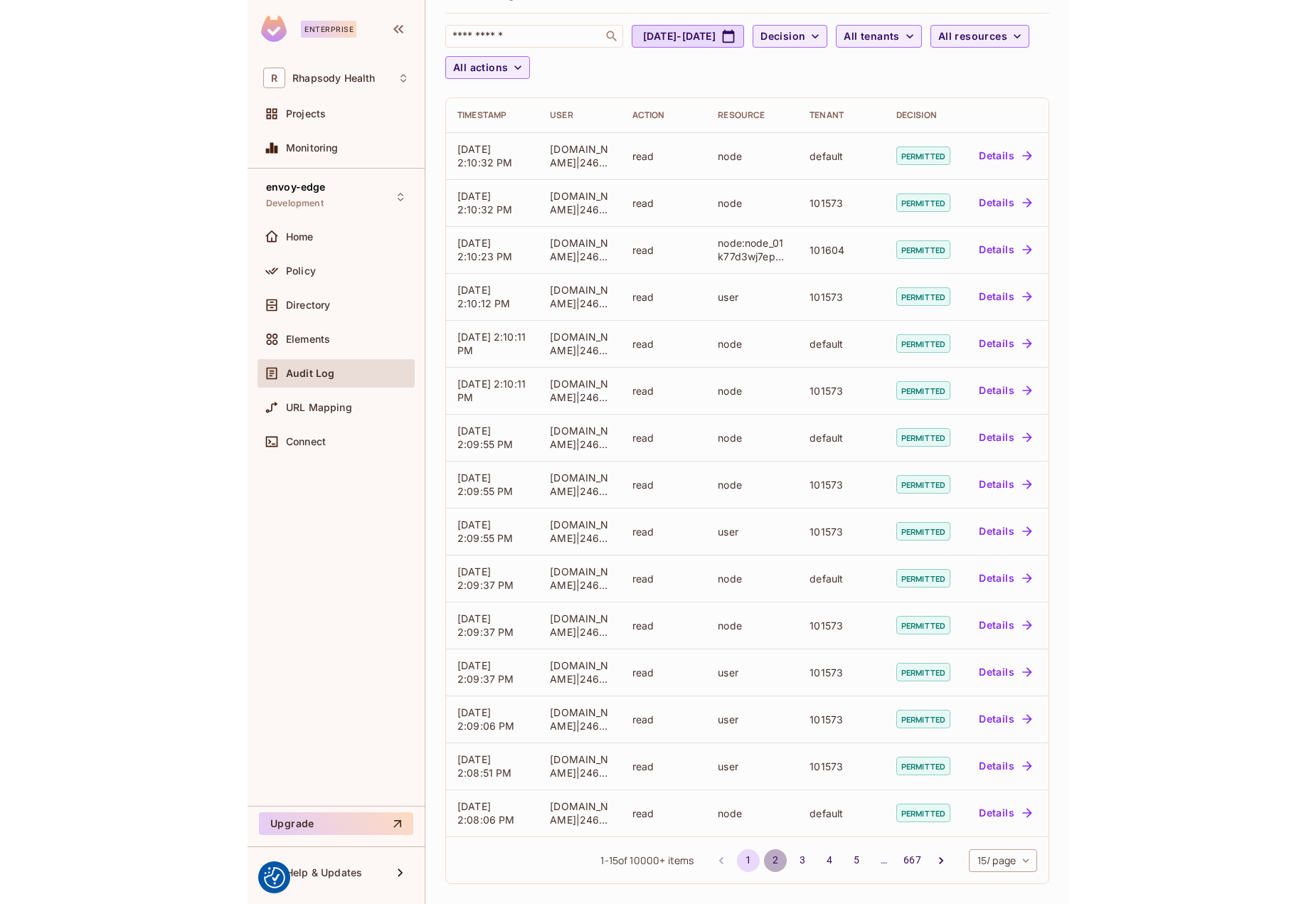
scroll to position [0, 0]
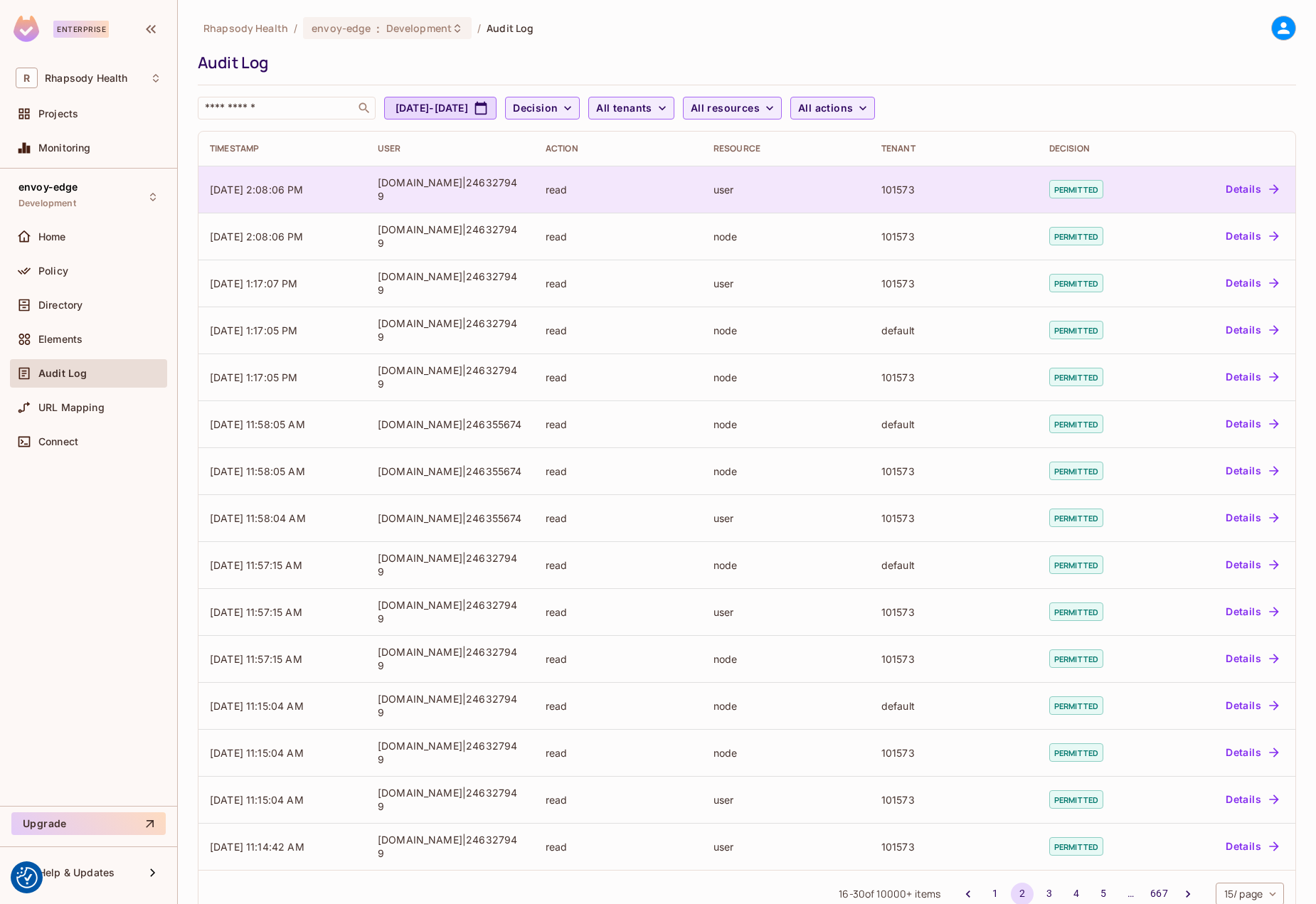
click at [813, 175] on td "user" at bounding box center [786, 189] width 168 height 47
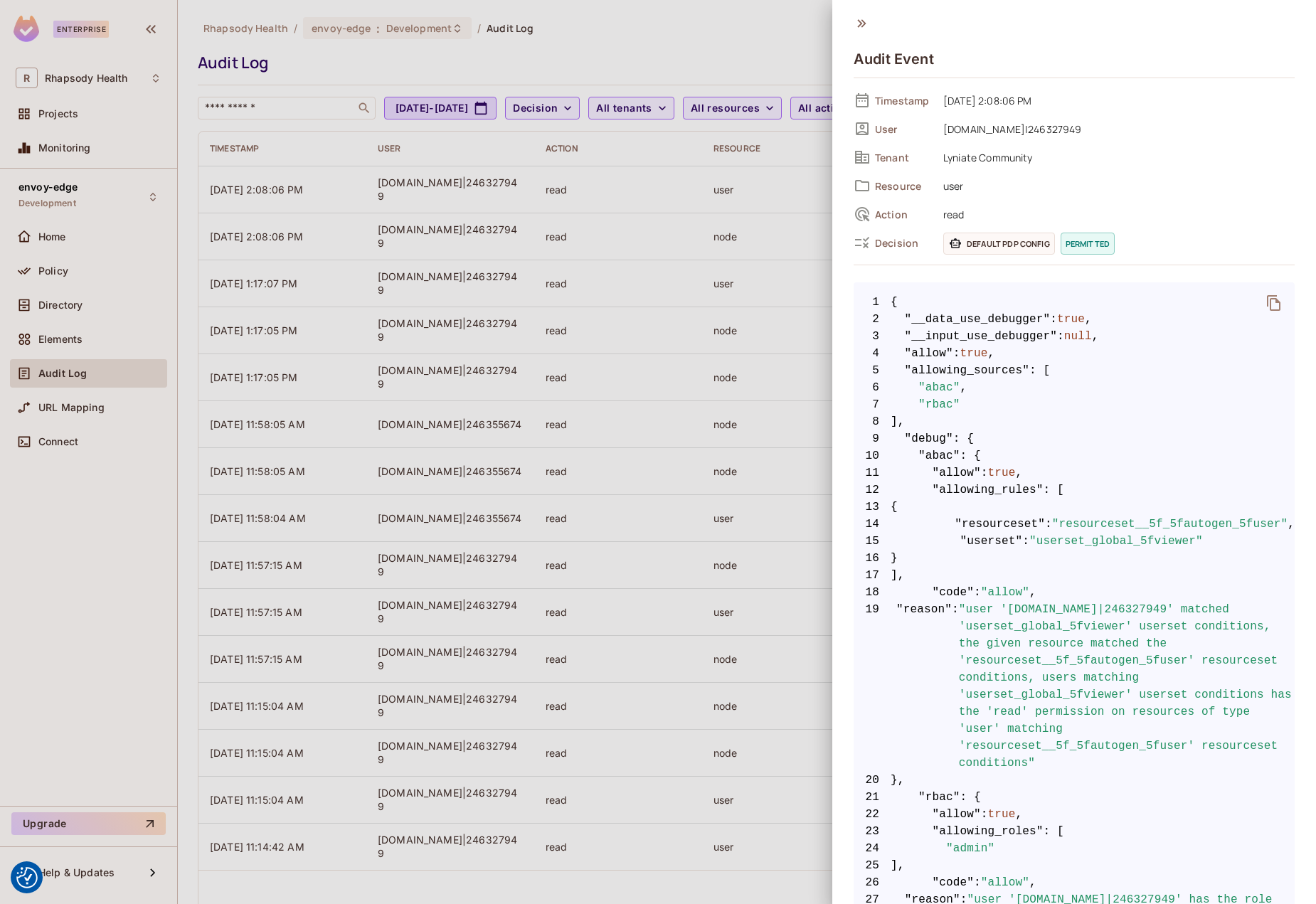
click at [644, 418] on div at bounding box center [658, 452] width 1316 height 904
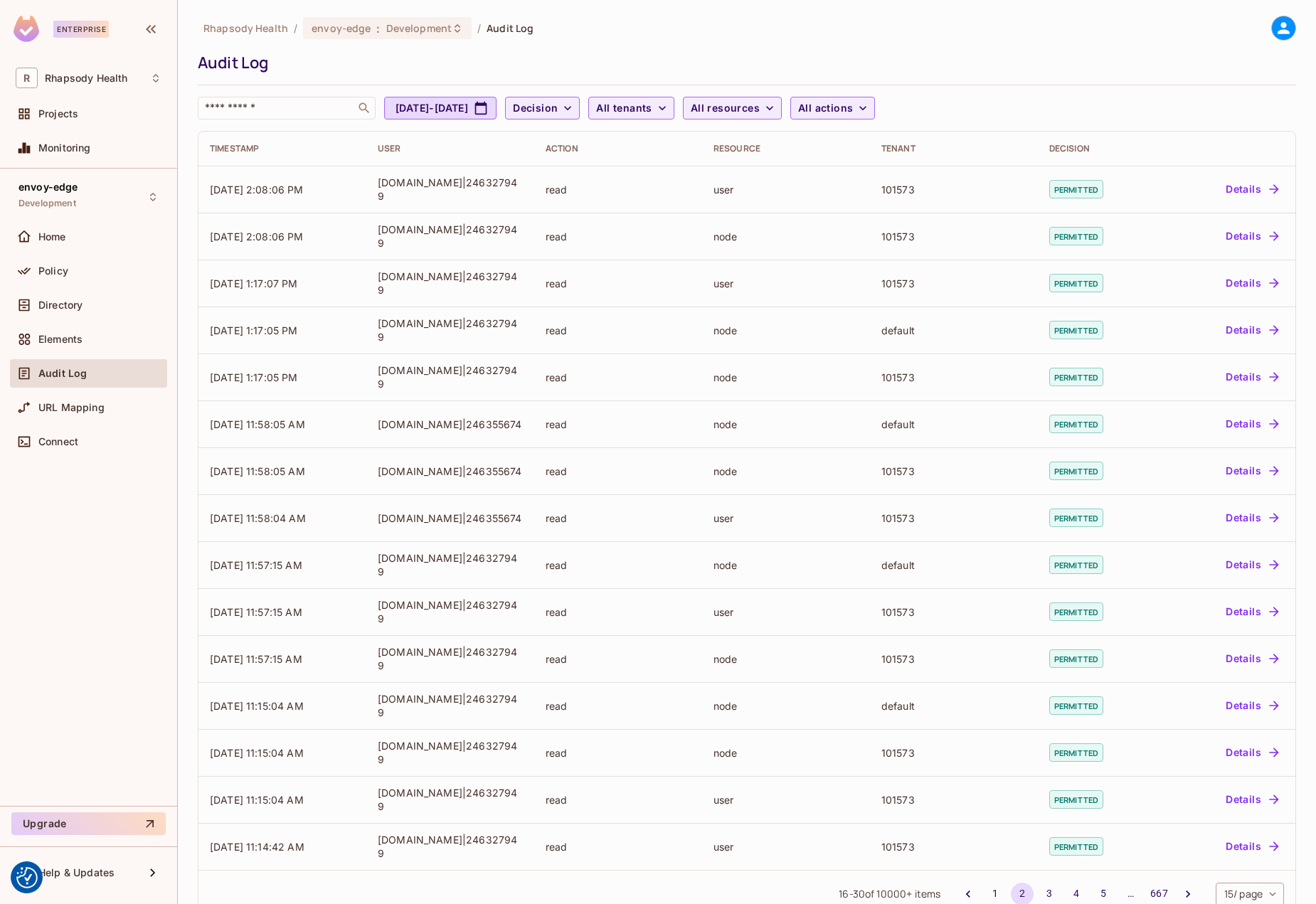
click at [98, 379] on div "Audit Log" at bounding box center [88, 373] width 145 height 17
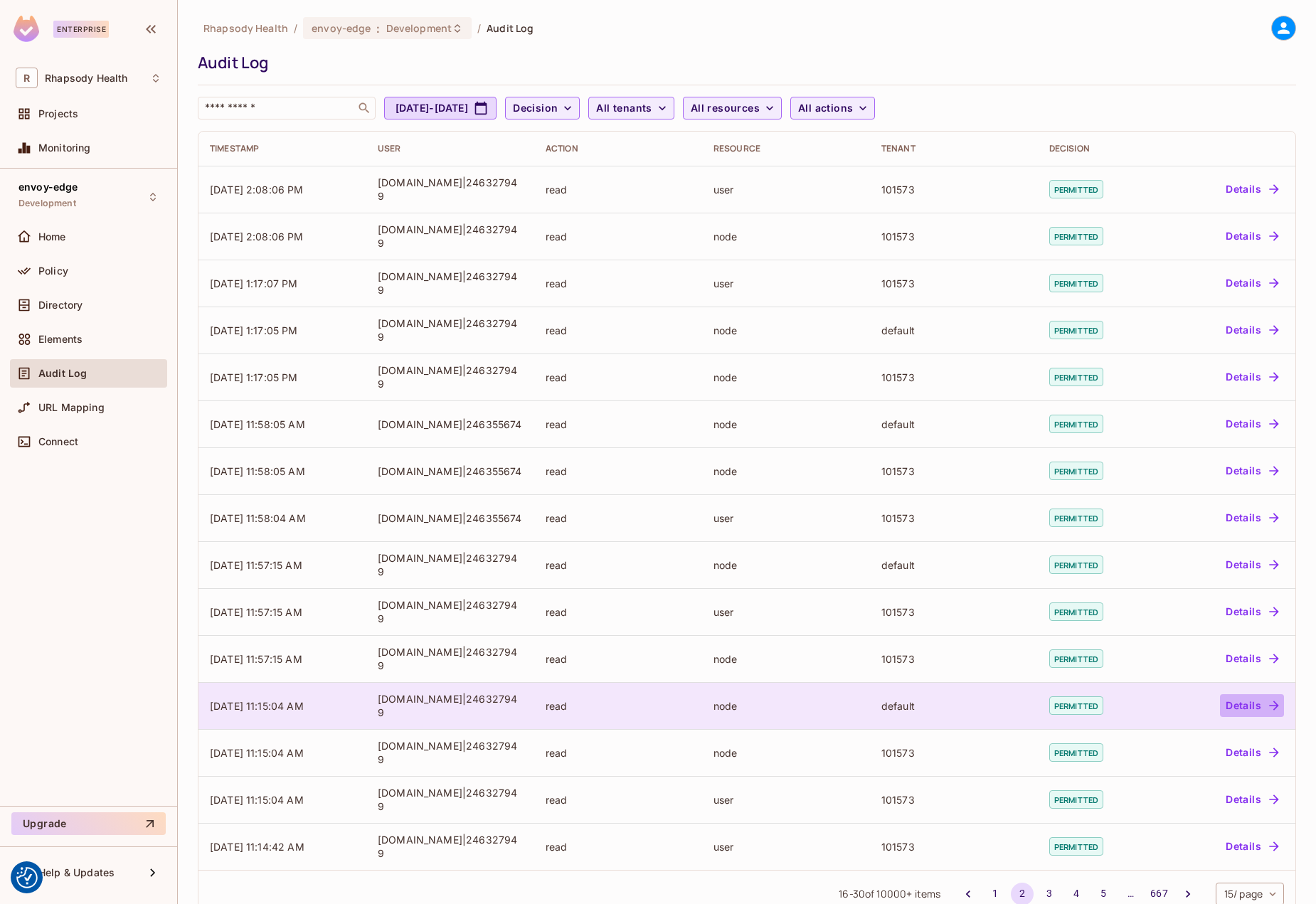
click at [821, 707] on button "Details" at bounding box center [1252, 706] width 64 height 23
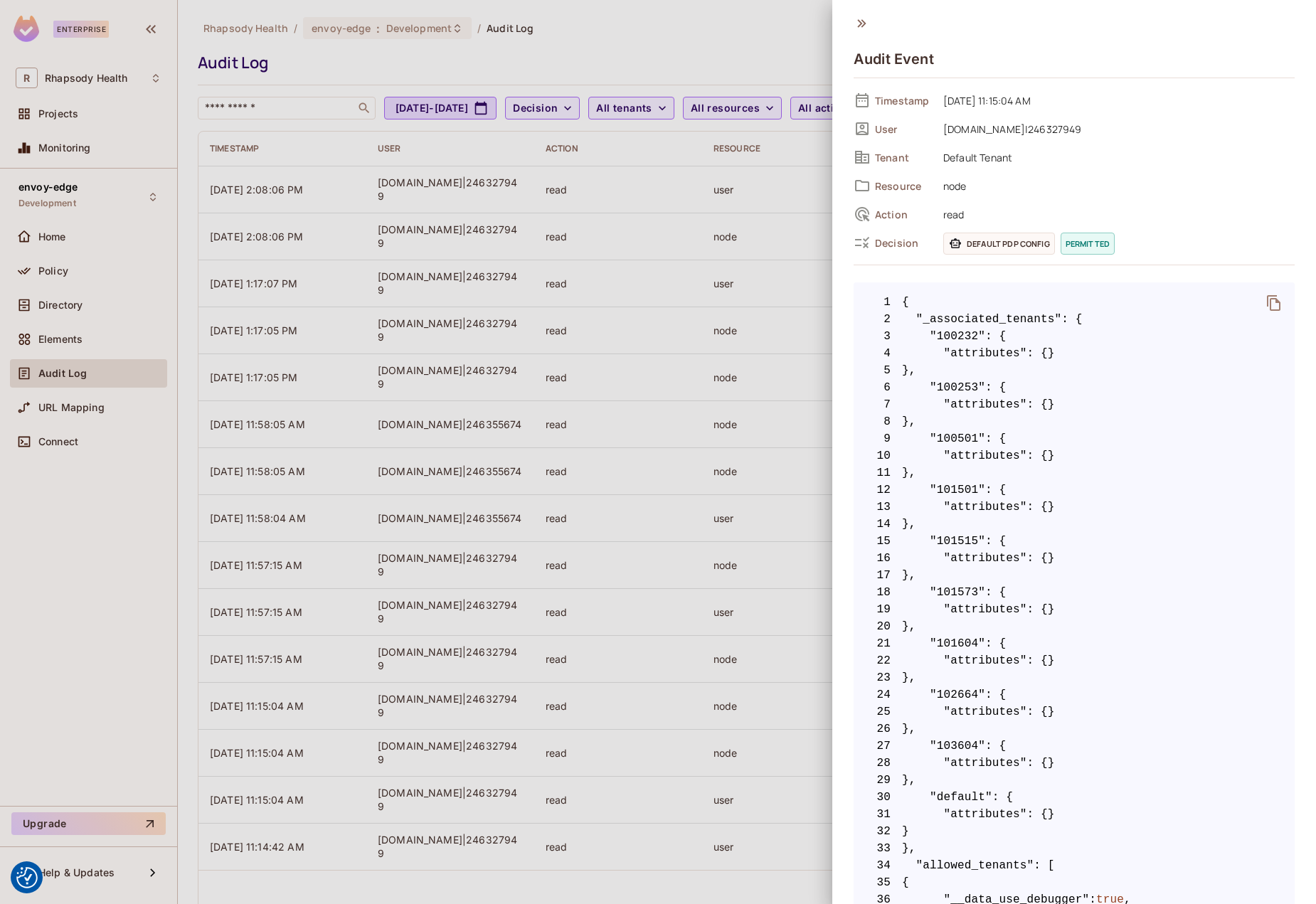
click at [681, 45] on div at bounding box center [658, 452] width 1316 height 904
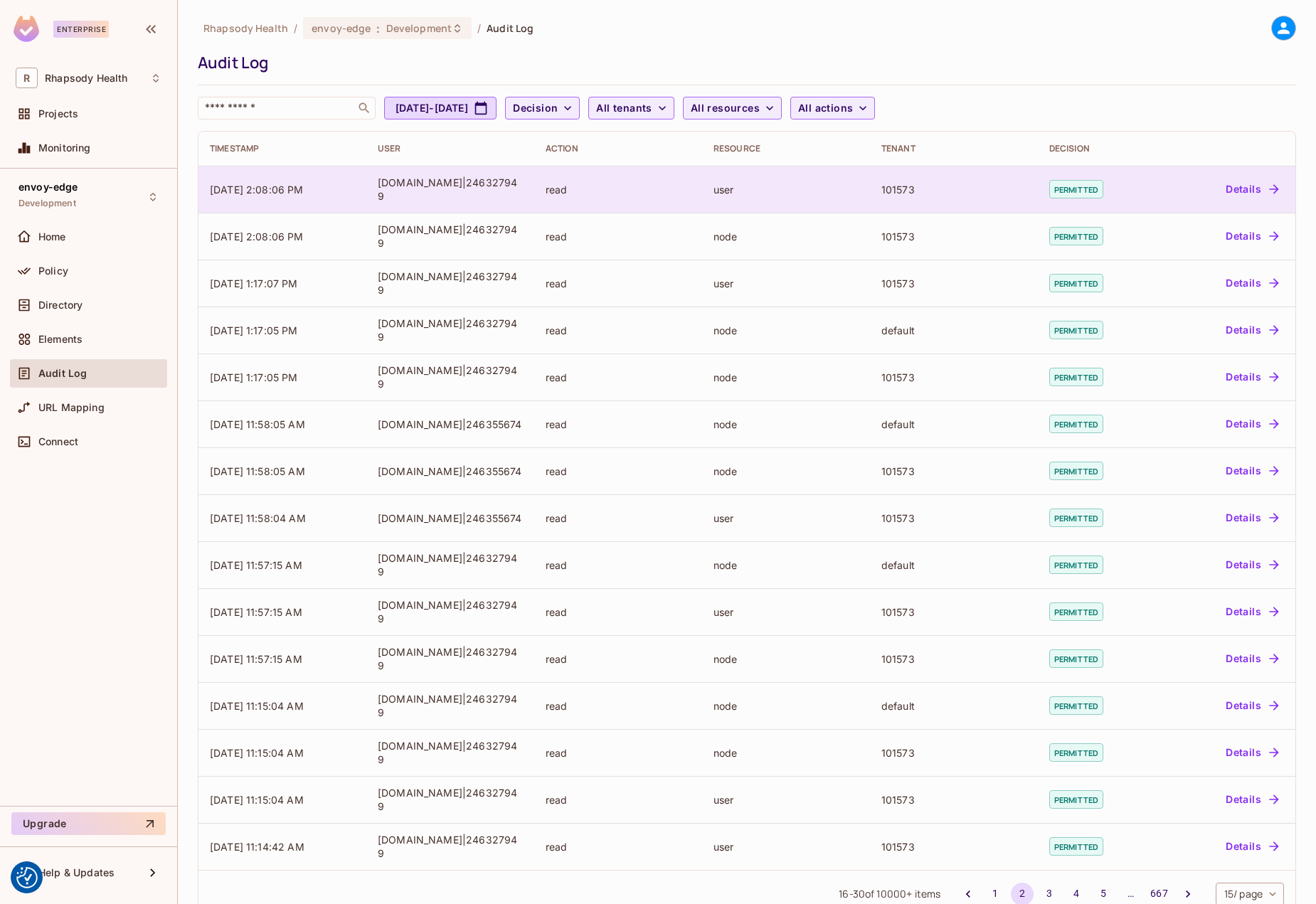
click at [821, 198] on button "Details" at bounding box center [1252, 189] width 64 height 23
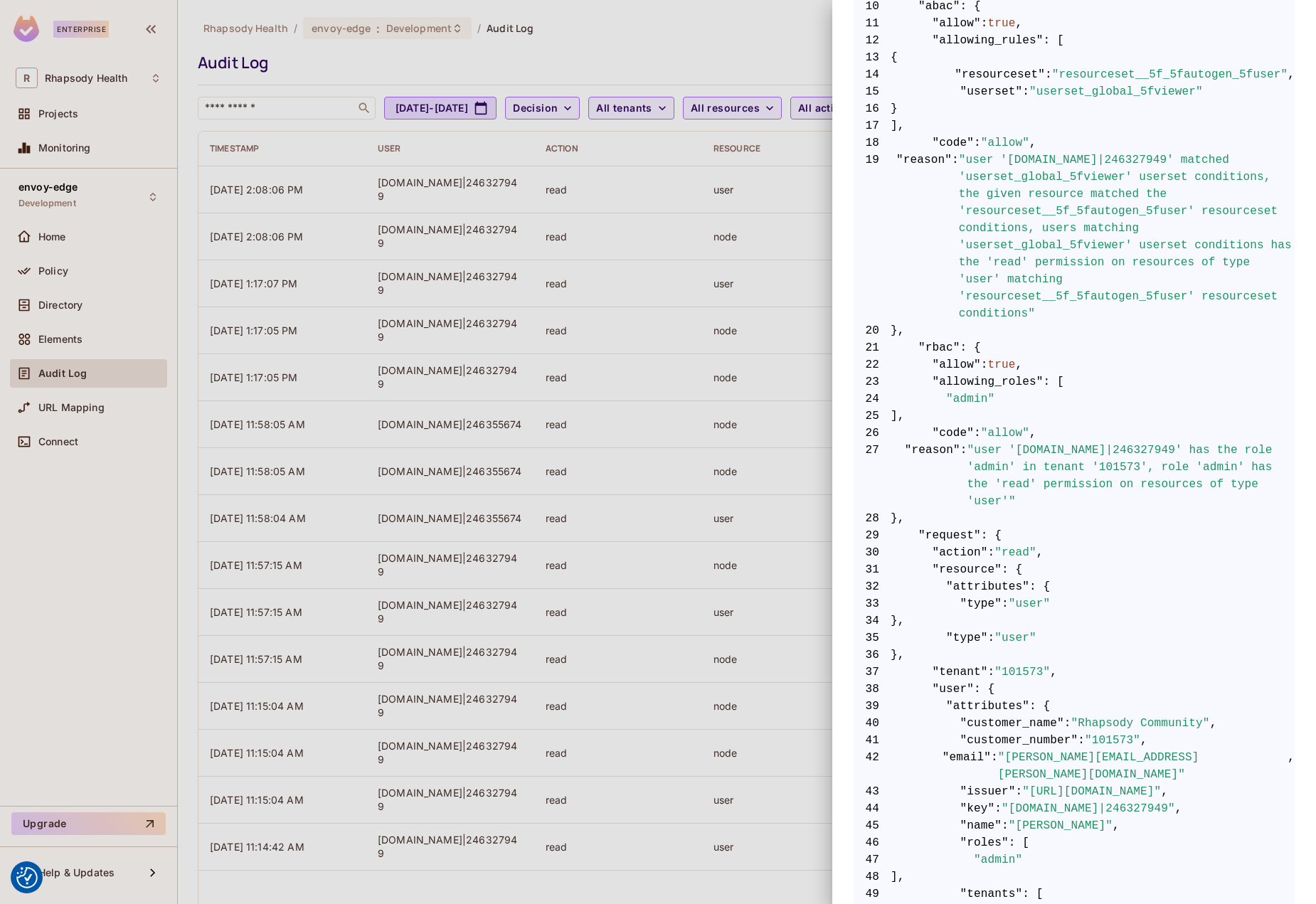
scroll to position [592, 0]
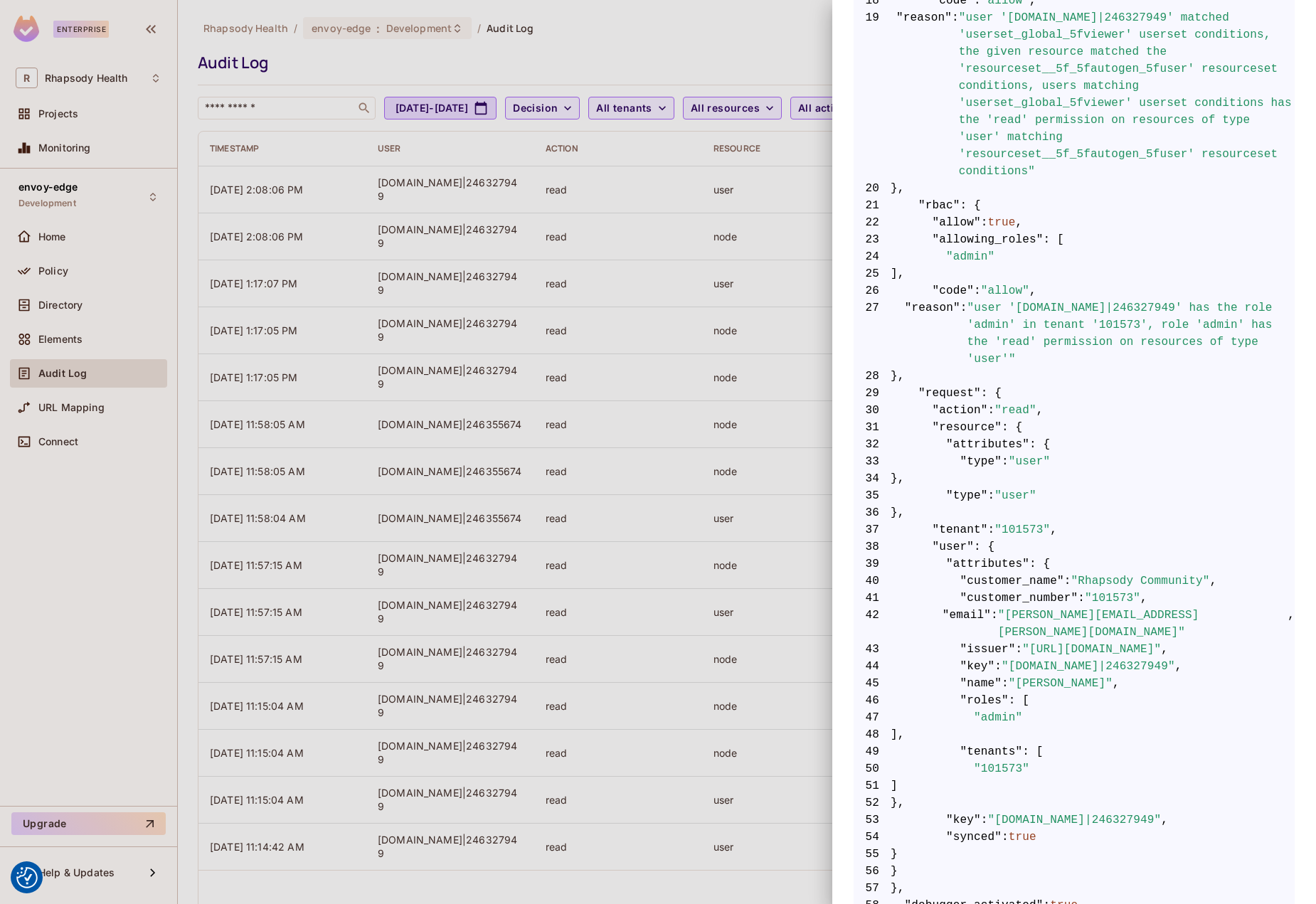
click at [591, 393] on div at bounding box center [658, 452] width 1316 height 904
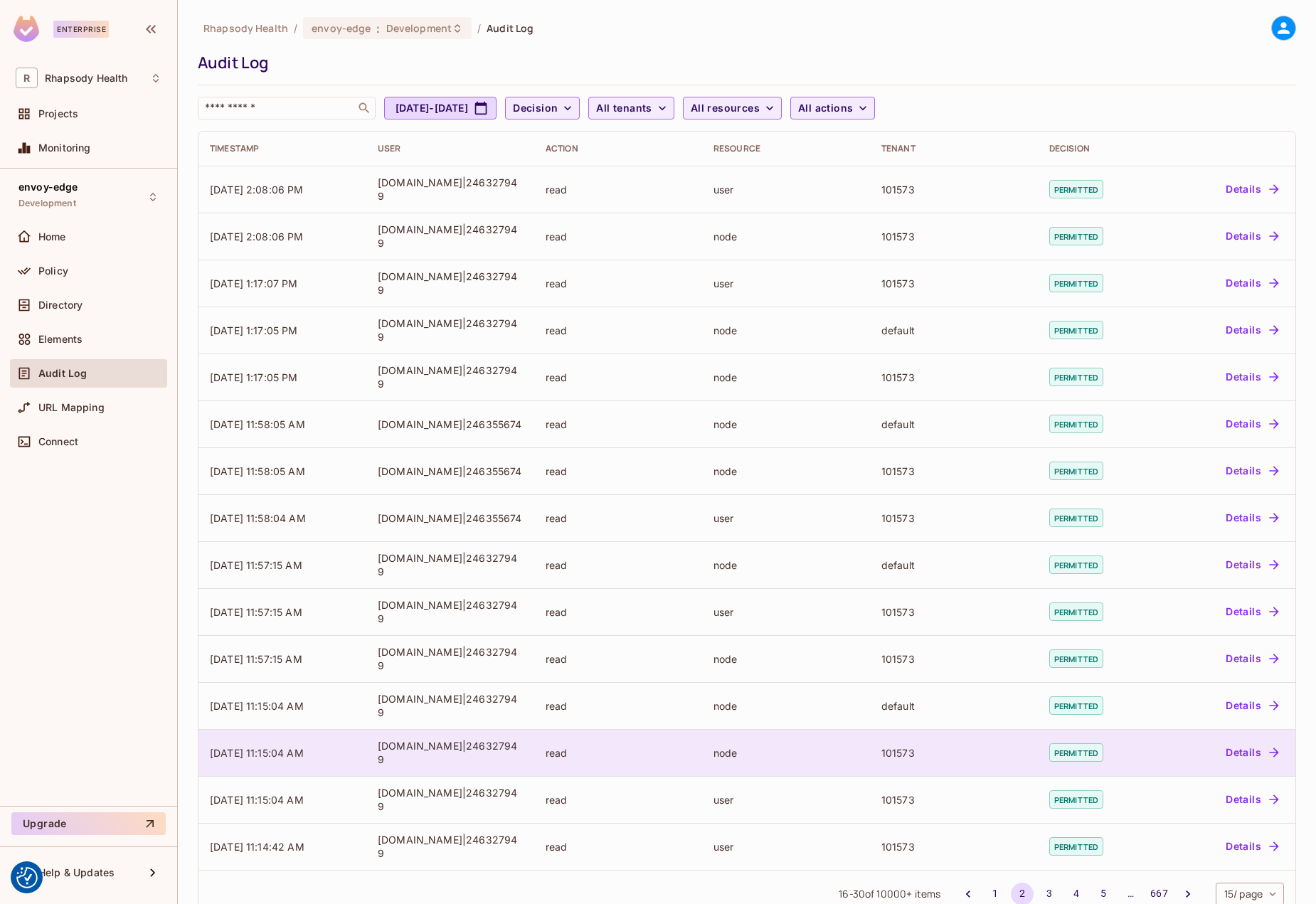
click at [821, 765] on td "Details" at bounding box center [1227, 752] width 137 height 47
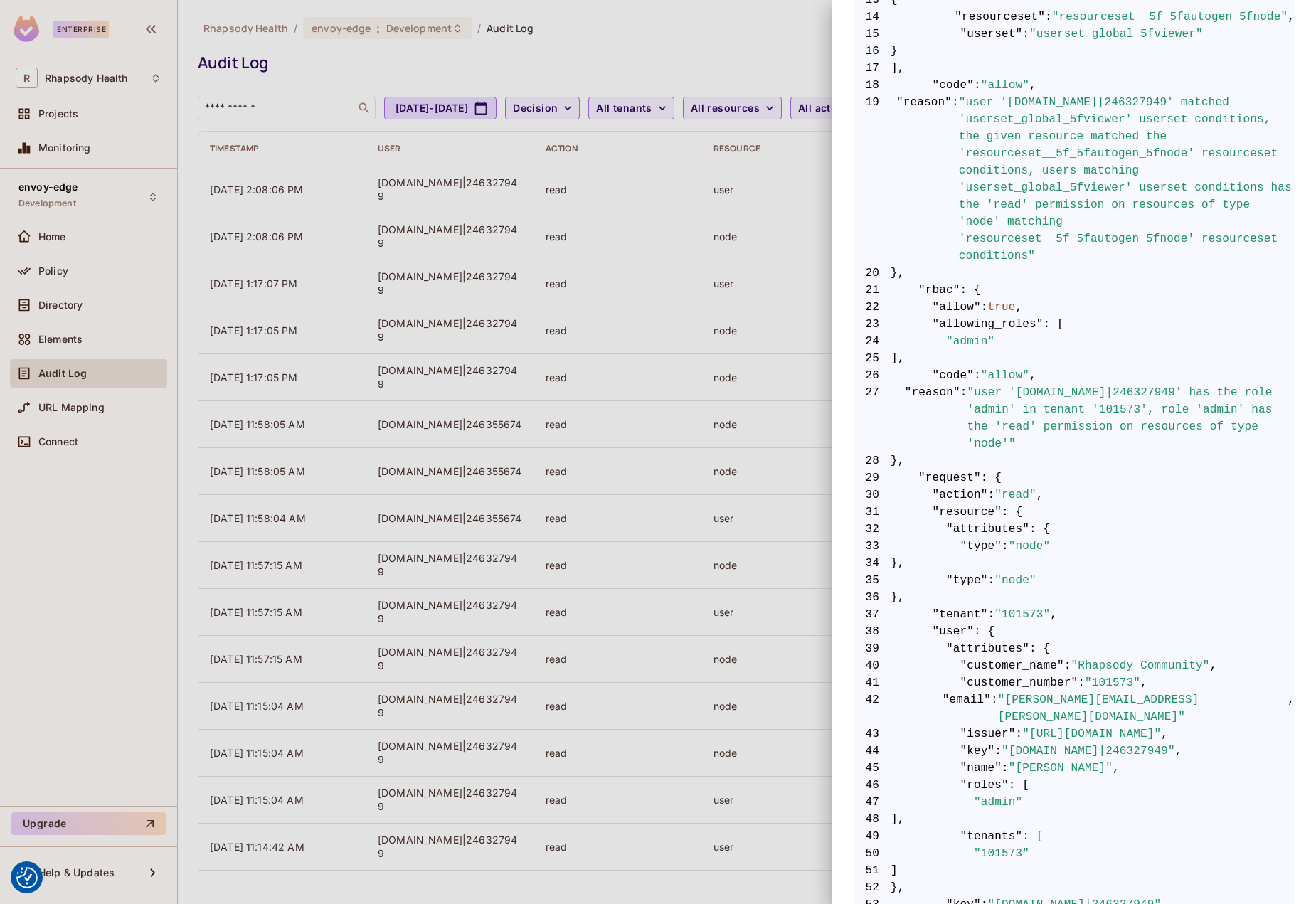
scroll to position [592, 0]
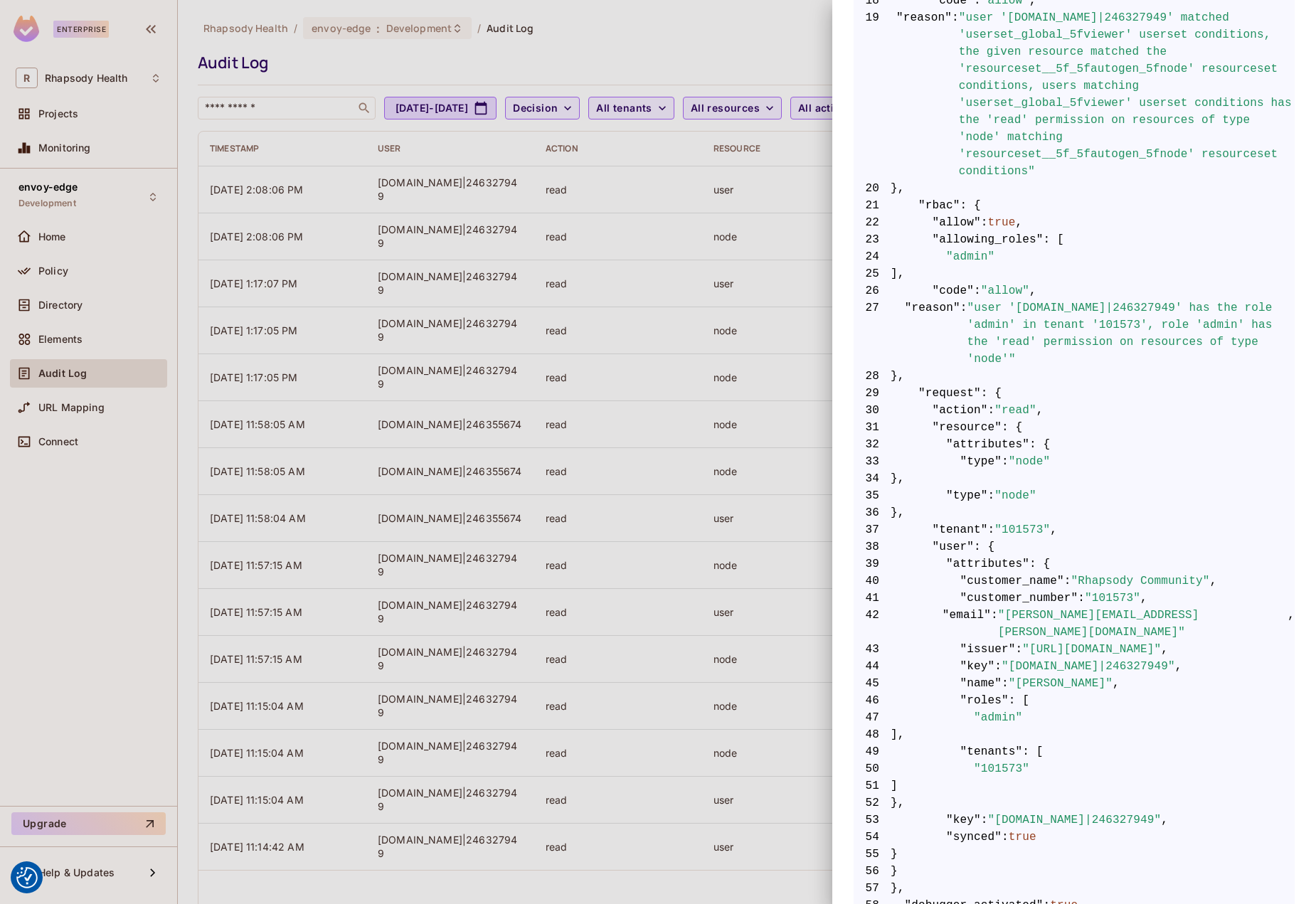
click at [763, 560] on div at bounding box center [658, 452] width 1316 height 904
